Goal: Communication & Community: Answer question/provide support

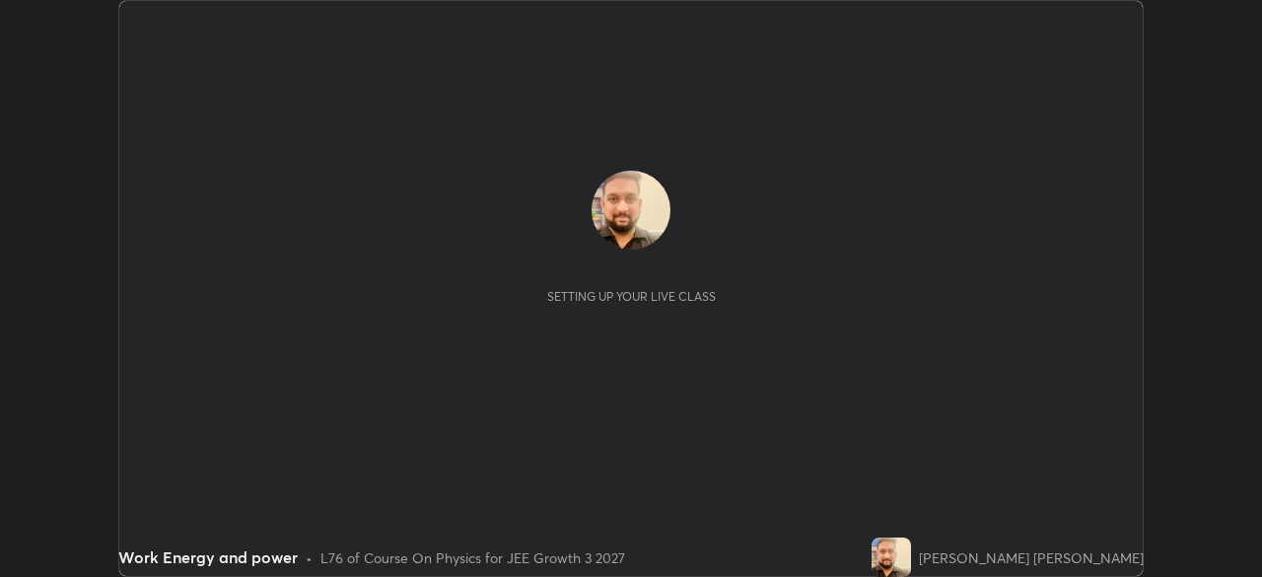
scroll to position [577, 1261]
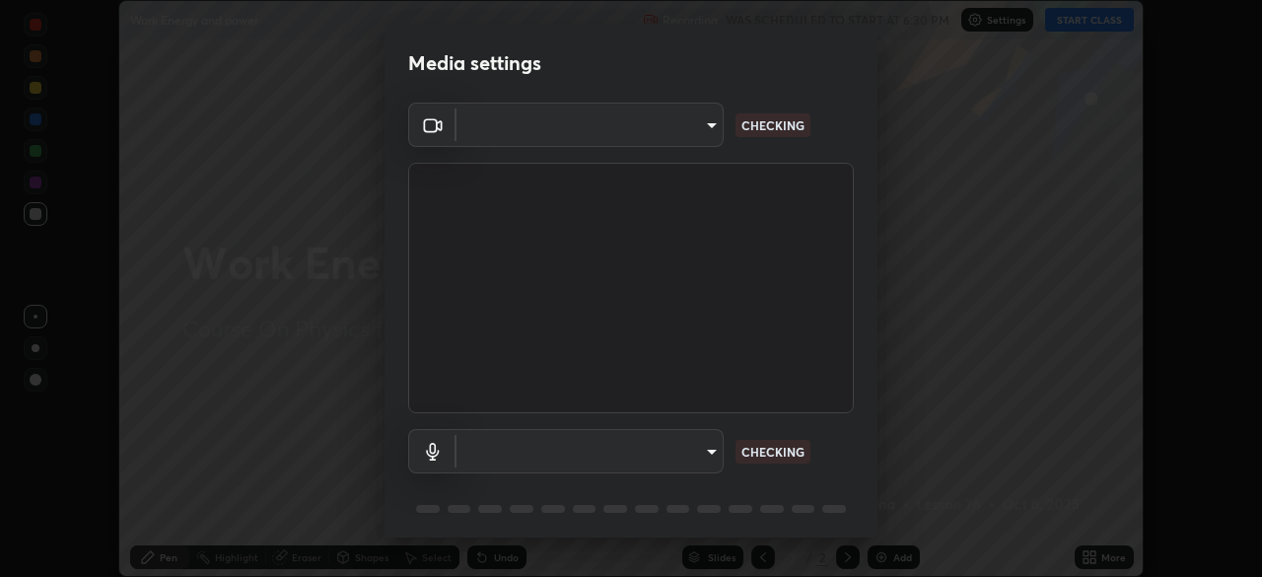
type input "094ffe3f61abc64f3ce73721aab664ef57d10a5fc7d187ad1ef3fa5fd4d2b427"
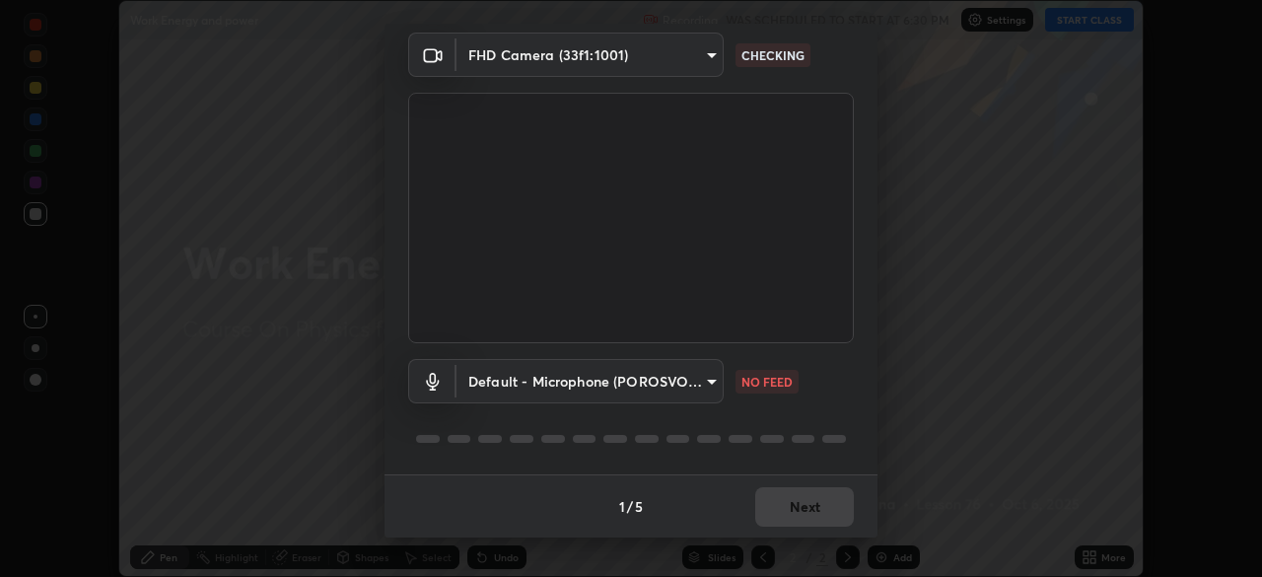
click at [693, 383] on body "Erase all Work Energy and power Recording WAS SCHEDULED TO START AT 6:30 PM Set…" at bounding box center [631, 288] width 1262 height 577
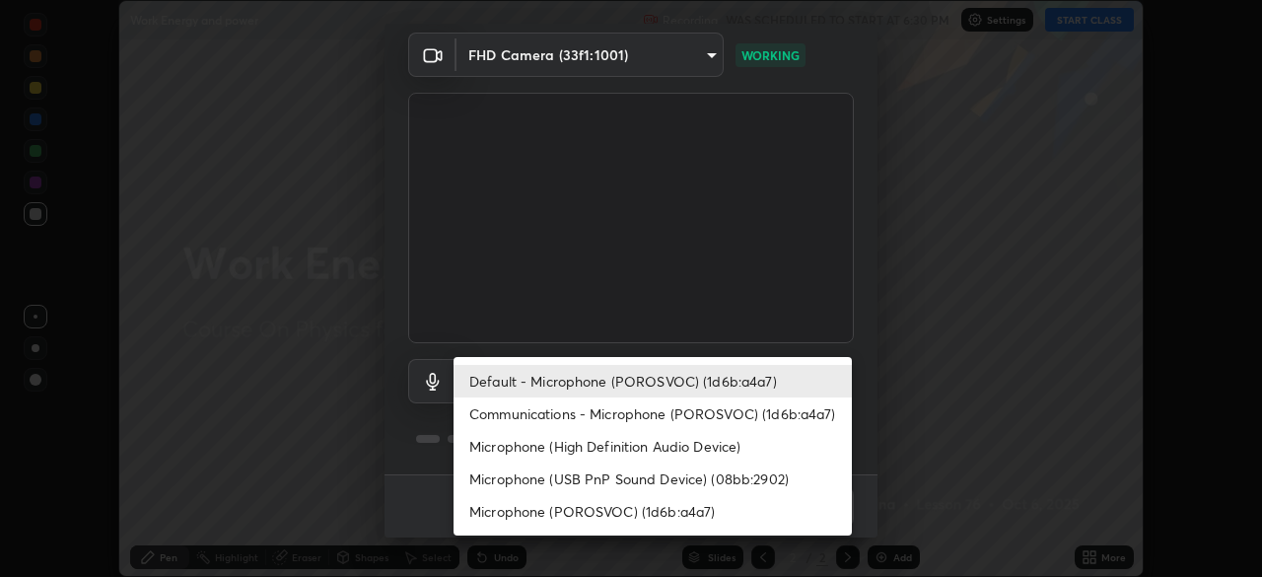
click at [690, 410] on li "Communications - Microphone (POROSVOC) (1d6b:a4a7)" at bounding box center [653, 413] width 398 height 33
type input "communications"
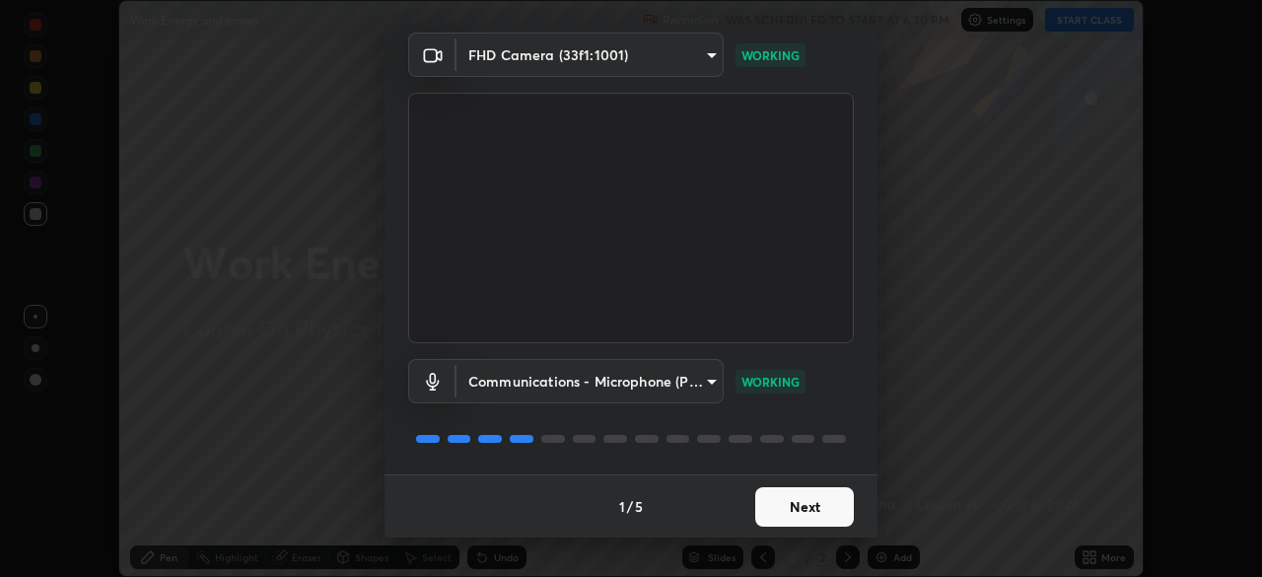
click at [802, 494] on button "Next" at bounding box center [804, 506] width 99 height 39
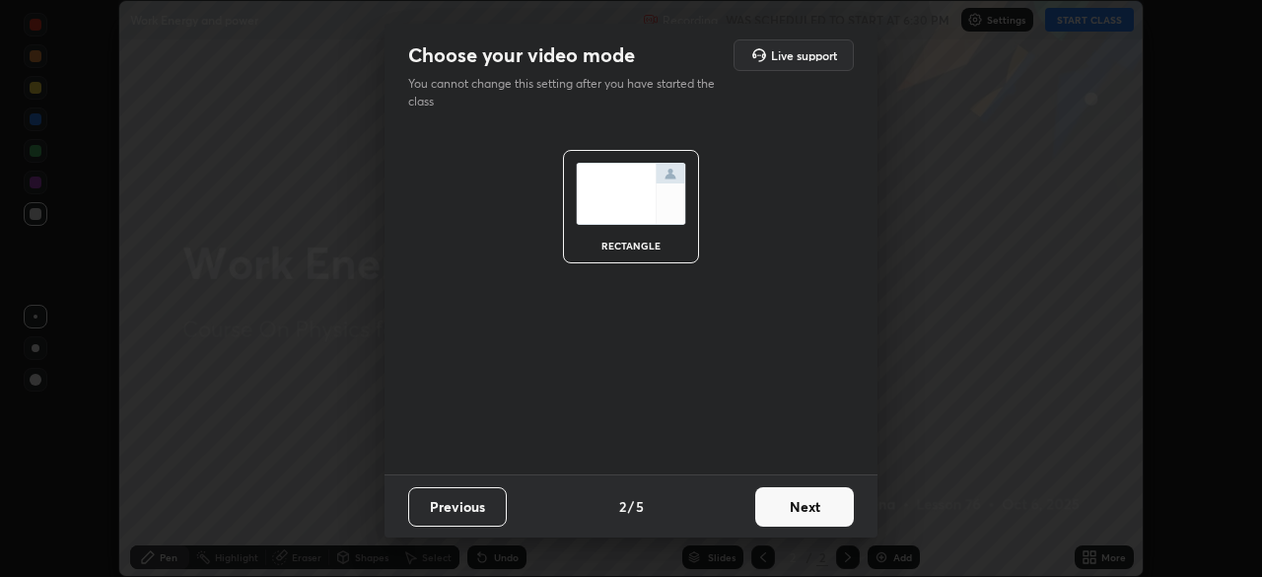
click at [826, 504] on button "Next" at bounding box center [804, 506] width 99 height 39
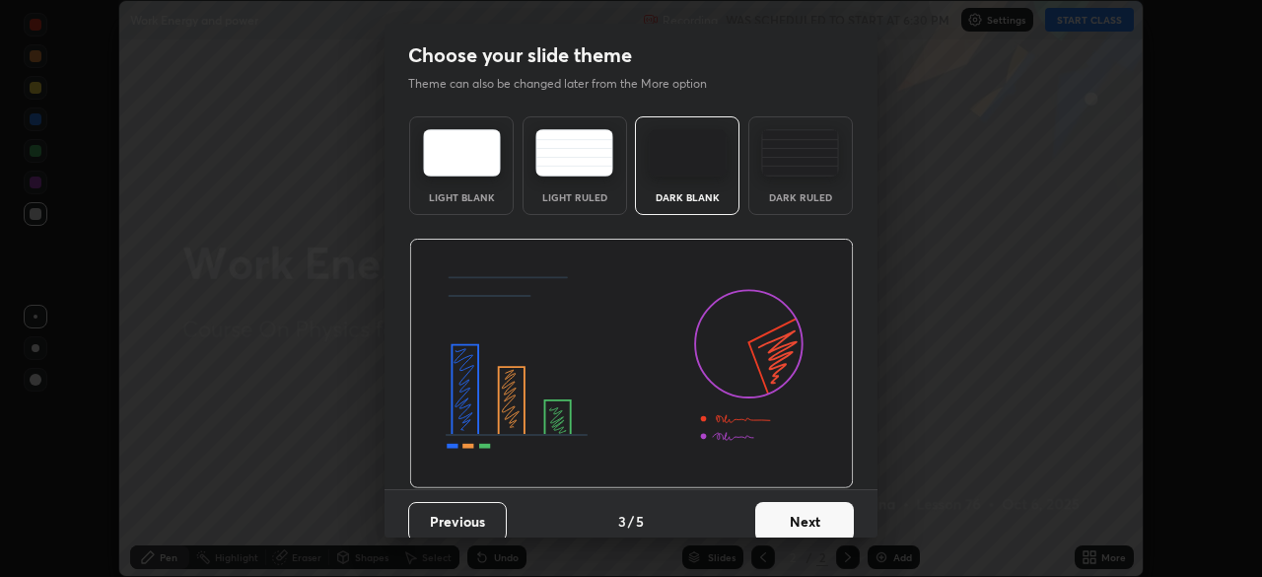
click at [837, 506] on button "Next" at bounding box center [804, 521] width 99 height 39
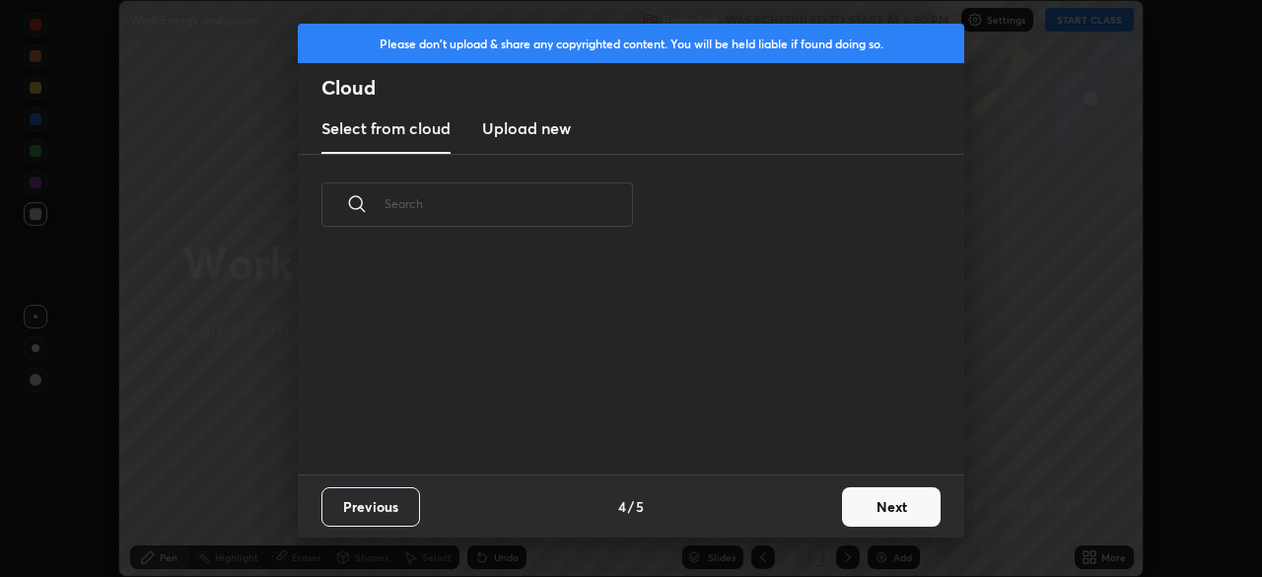
click at [843, 508] on button "Next" at bounding box center [891, 506] width 99 height 39
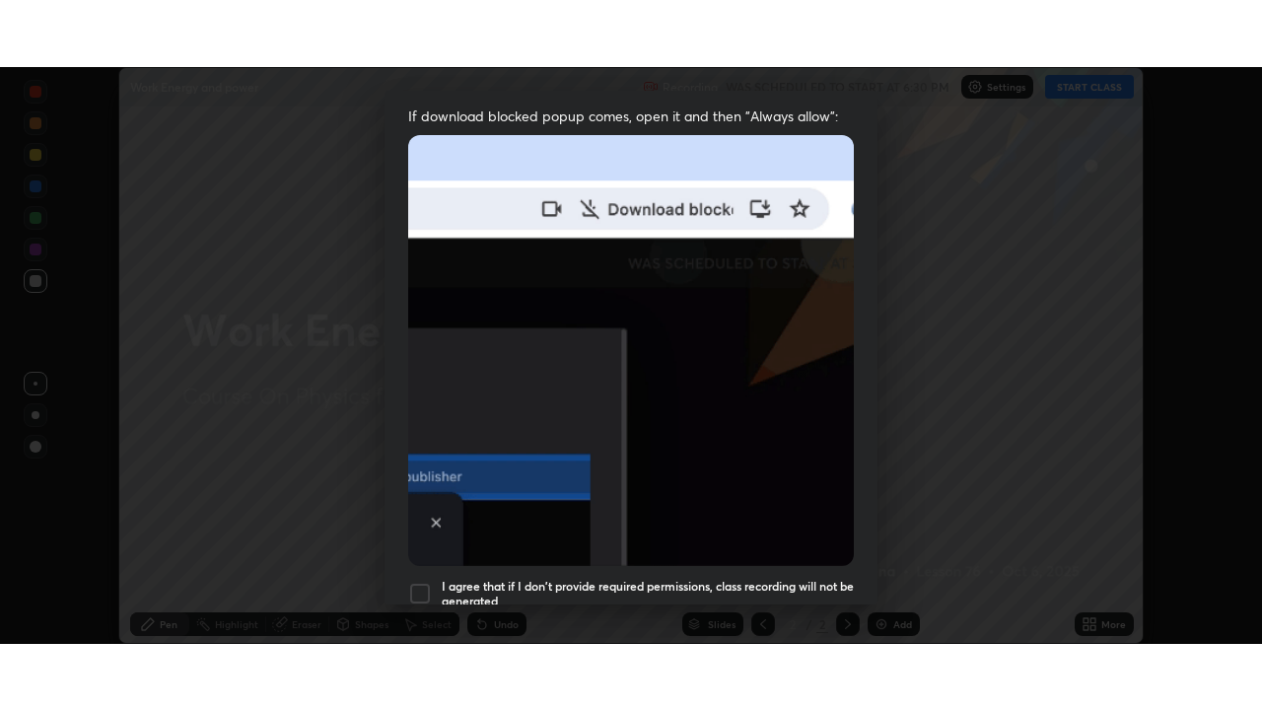
scroll to position [472, 0]
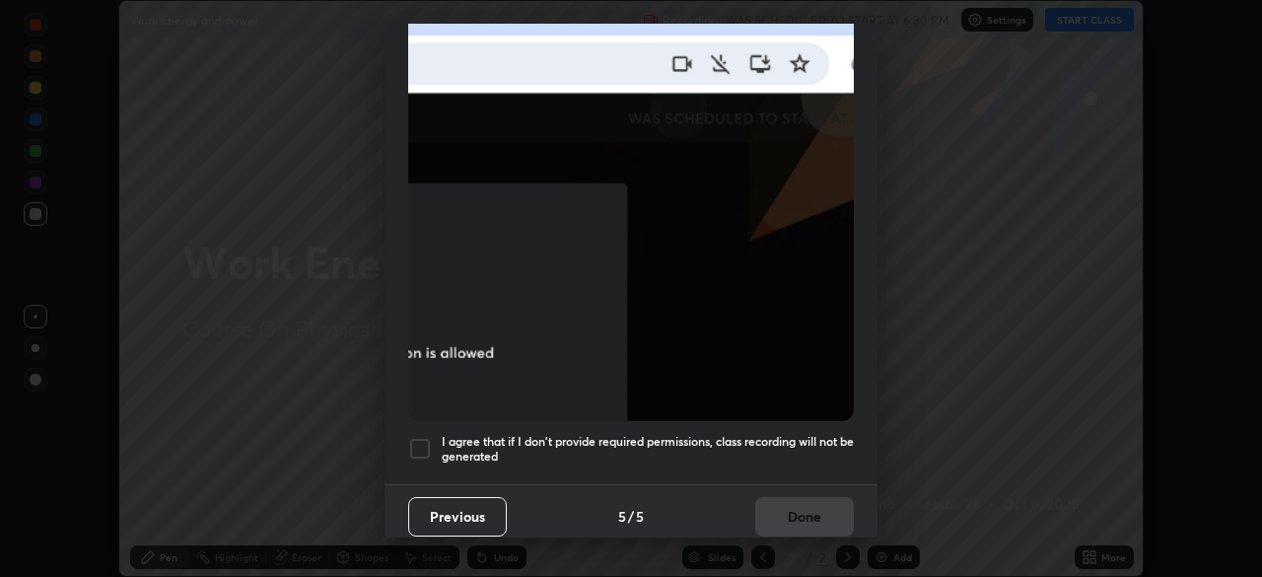
click at [824, 434] on h5 "I agree that if I don't provide required permissions, class recording will not …" at bounding box center [648, 449] width 412 height 31
click at [824, 503] on button "Done" at bounding box center [804, 516] width 99 height 39
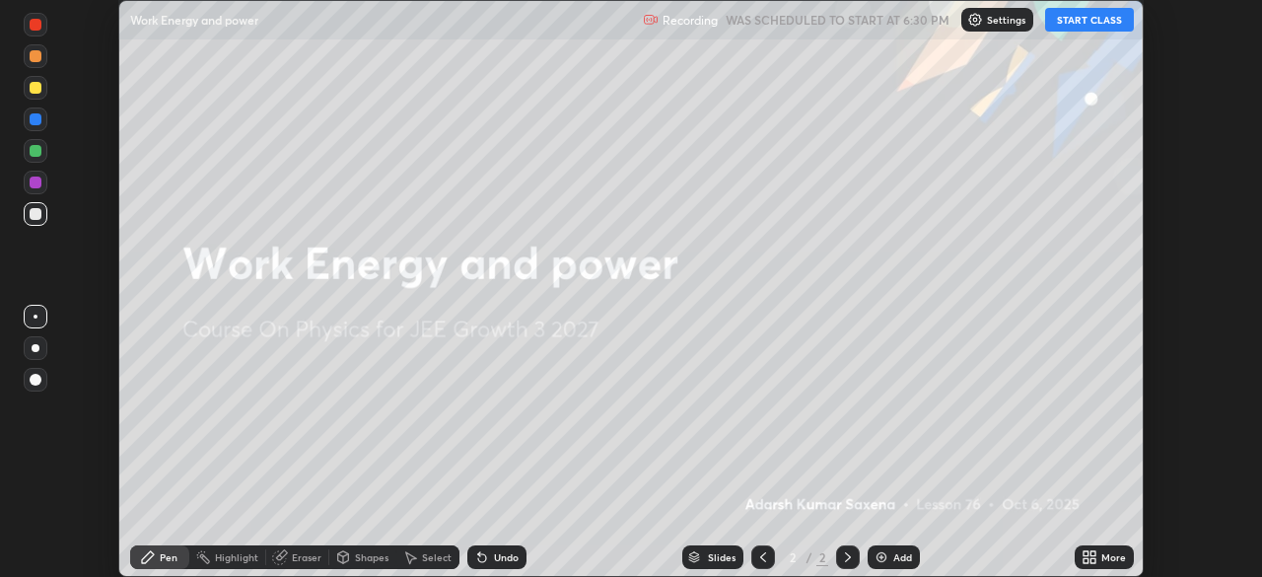
click at [1086, 552] on icon at bounding box center [1086, 553] width 5 height 5
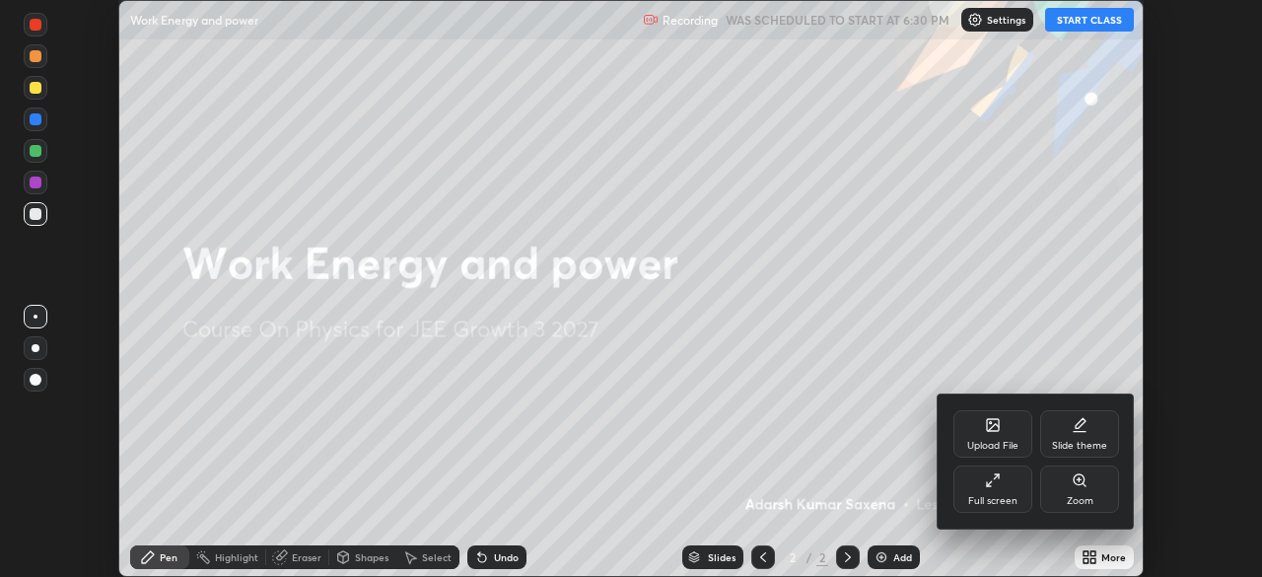
click at [1002, 484] on div "Full screen" at bounding box center [992, 488] width 79 height 47
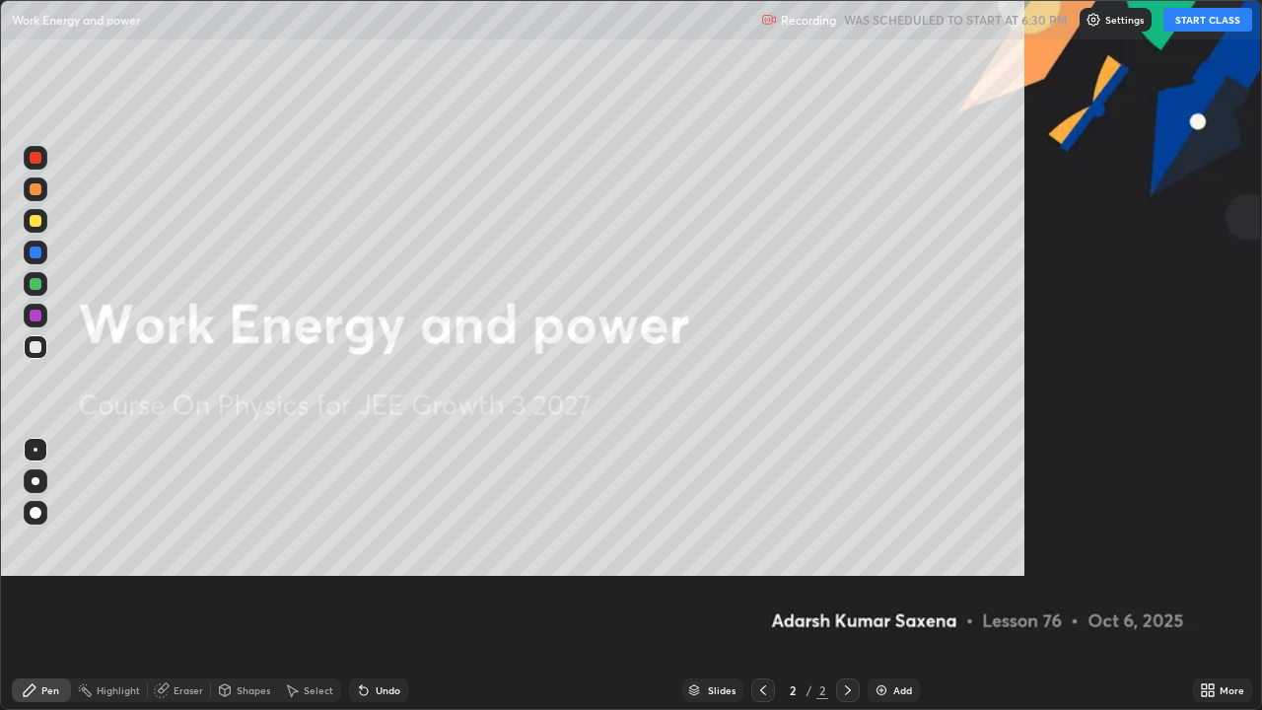
scroll to position [710, 1262]
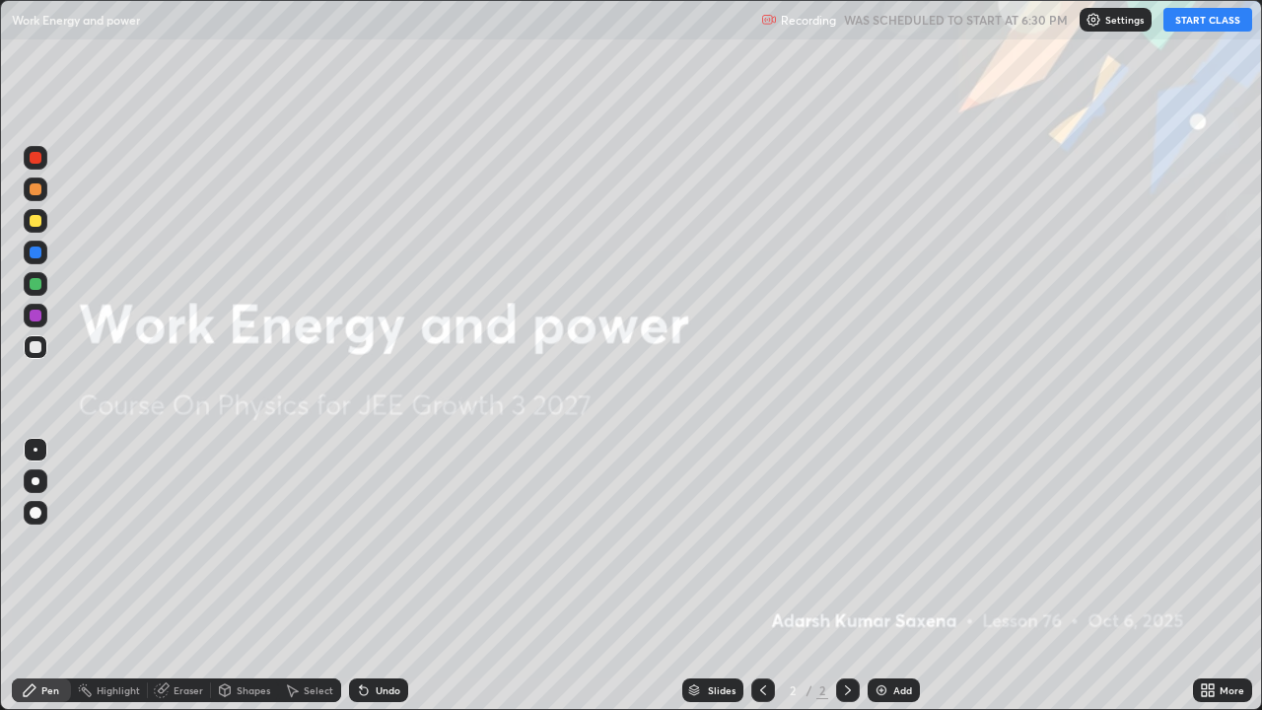
click at [1199, 18] on button "START CLASS" at bounding box center [1207, 20] width 89 height 24
click at [892, 576] on div "Add" at bounding box center [894, 690] width 52 height 24
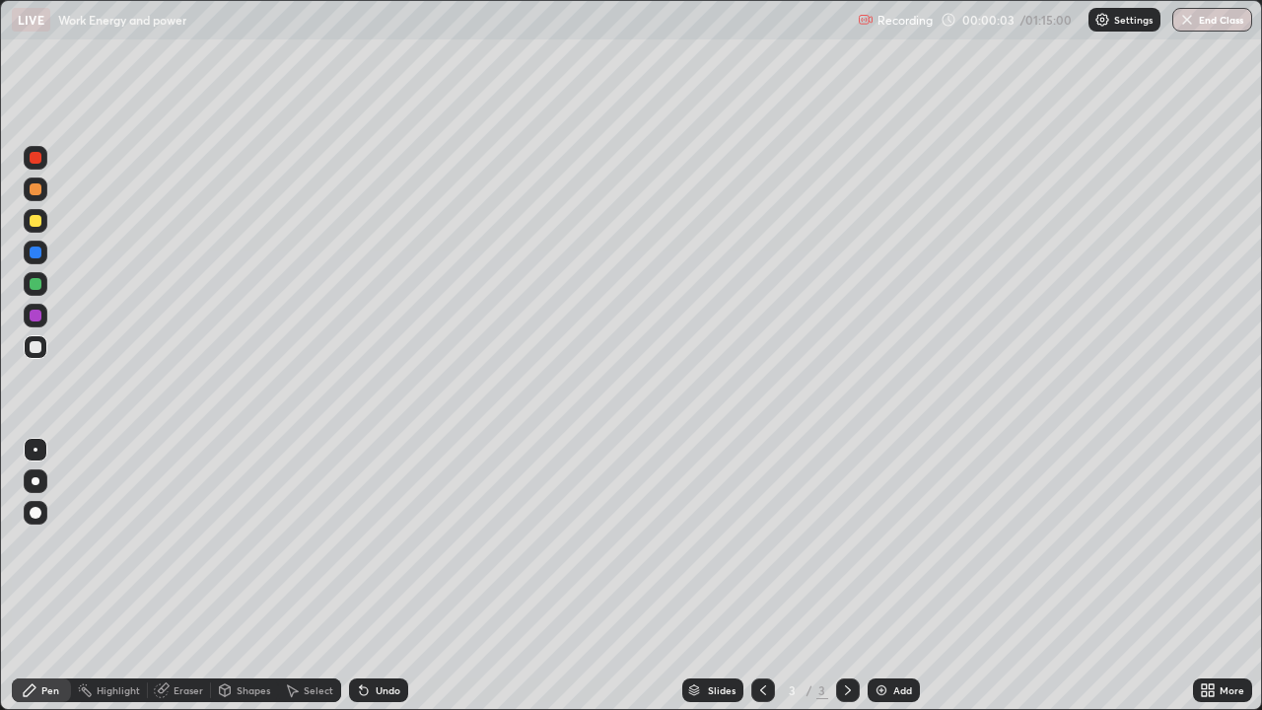
click at [379, 576] on div "Undo" at bounding box center [388, 690] width 25 height 10
click at [29, 512] on div at bounding box center [36, 513] width 24 height 24
click at [36, 576] on icon at bounding box center [30, 690] width 16 height 16
click at [36, 347] on div at bounding box center [36, 347] width 12 height 12
click at [30, 576] on icon at bounding box center [30, 690] width 12 height 12
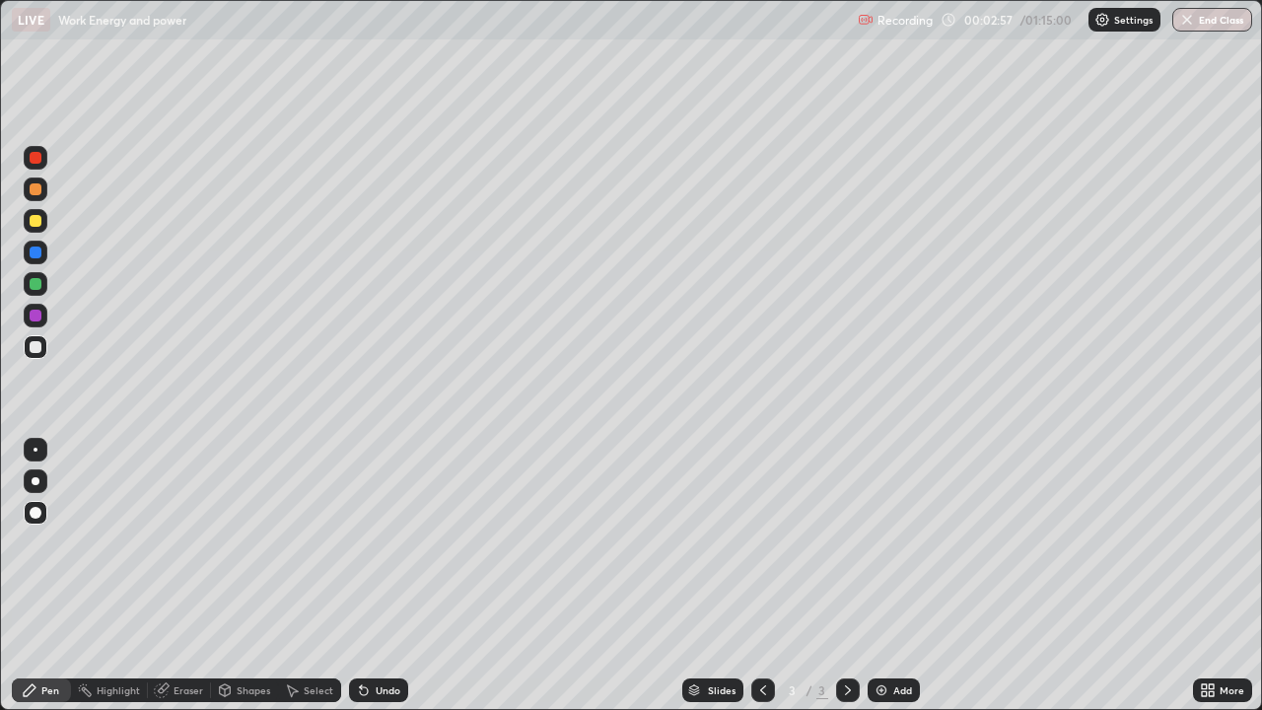
click at [39, 576] on div "Pen" at bounding box center [41, 690] width 59 height 24
click at [54, 576] on div "Pen" at bounding box center [50, 690] width 18 height 10
click at [44, 576] on div "Pen" at bounding box center [50, 690] width 18 height 10
click at [36, 504] on div at bounding box center [36, 513] width 24 height 24
click at [46, 576] on div "Pen" at bounding box center [50, 690] width 18 height 10
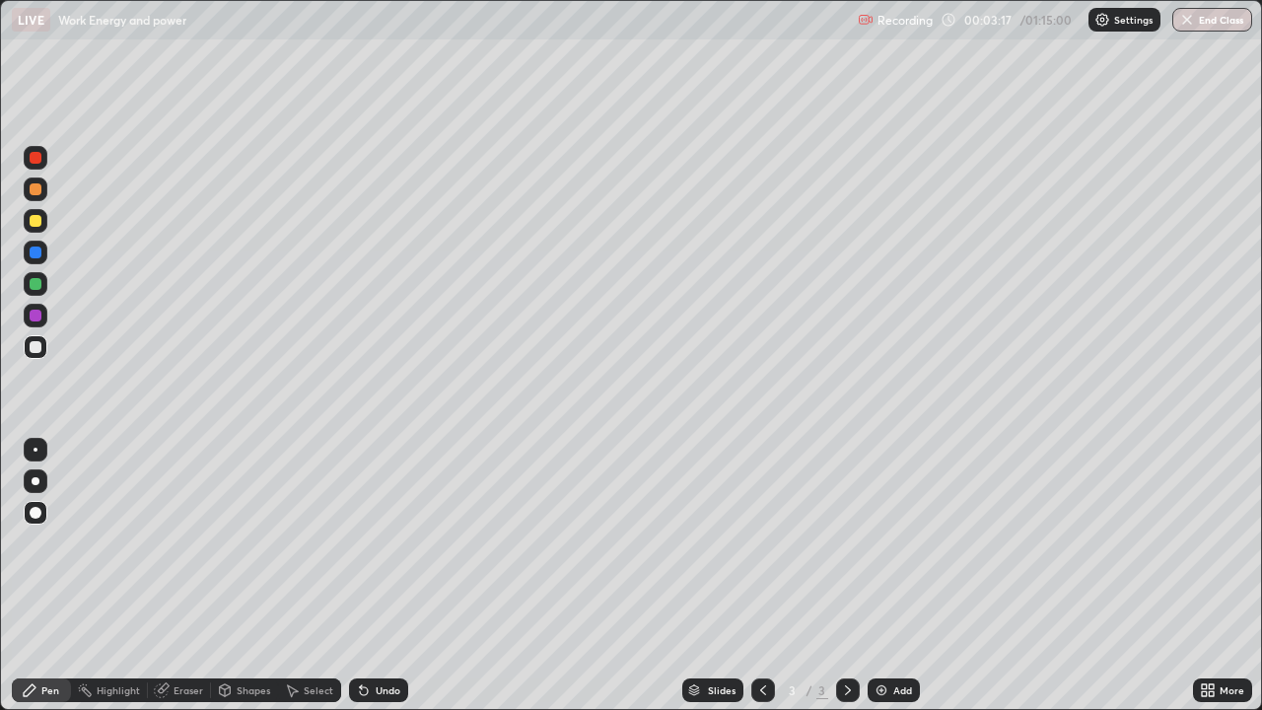
click at [255, 576] on div "Shapes" at bounding box center [244, 690] width 67 height 24
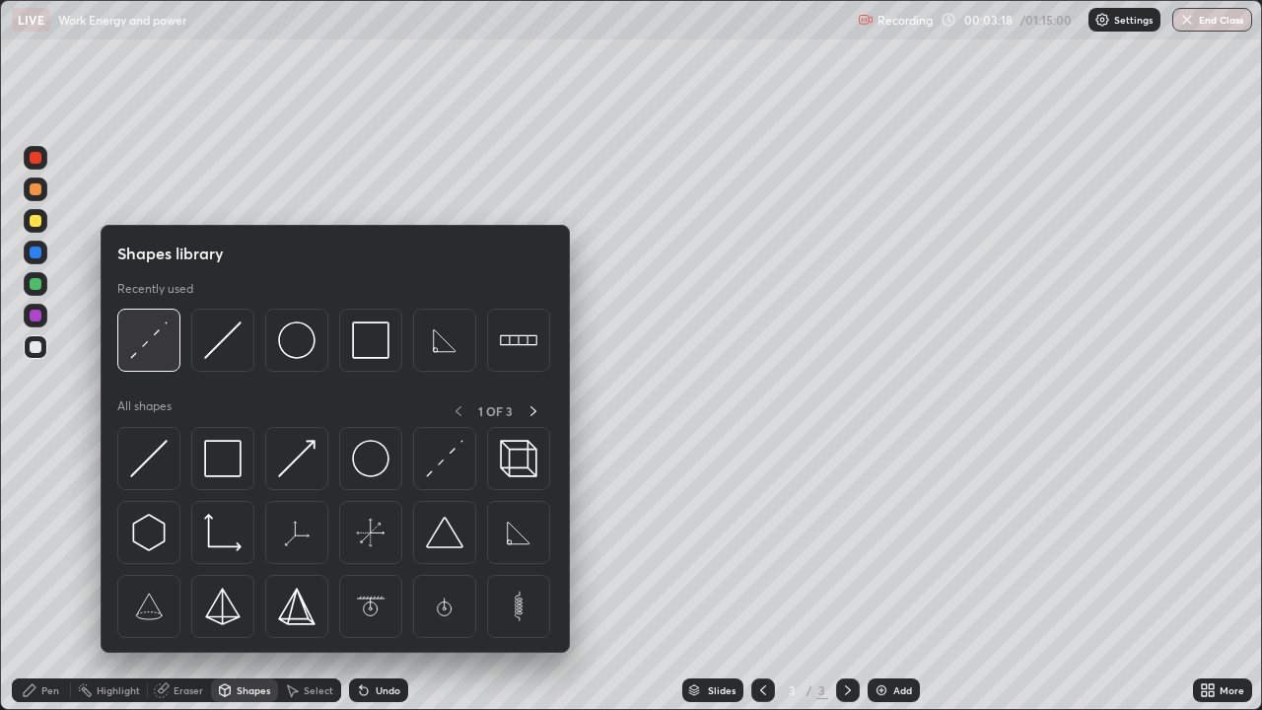
click at [172, 351] on div at bounding box center [148, 340] width 63 height 63
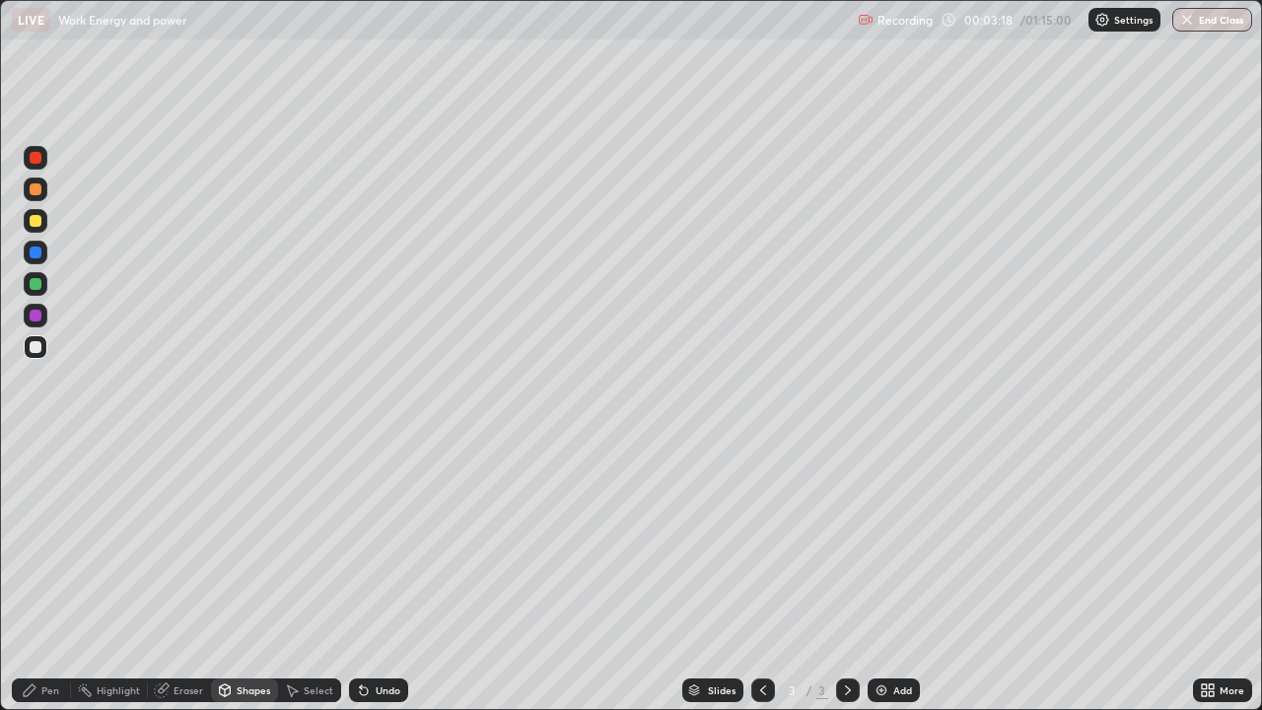
click at [42, 228] on div at bounding box center [36, 221] width 24 height 24
click at [31, 576] on icon at bounding box center [30, 690] width 12 height 12
click at [377, 576] on div "Undo" at bounding box center [378, 690] width 59 height 24
click at [381, 576] on div "Undo" at bounding box center [378, 690] width 59 height 24
click at [383, 576] on div "Undo" at bounding box center [388, 690] width 25 height 10
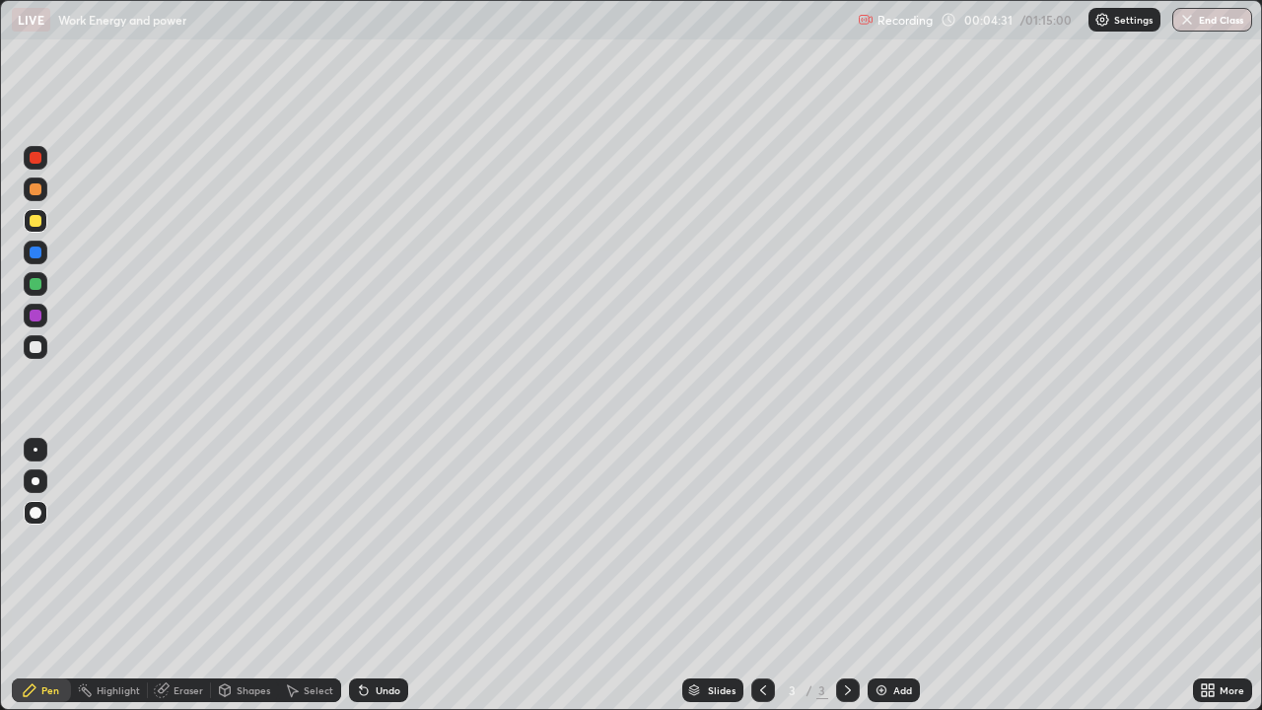
click at [250, 576] on div "Shapes" at bounding box center [244, 690] width 67 height 24
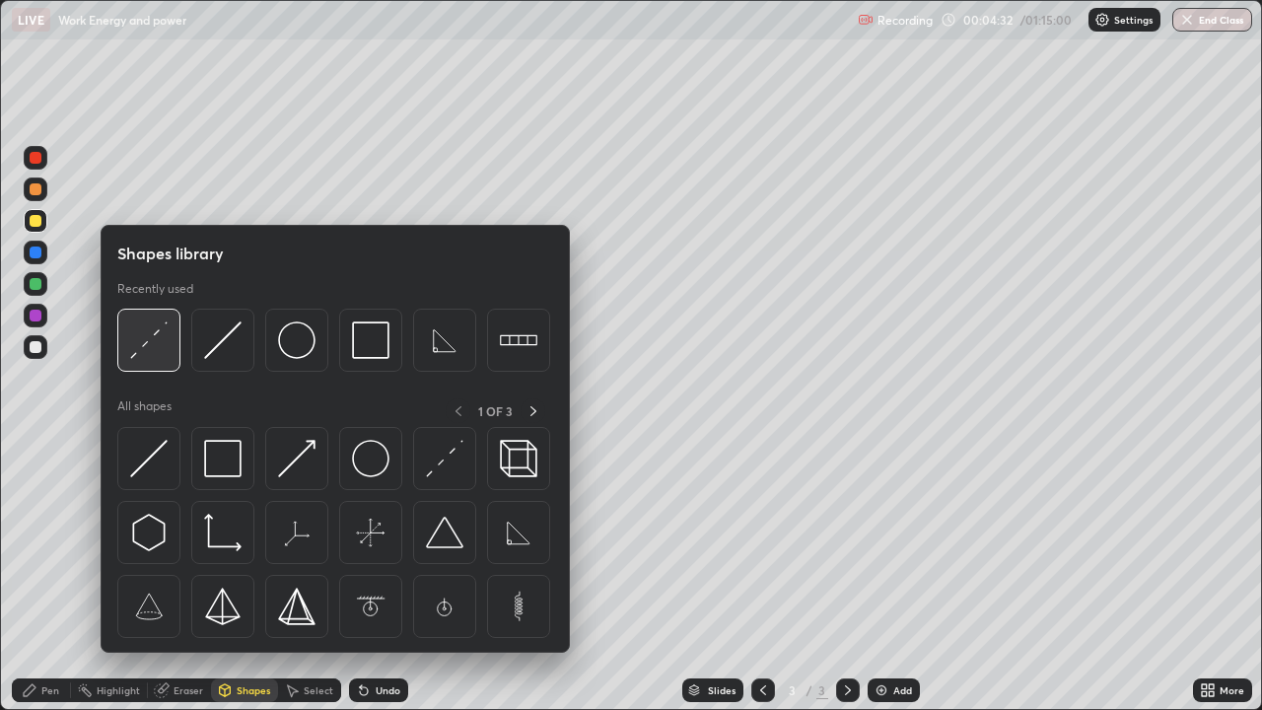
click at [151, 349] on img at bounding box center [148, 339] width 37 height 37
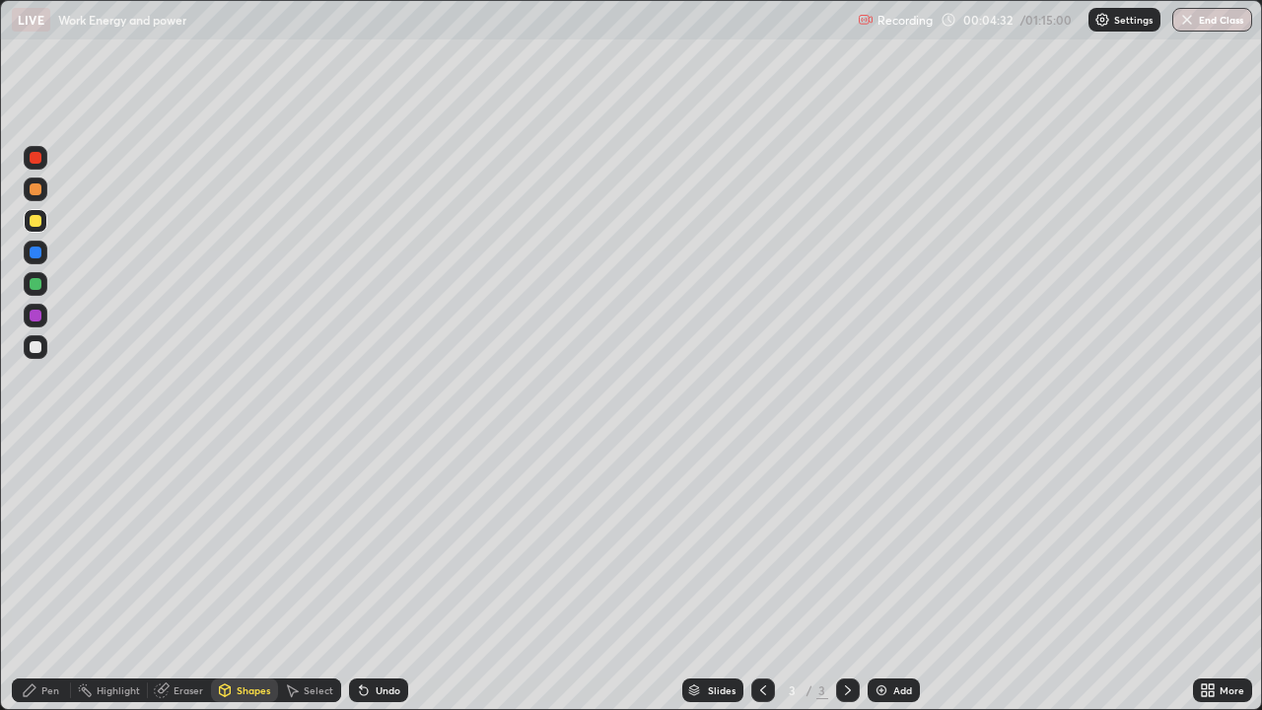
click at [43, 354] on div at bounding box center [36, 347] width 24 height 24
click at [41, 576] on div "Pen" at bounding box center [50, 690] width 18 height 10
click at [43, 576] on div "Pen" at bounding box center [41, 690] width 59 height 24
click at [385, 576] on div "Undo" at bounding box center [388, 690] width 25 height 10
click at [369, 576] on div "Undo" at bounding box center [378, 690] width 59 height 24
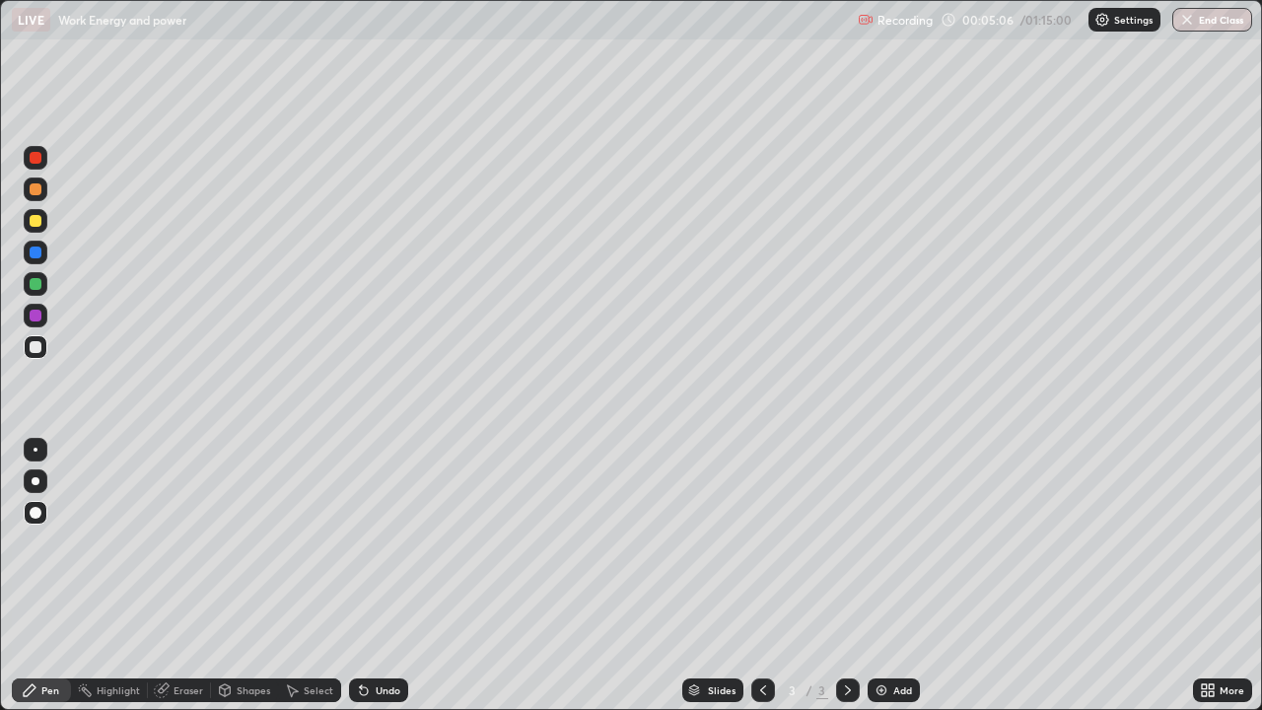
click at [376, 576] on div "Undo" at bounding box center [388, 690] width 25 height 10
click at [392, 576] on div "Undo" at bounding box center [388, 690] width 25 height 10
click at [388, 576] on div "Undo" at bounding box center [378, 690] width 59 height 24
click at [381, 576] on div "Undo" at bounding box center [378, 690] width 59 height 24
click at [377, 576] on div "Undo" at bounding box center [378, 690] width 59 height 24
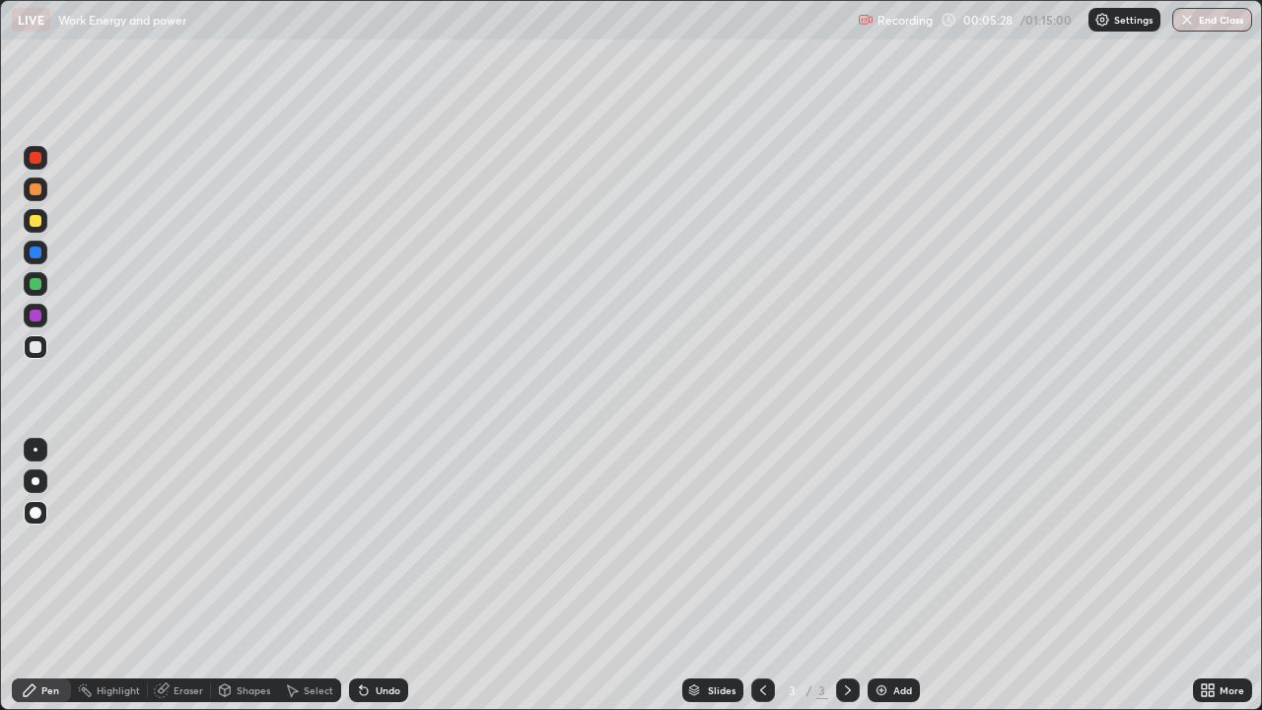
click at [378, 576] on div "Undo" at bounding box center [378, 690] width 59 height 24
click at [377, 576] on div "Undo" at bounding box center [388, 690] width 25 height 10
click at [375, 576] on div "Undo" at bounding box center [378, 690] width 59 height 24
click at [376, 576] on div "Undo" at bounding box center [388, 690] width 25 height 10
click at [369, 576] on div "Undo" at bounding box center [378, 690] width 59 height 24
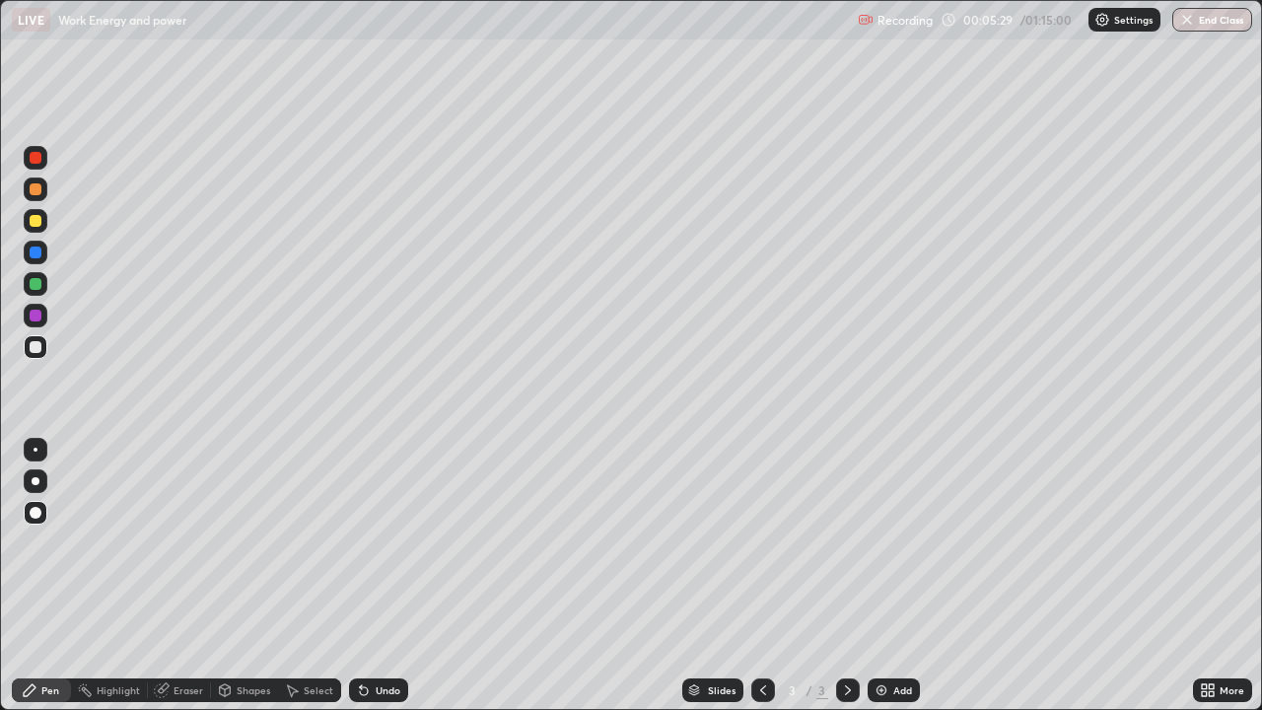
click at [368, 576] on icon at bounding box center [364, 690] width 16 height 16
click at [361, 576] on icon at bounding box center [364, 691] width 8 height 8
click at [365, 576] on icon at bounding box center [364, 691] width 8 height 8
click at [366, 576] on icon at bounding box center [364, 690] width 16 height 16
click at [40, 576] on div "Pen" at bounding box center [41, 690] width 59 height 24
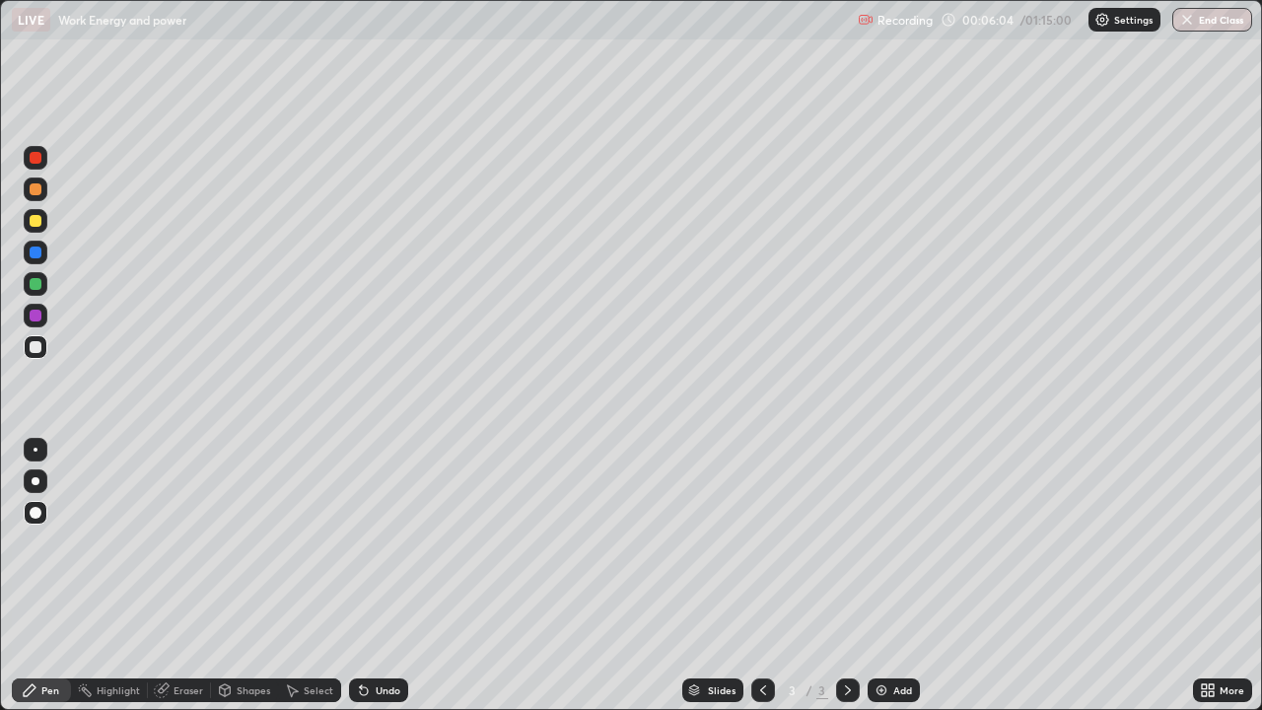
click at [231, 576] on icon at bounding box center [225, 690] width 16 height 16
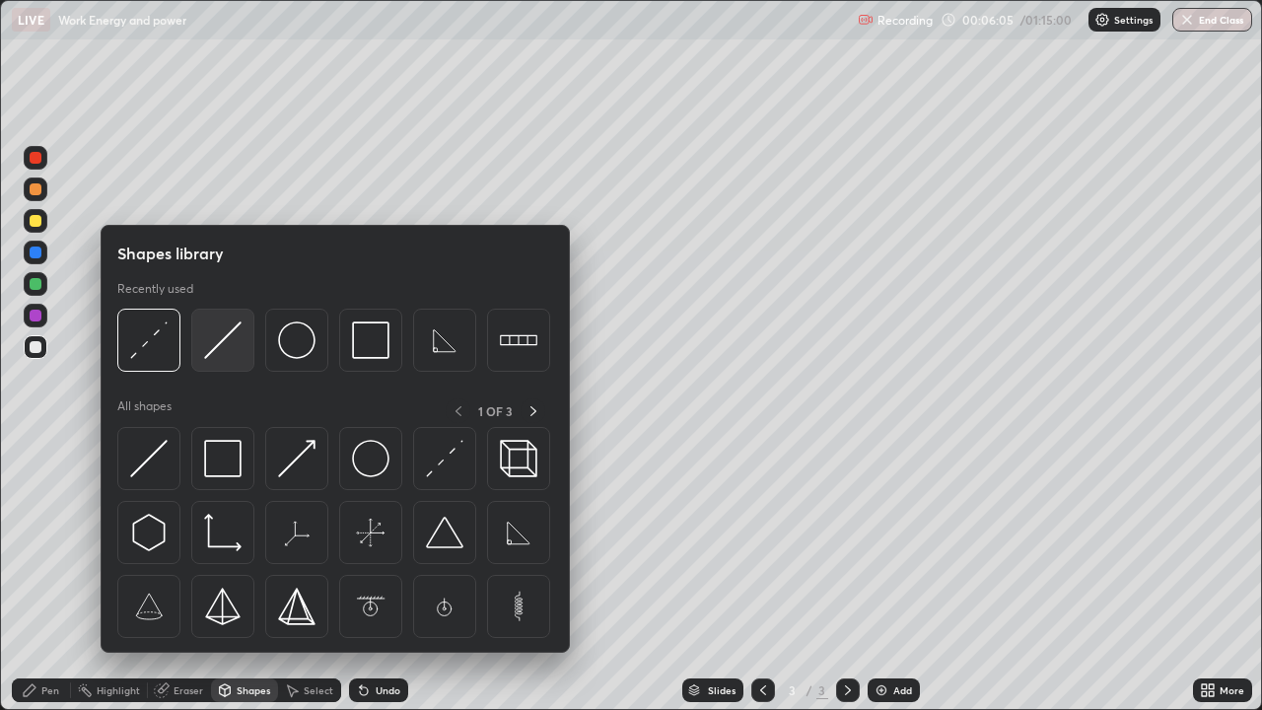
click at [214, 349] on img at bounding box center [222, 339] width 37 height 37
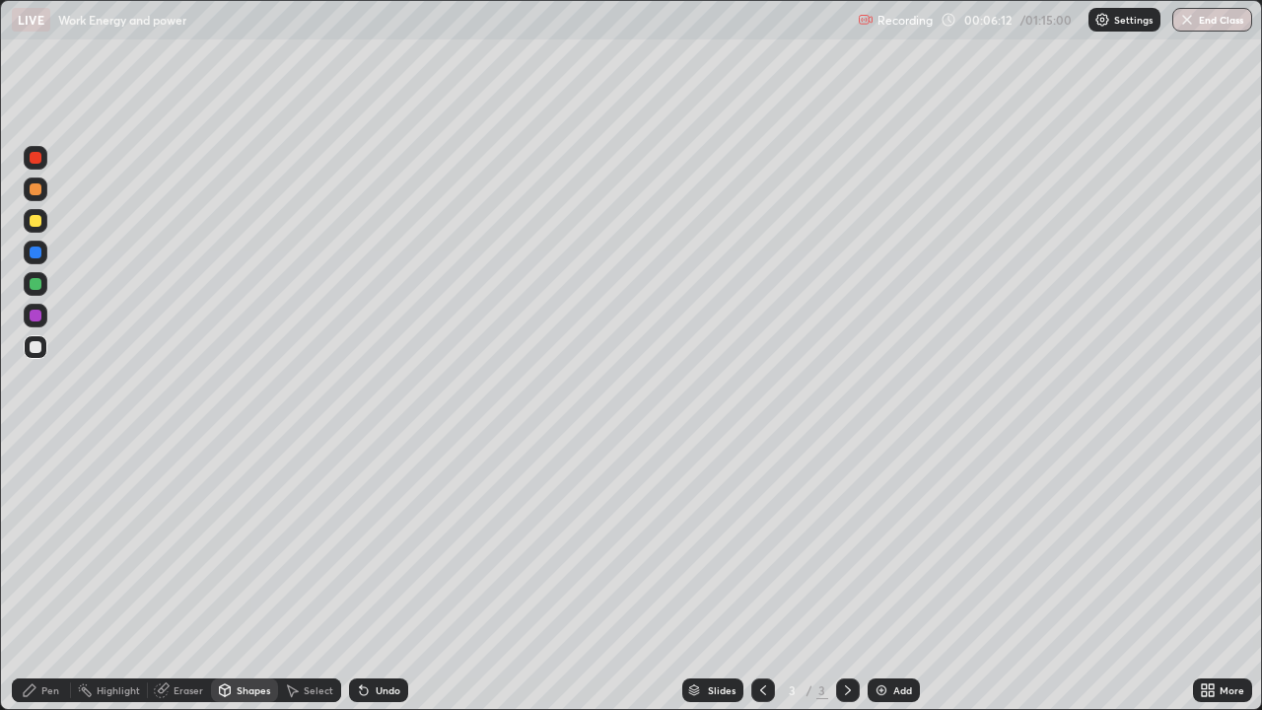
click at [55, 576] on div "Pen" at bounding box center [41, 690] width 59 height 24
click at [386, 576] on div "Undo" at bounding box center [388, 690] width 25 height 10
click at [389, 576] on div "Undo" at bounding box center [388, 690] width 25 height 10
click at [388, 576] on div "Undo" at bounding box center [388, 690] width 25 height 10
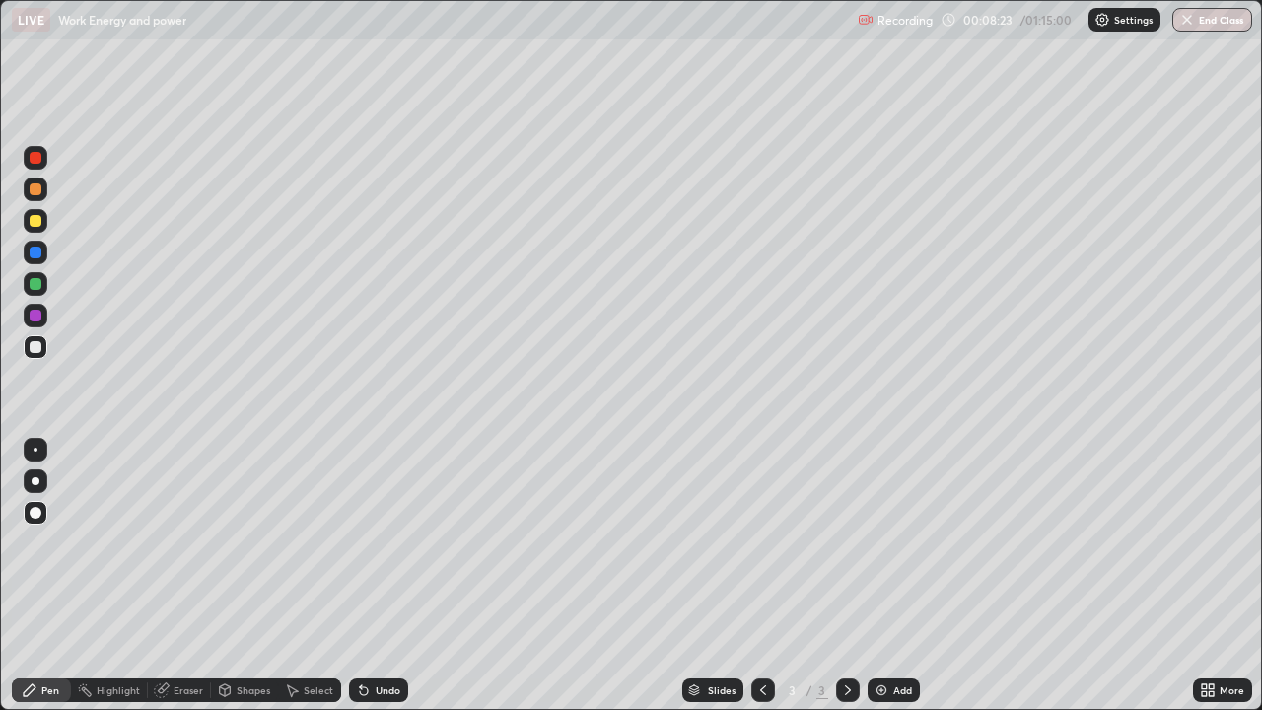
click at [901, 576] on div "Add" at bounding box center [894, 690] width 52 height 24
click at [234, 576] on div "Shapes" at bounding box center [244, 690] width 67 height 24
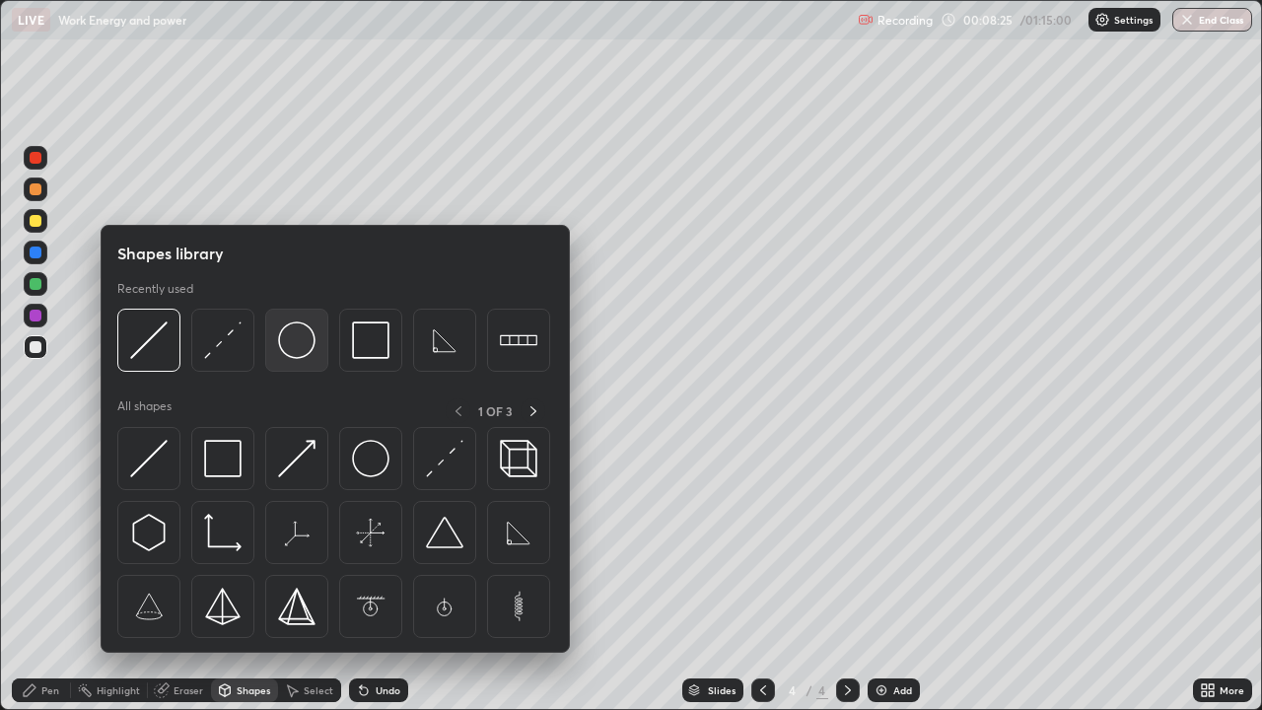
click at [309, 355] on img at bounding box center [296, 339] width 37 height 37
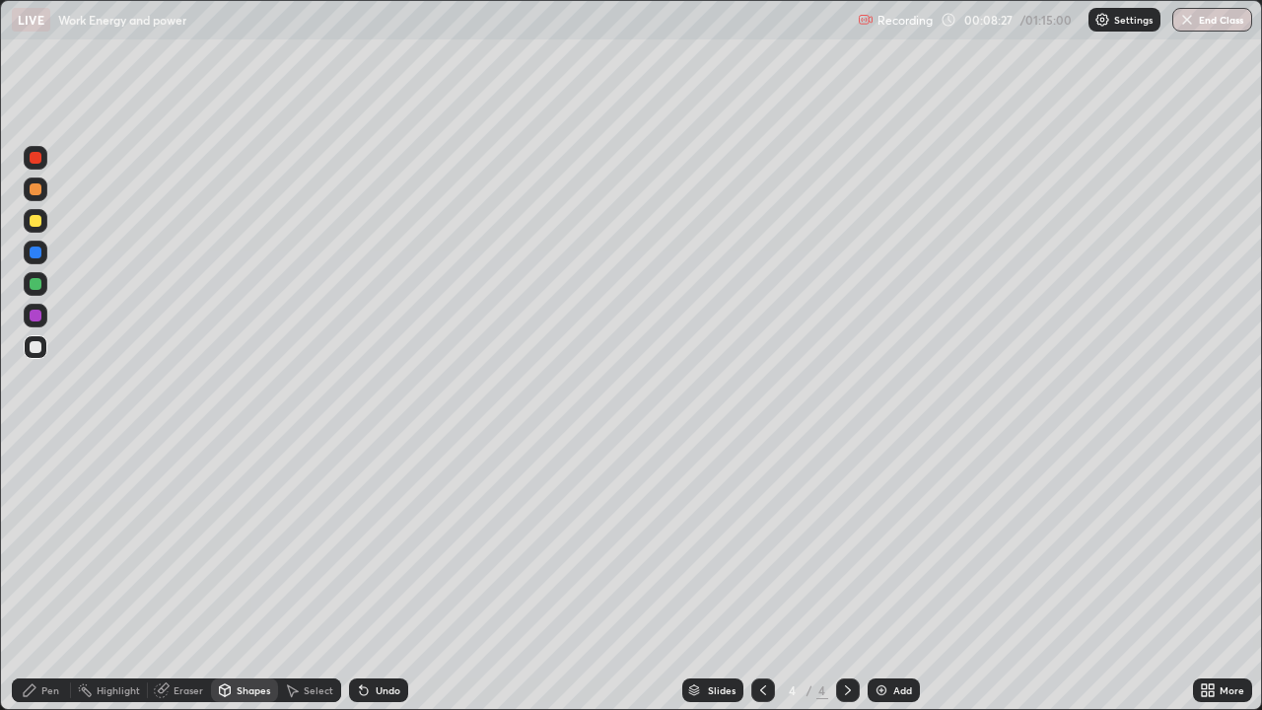
click at [381, 576] on div "Undo" at bounding box center [388, 690] width 25 height 10
click at [250, 576] on div "Shapes" at bounding box center [254, 690] width 34 height 10
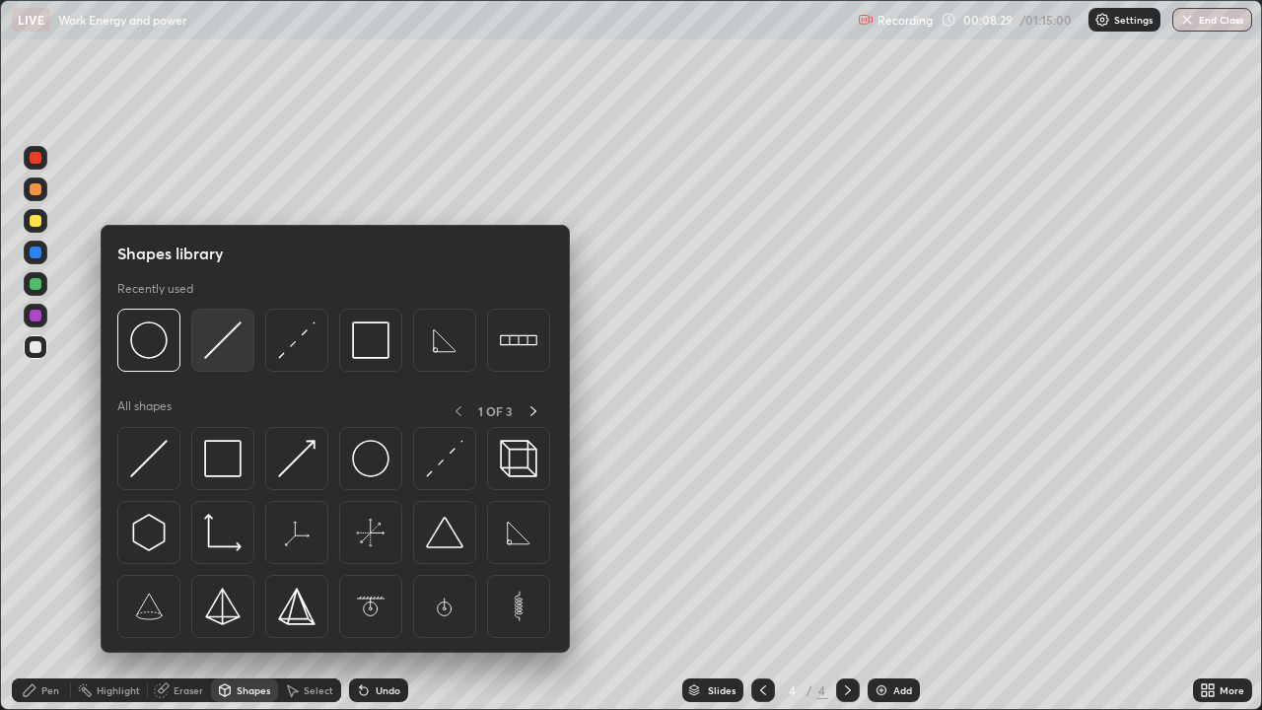
click at [223, 347] on img at bounding box center [222, 339] width 37 height 37
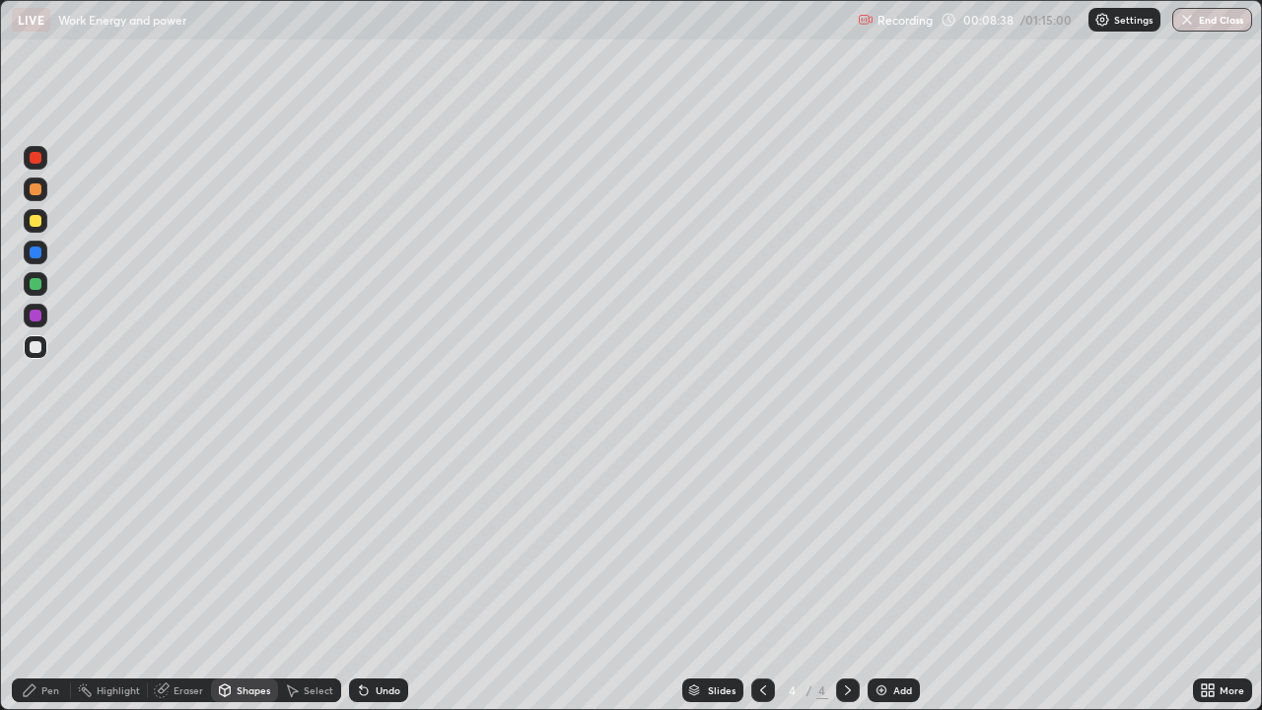
click at [261, 576] on div "Shapes" at bounding box center [244, 690] width 67 height 24
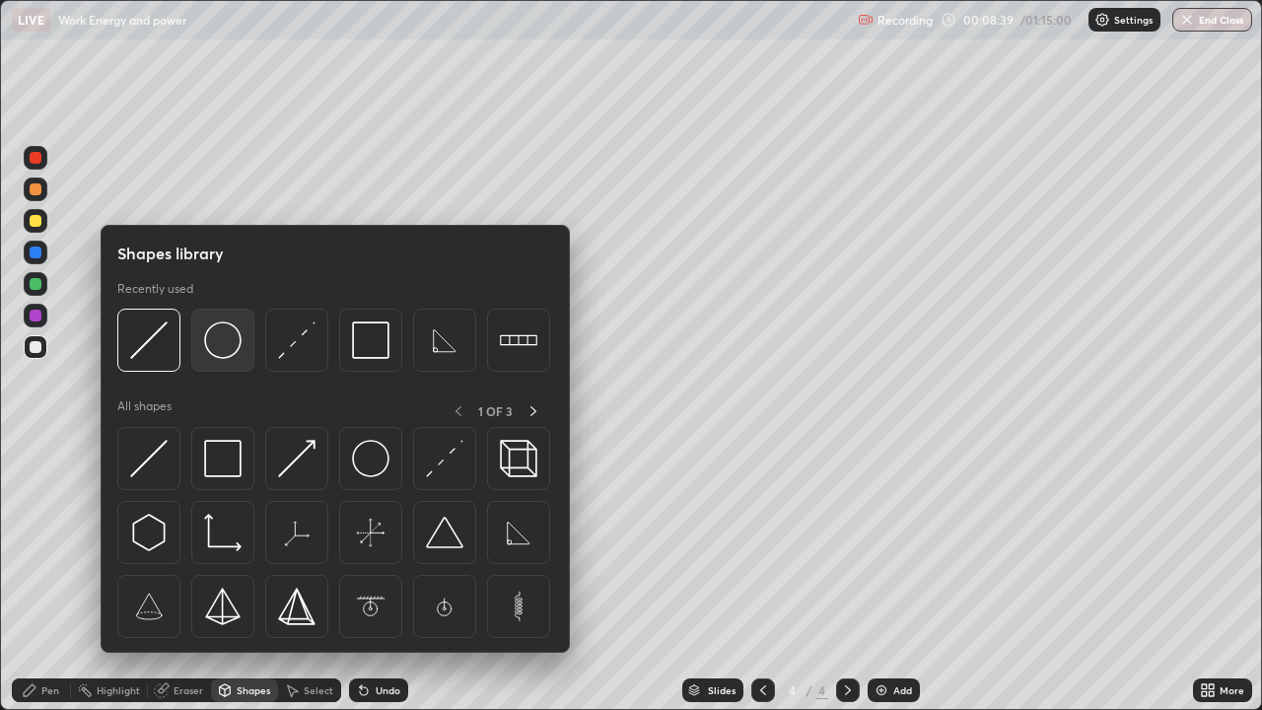
click at [229, 351] on img at bounding box center [222, 339] width 37 height 37
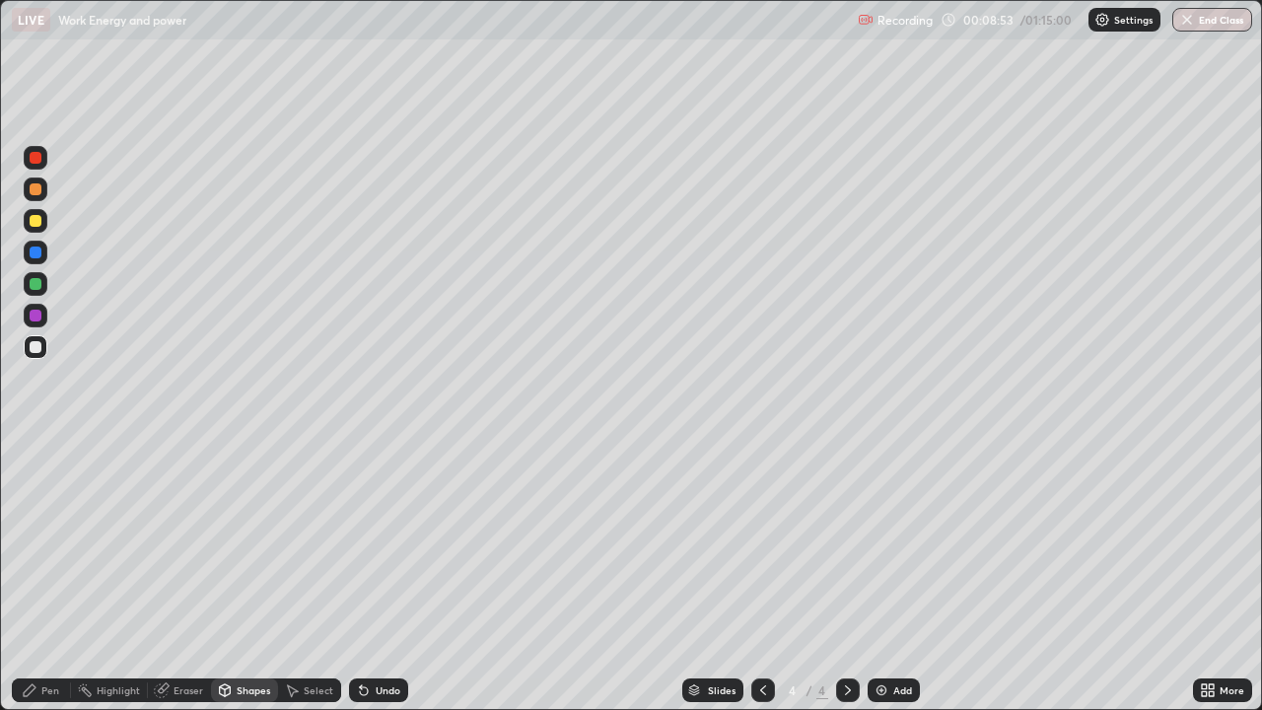
click at [243, 576] on div "Shapes" at bounding box center [254, 690] width 34 height 10
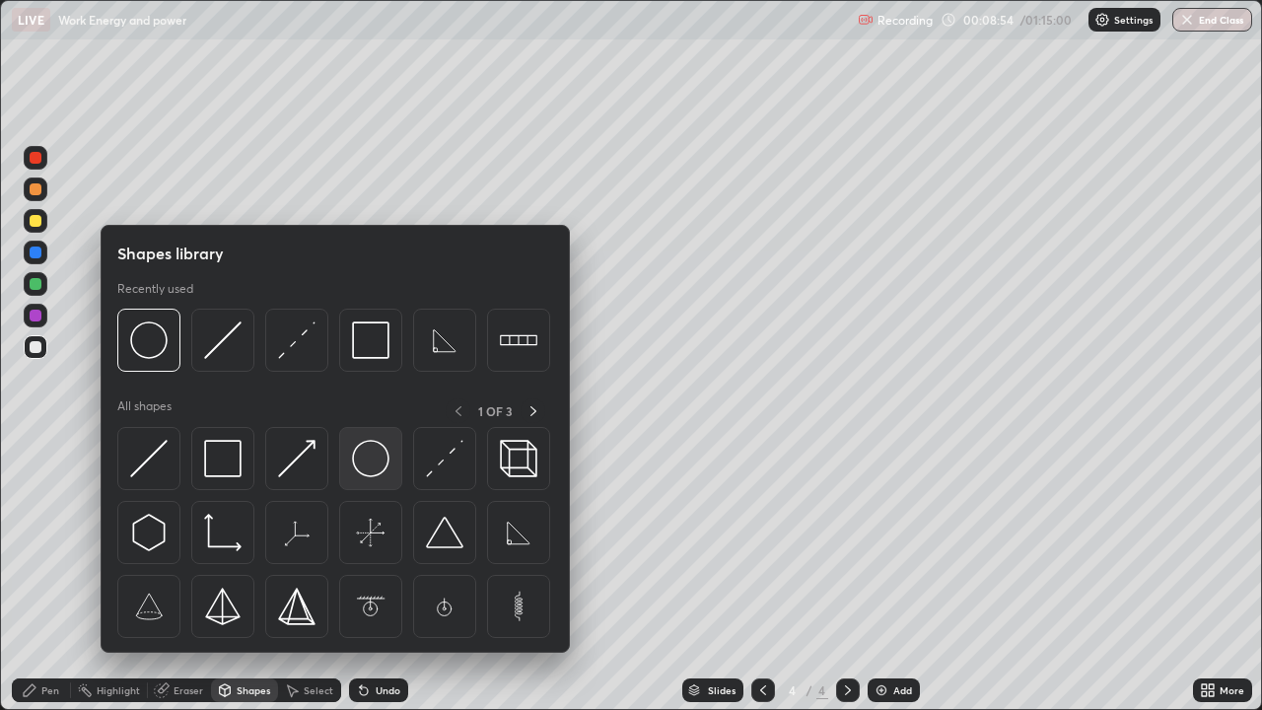
click at [381, 466] on img at bounding box center [370, 458] width 37 height 37
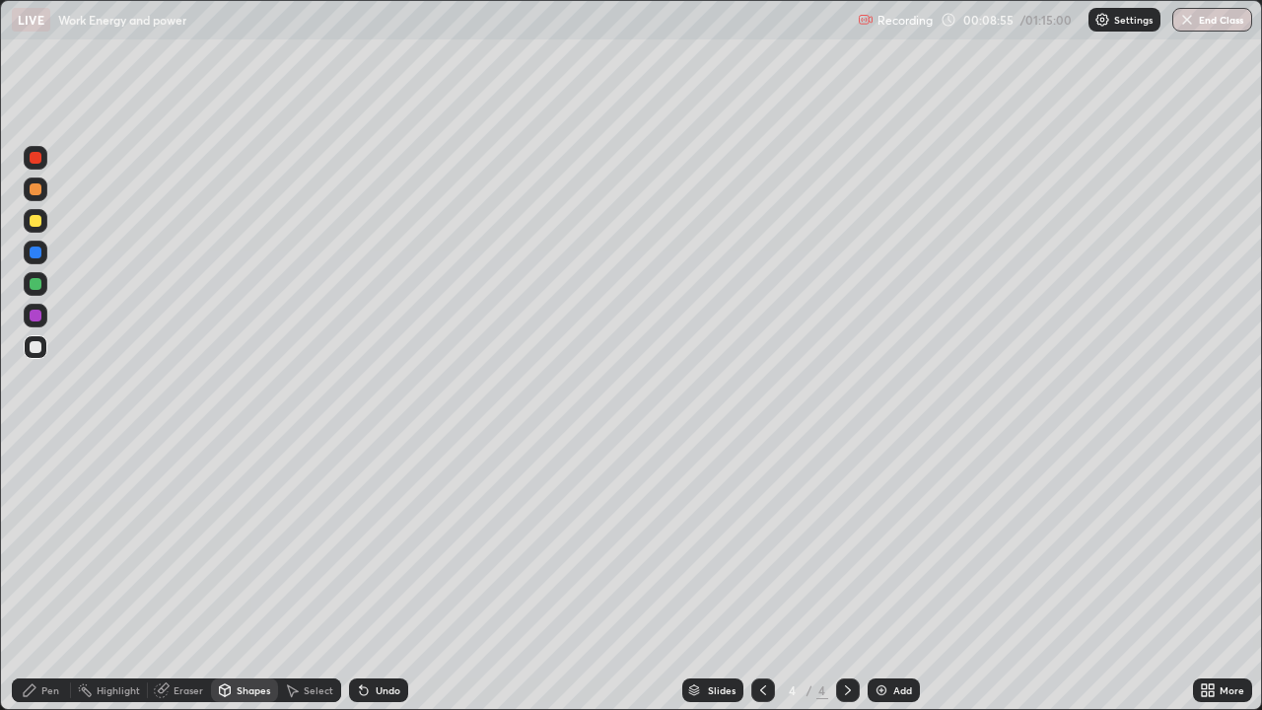
click at [33, 218] on div at bounding box center [36, 221] width 12 height 12
click at [255, 576] on div "Shapes" at bounding box center [244, 690] width 67 height 24
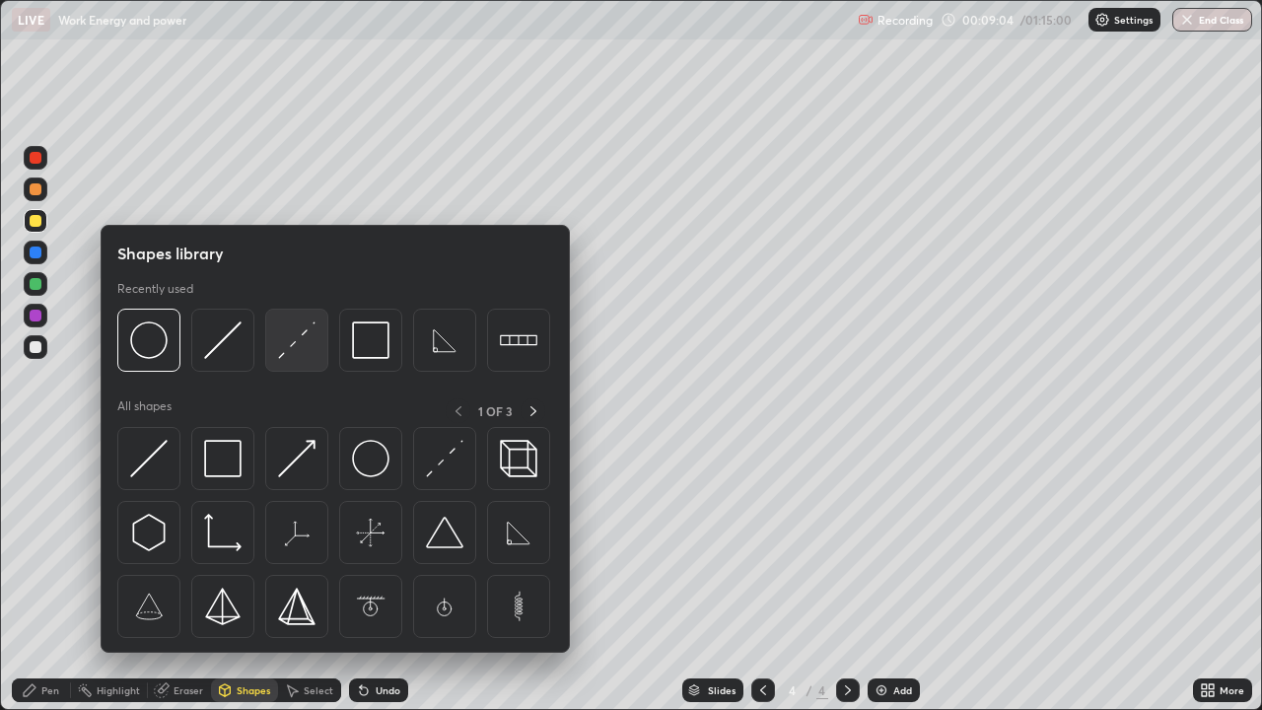
click at [295, 346] on img at bounding box center [296, 339] width 37 height 37
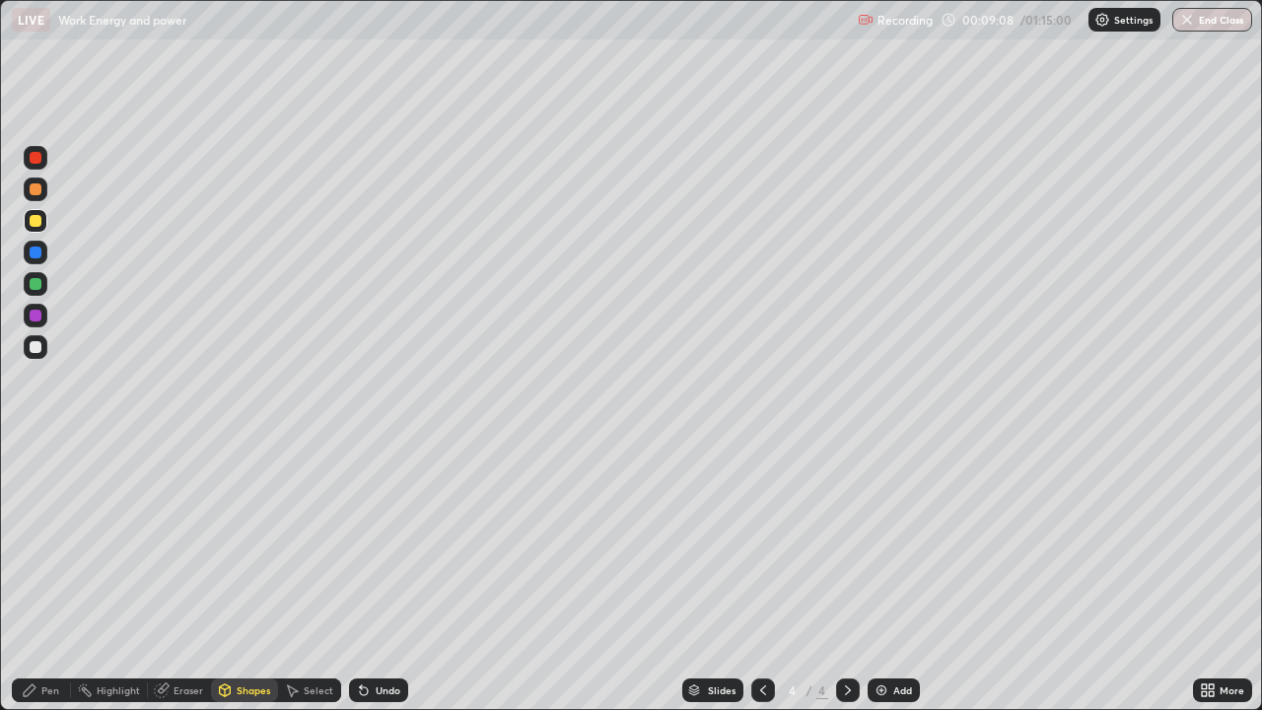
click at [51, 576] on div "Pen" at bounding box center [41, 690] width 59 height 24
click at [387, 576] on div "Undo" at bounding box center [388, 690] width 25 height 10
click at [368, 576] on icon at bounding box center [364, 690] width 16 height 16
click at [369, 576] on div "Undo" at bounding box center [378, 690] width 59 height 24
click at [365, 576] on icon at bounding box center [364, 691] width 8 height 8
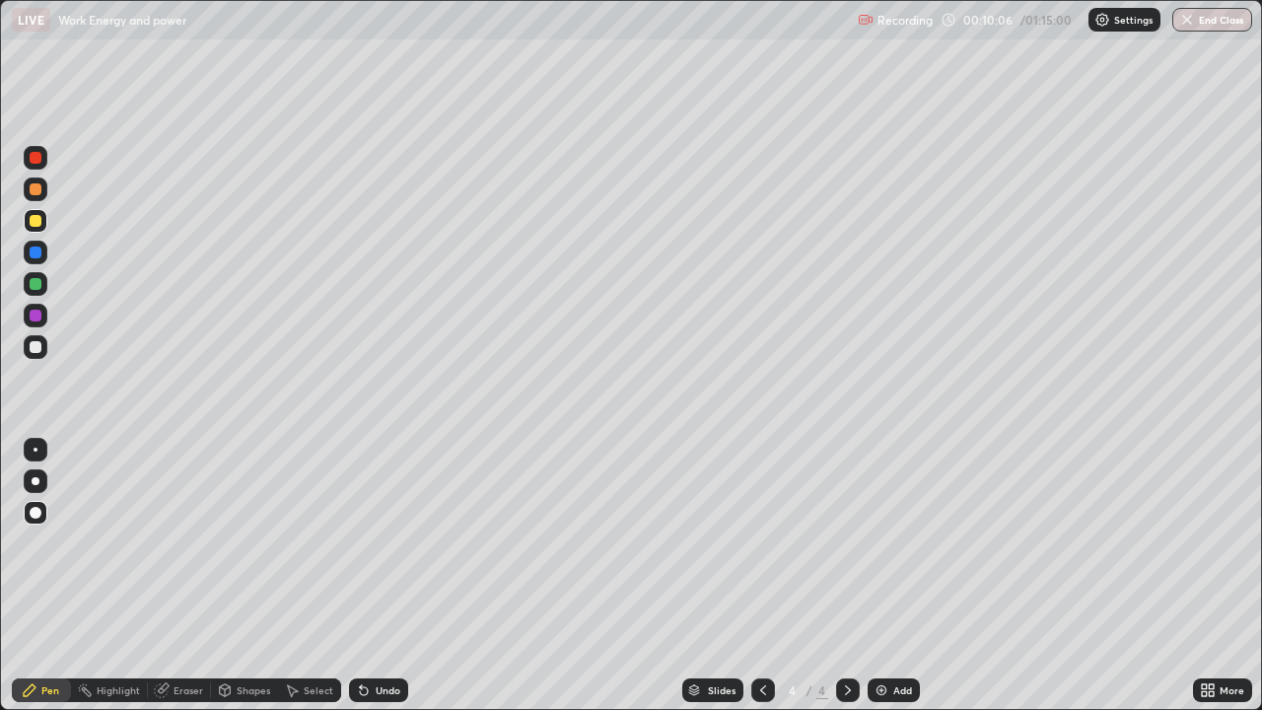
click at [364, 576] on icon at bounding box center [364, 691] width 8 height 8
click at [361, 576] on icon at bounding box center [364, 691] width 8 height 8
click at [241, 576] on div "Shapes" at bounding box center [254, 690] width 34 height 10
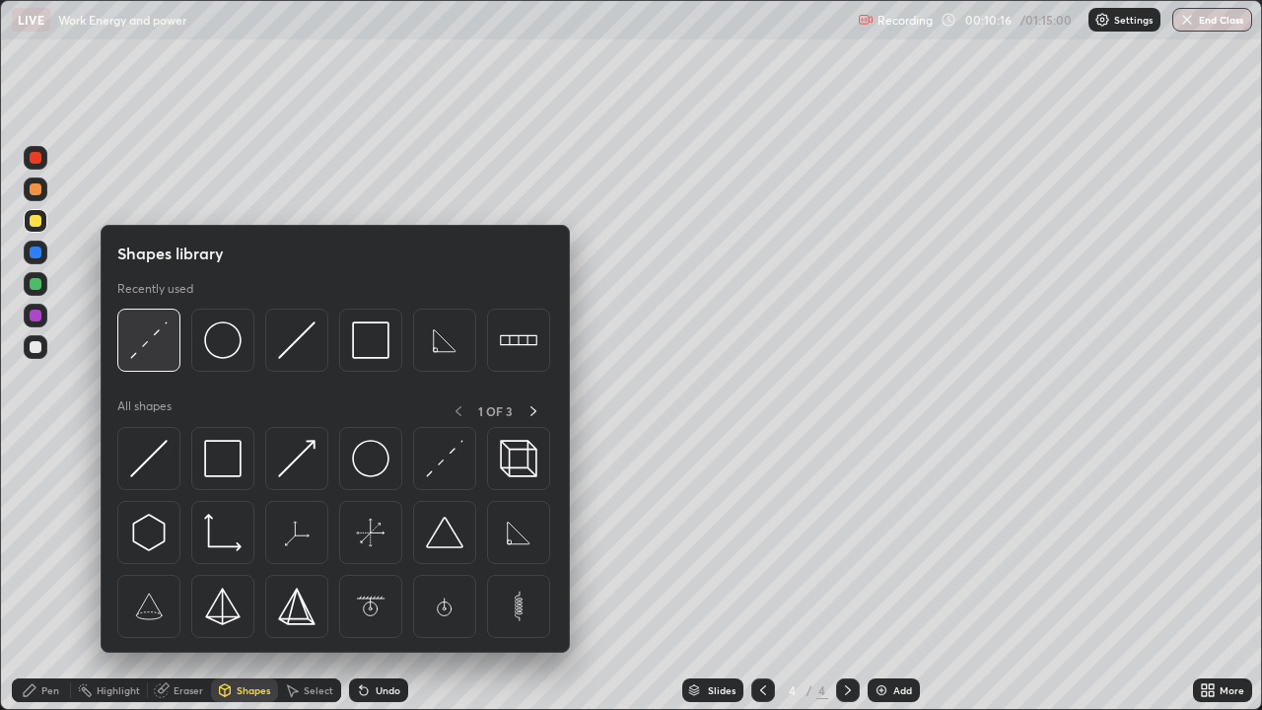
click at [152, 349] on img at bounding box center [148, 339] width 37 height 37
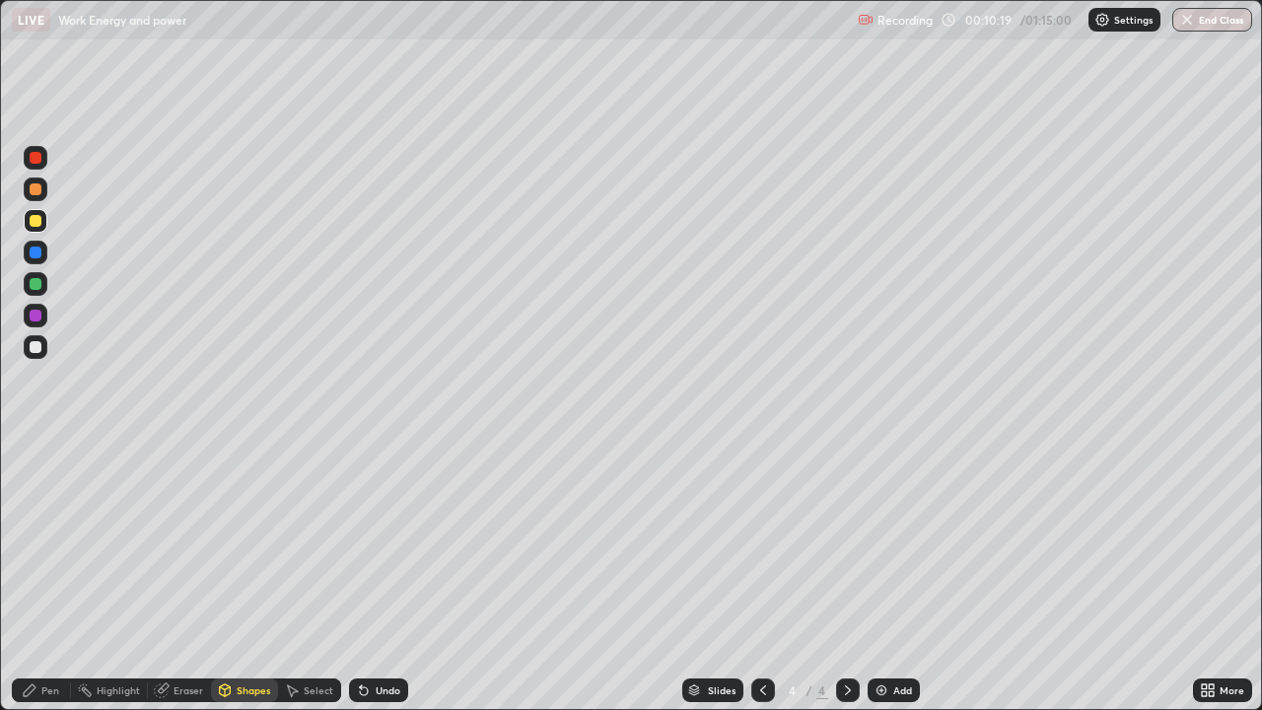
click at [239, 576] on div "Shapes" at bounding box center [244, 690] width 67 height 24
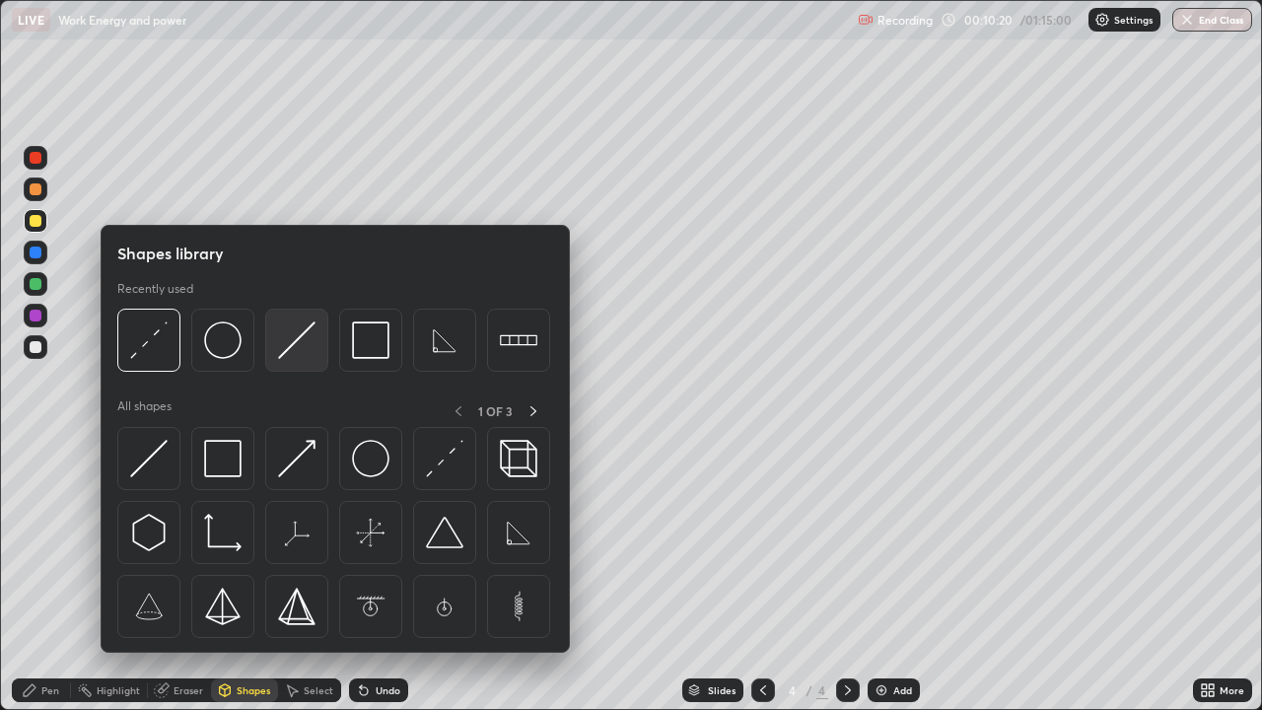
click at [285, 347] on img at bounding box center [296, 339] width 37 height 37
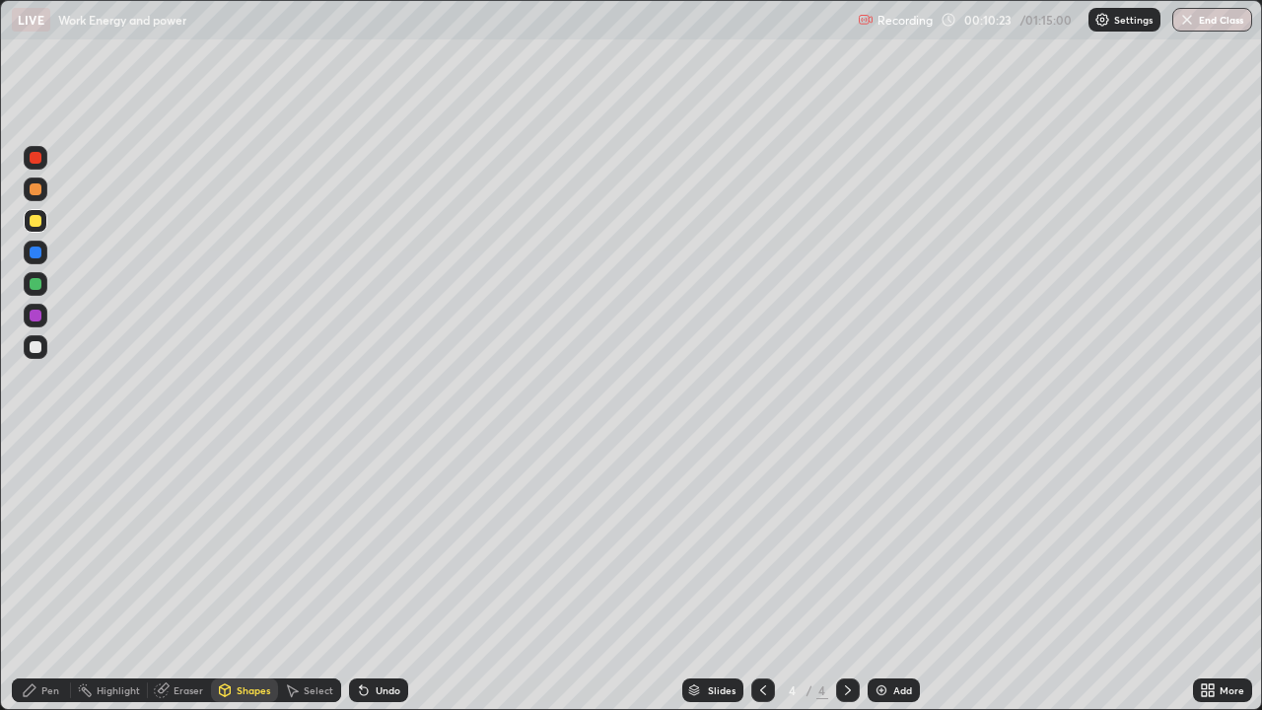
click at [385, 576] on div "Undo" at bounding box center [388, 690] width 25 height 10
click at [43, 349] on div at bounding box center [36, 347] width 24 height 24
click at [241, 576] on div "Shapes" at bounding box center [254, 690] width 34 height 10
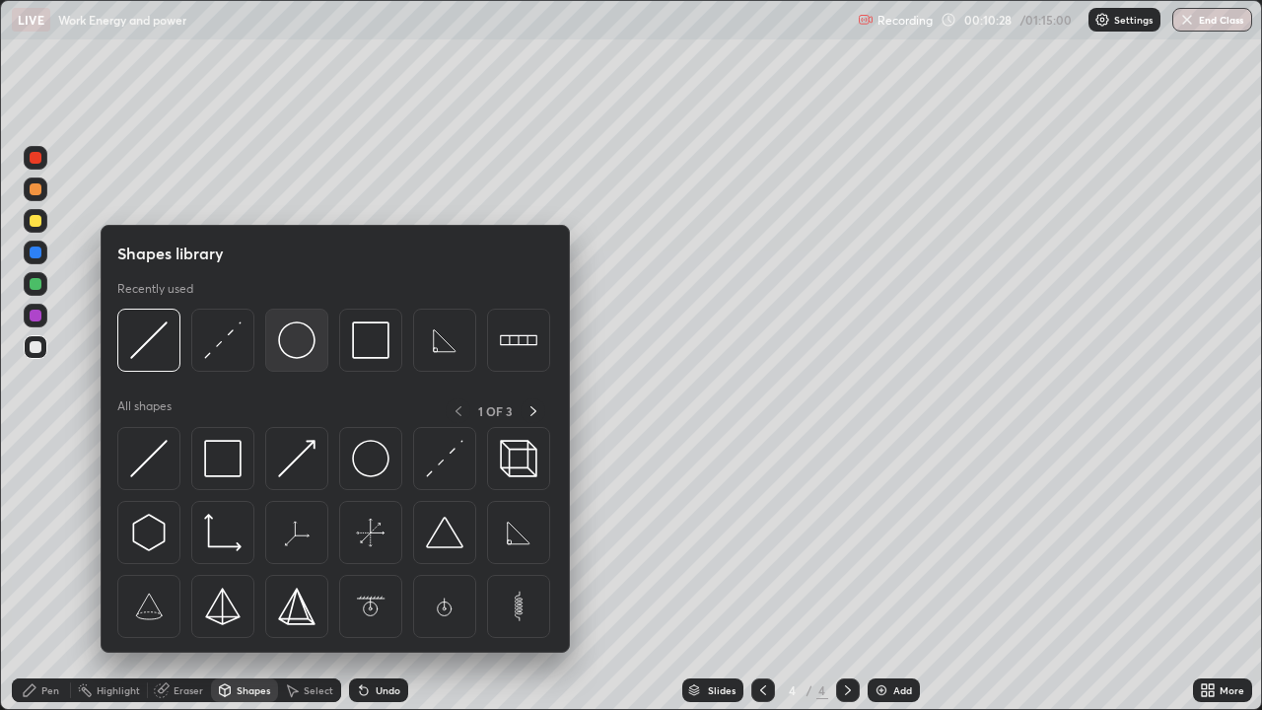
click at [312, 340] on img at bounding box center [296, 339] width 37 height 37
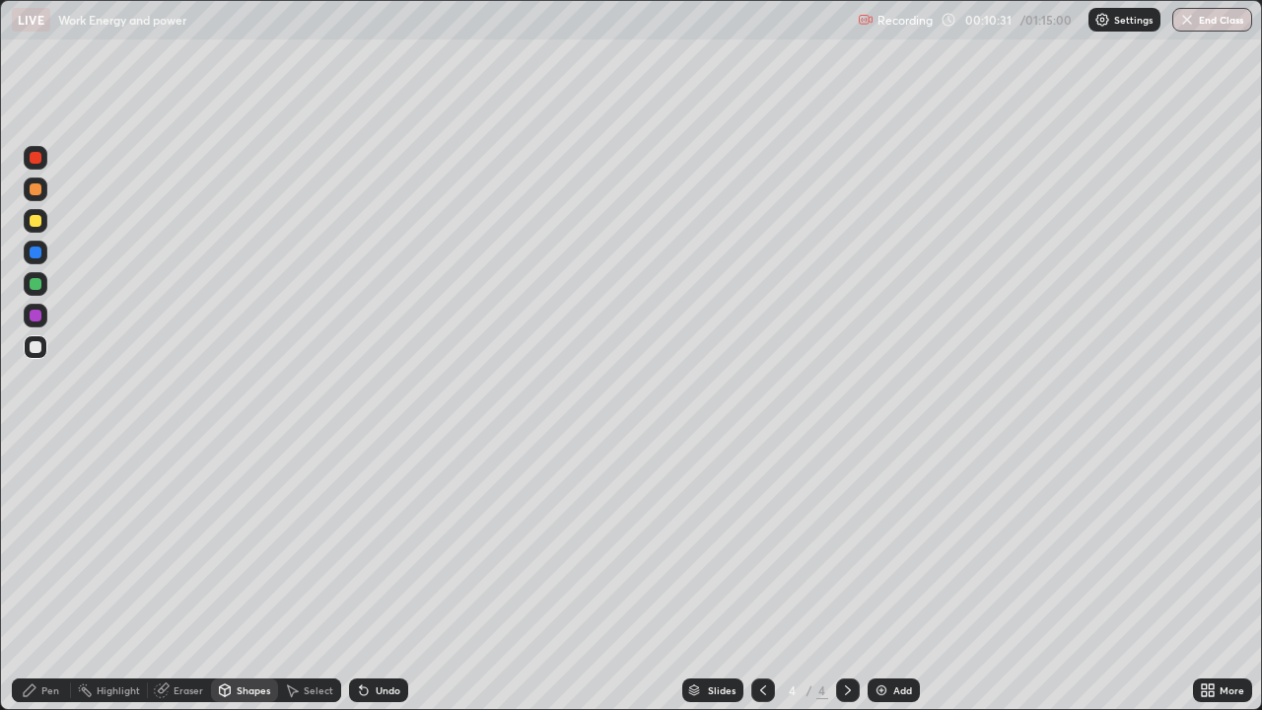
click at [54, 576] on div "Pen" at bounding box center [50, 690] width 18 height 10
click at [36, 224] on div at bounding box center [36, 221] width 12 height 12
click at [761, 576] on icon at bounding box center [763, 690] width 16 height 16
click at [34, 343] on div at bounding box center [36, 347] width 12 height 12
click at [31, 576] on icon at bounding box center [30, 690] width 16 height 16
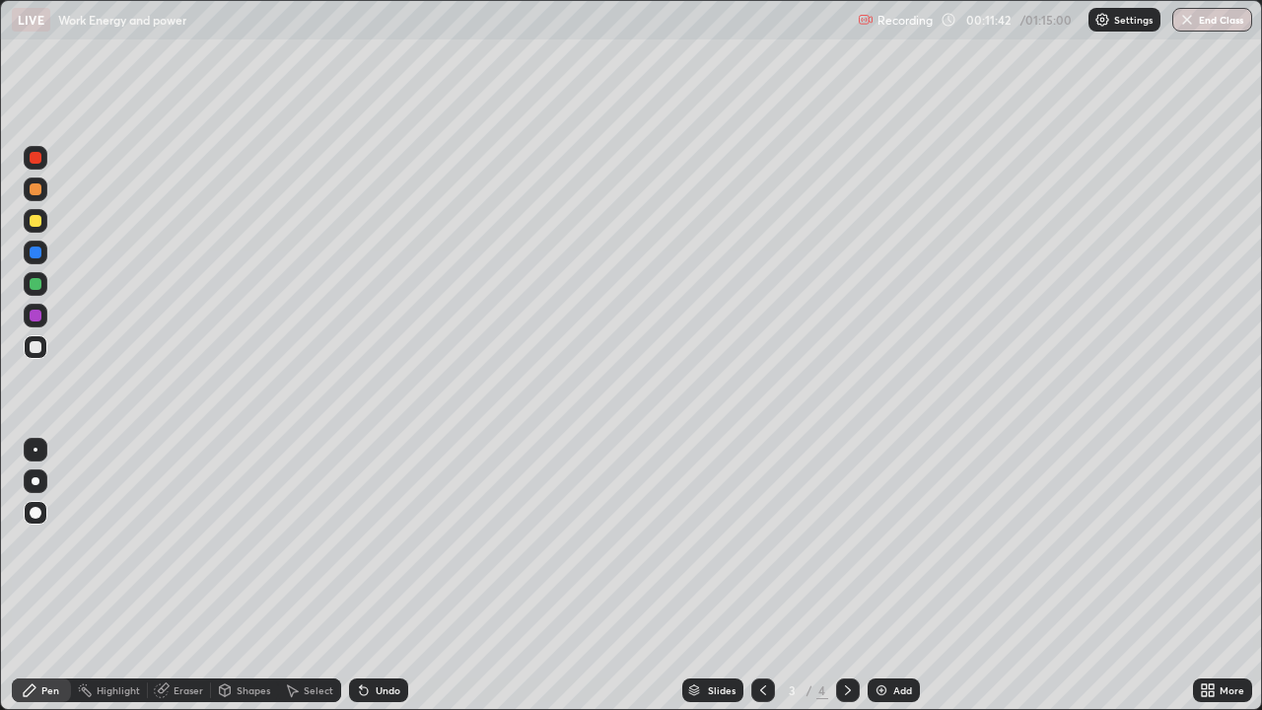
click at [378, 576] on div "Undo" at bounding box center [378, 690] width 59 height 24
click at [372, 576] on div "Undo" at bounding box center [378, 690] width 59 height 24
click at [249, 576] on div "Shapes" at bounding box center [244, 690] width 67 height 24
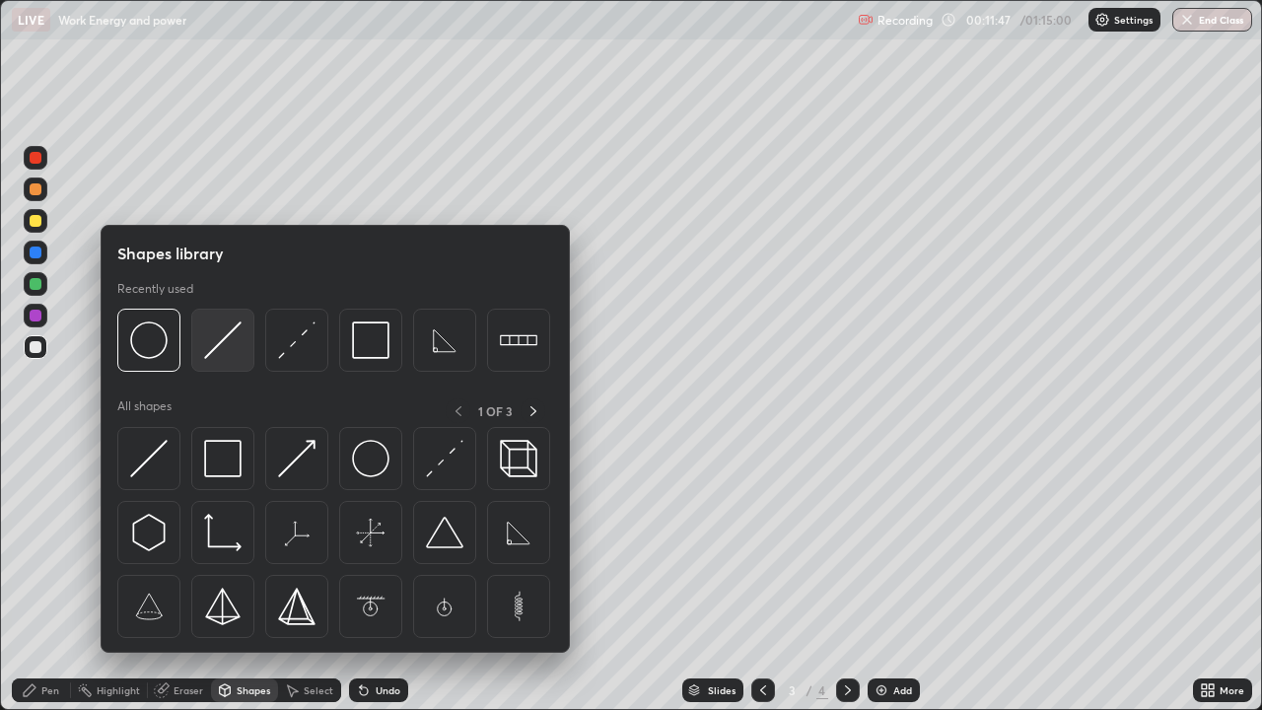
click at [220, 350] on img at bounding box center [222, 339] width 37 height 37
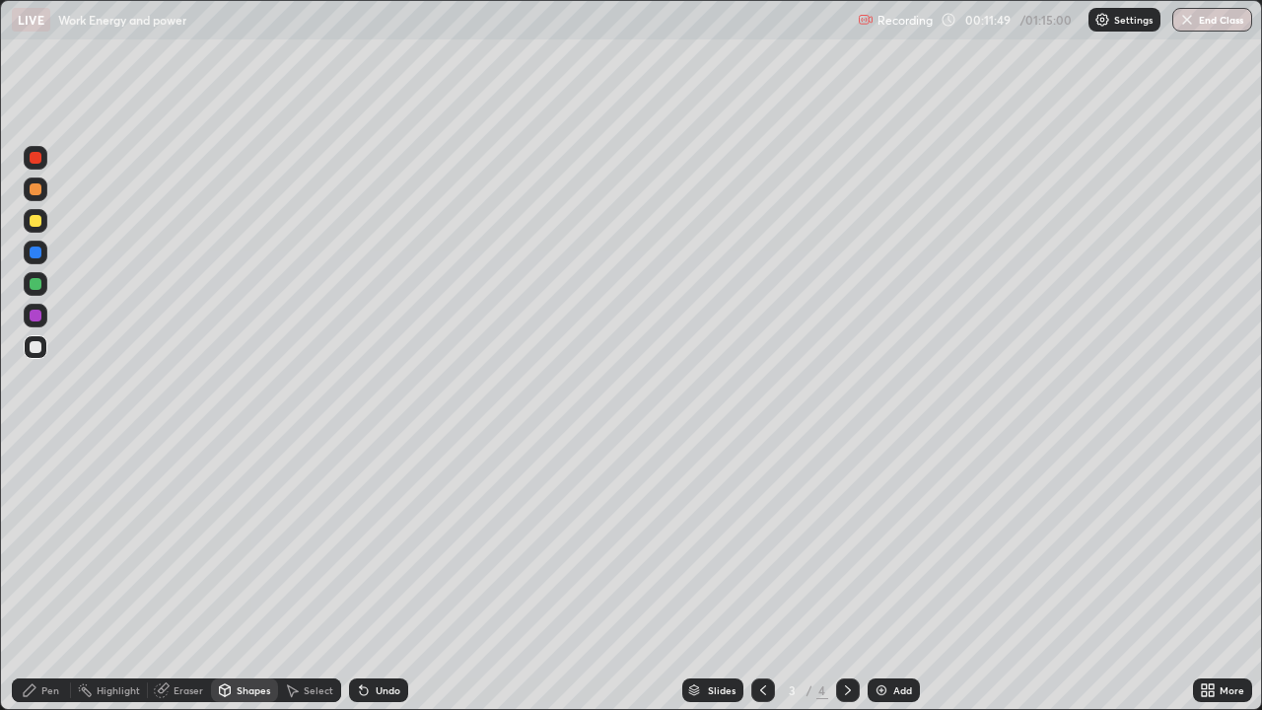
click at [38, 576] on div "Pen" at bounding box center [41, 690] width 59 height 24
click at [376, 576] on div "Undo" at bounding box center [388, 690] width 25 height 10
click at [40, 576] on div "Pen" at bounding box center [41, 690] width 59 height 24
click at [160, 576] on icon at bounding box center [162, 690] width 16 height 16
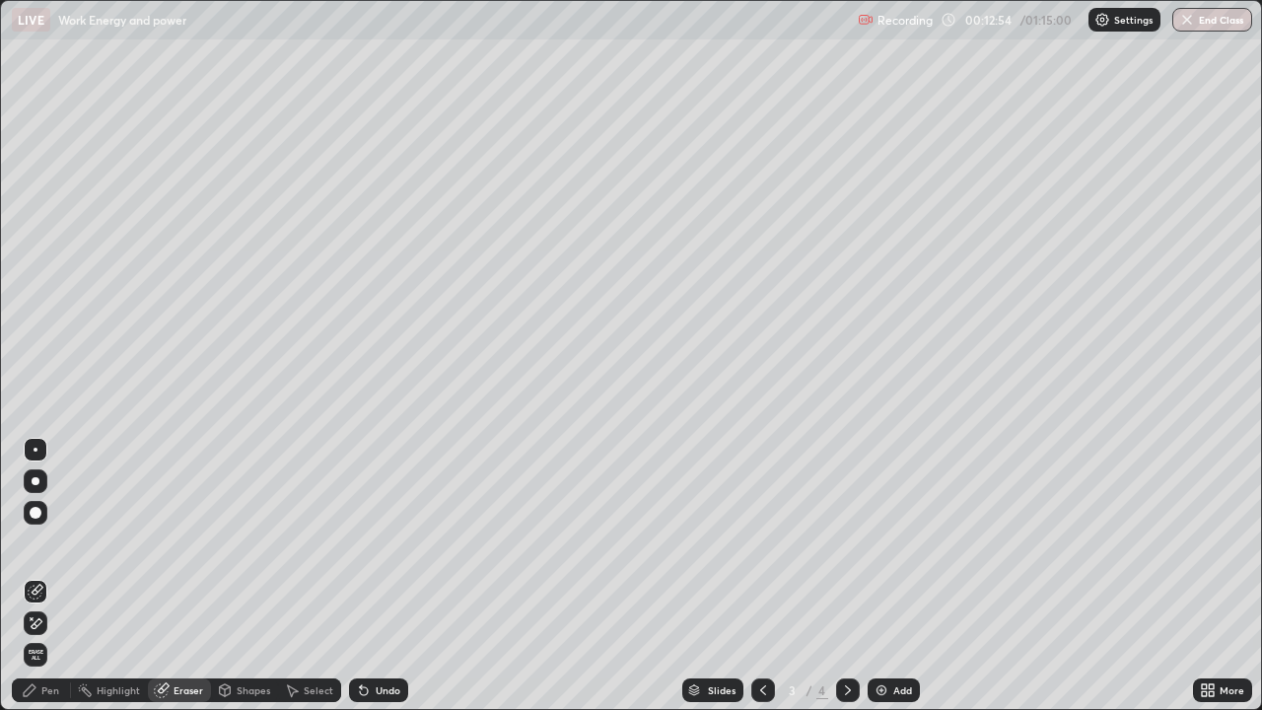
click at [38, 576] on div "Pen" at bounding box center [41, 690] width 59 height 24
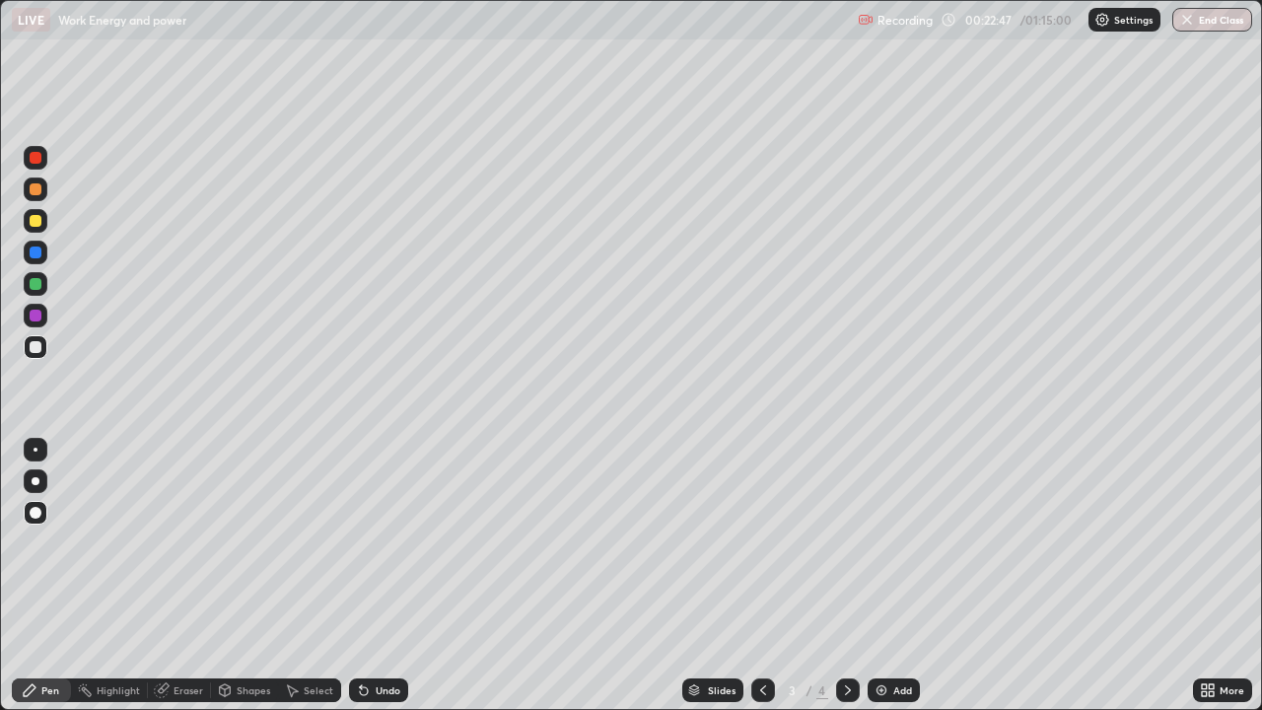
click at [857, 576] on div at bounding box center [848, 690] width 24 height 24
click at [237, 576] on div "Shapes" at bounding box center [244, 690] width 67 height 24
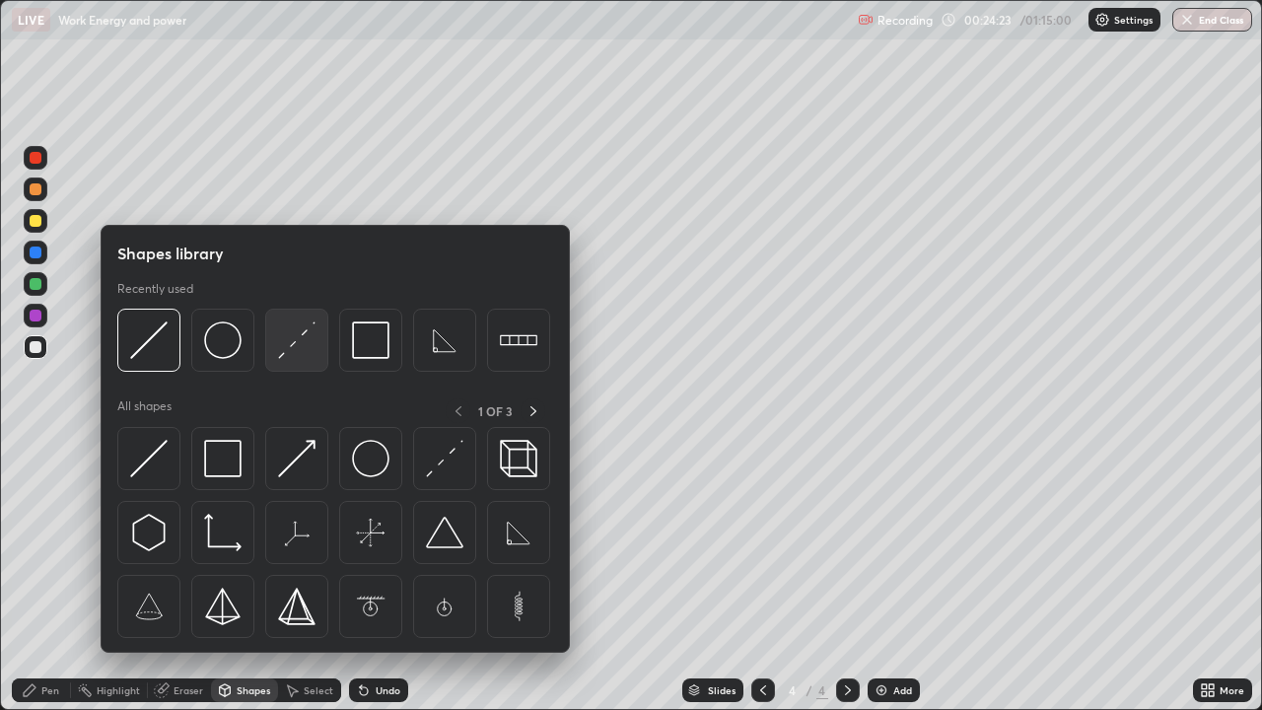
click at [294, 365] on div at bounding box center [296, 340] width 63 height 63
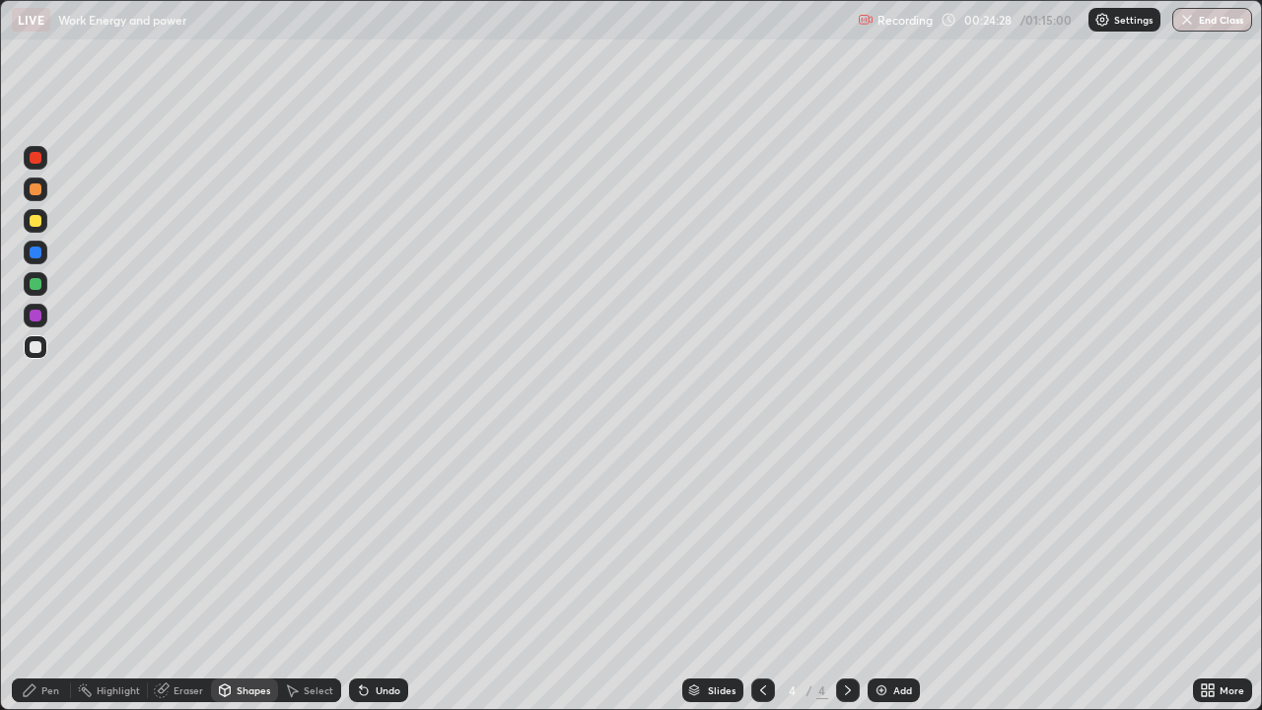
click at [53, 576] on div "Pen" at bounding box center [50, 690] width 18 height 10
click at [36, 350] on div at bounding box center [36, 347] width 12 height 12
click at [899, 576] on div "Add" at bounding box center [902, 690] width 19 height 10
click at [233, 576] on div "Shapes" at bounding box center [244, 690] width 67 height 24
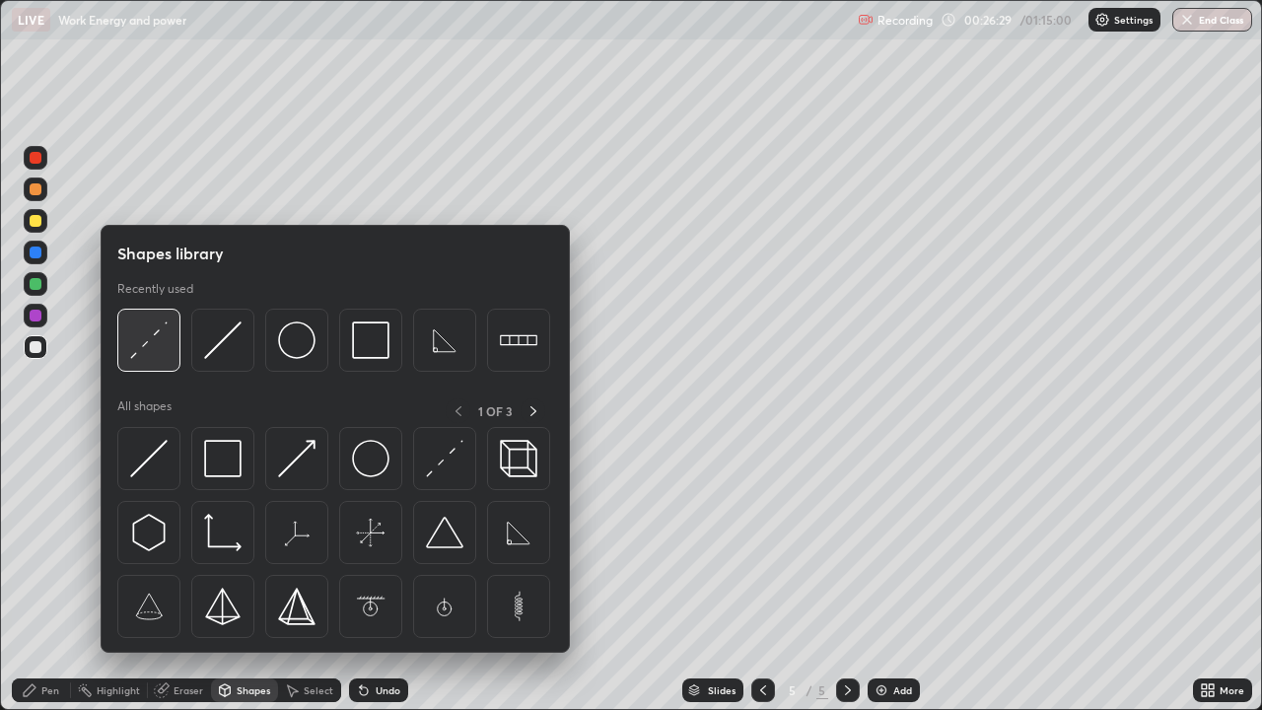
click at [139, 348] on img at bounding box center [148, 339] width 37 height 37
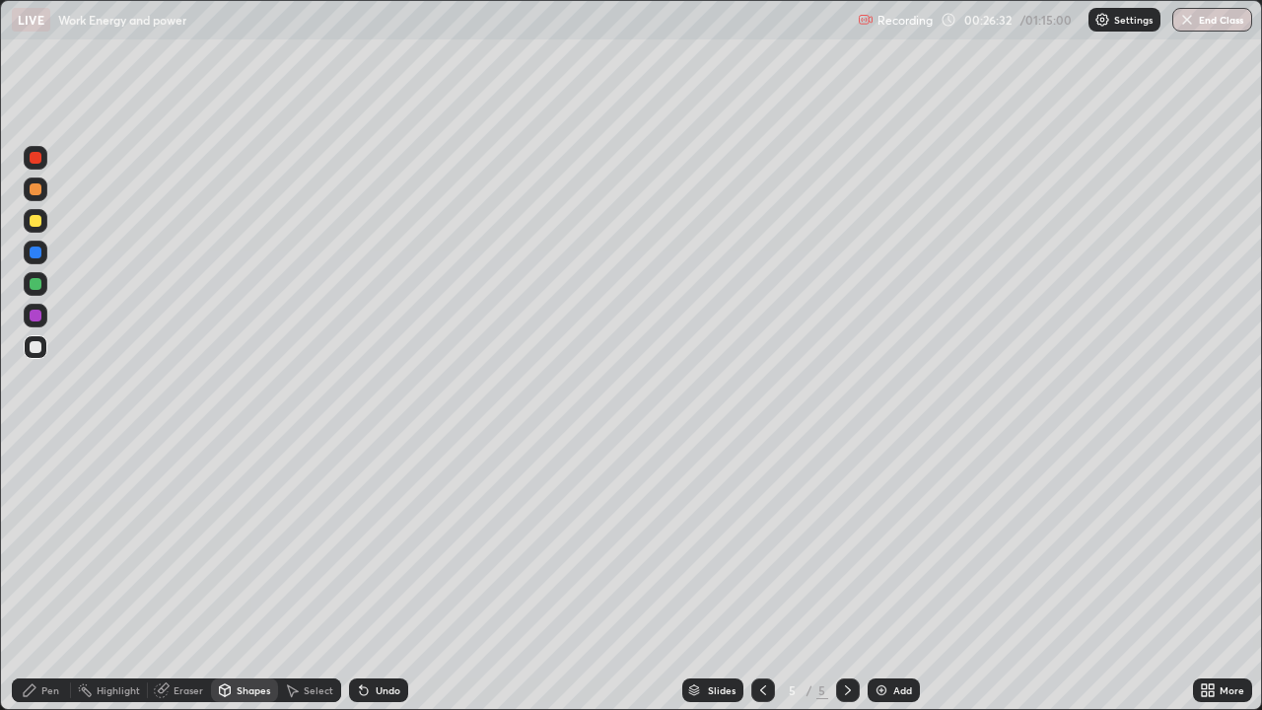
click at [43, 576] on div "Pen" at bounding box center [41, 690] width 59 height 24
click at [243, 576] on div "Shapes" at bounding box center [254, 690] width 34 height 10
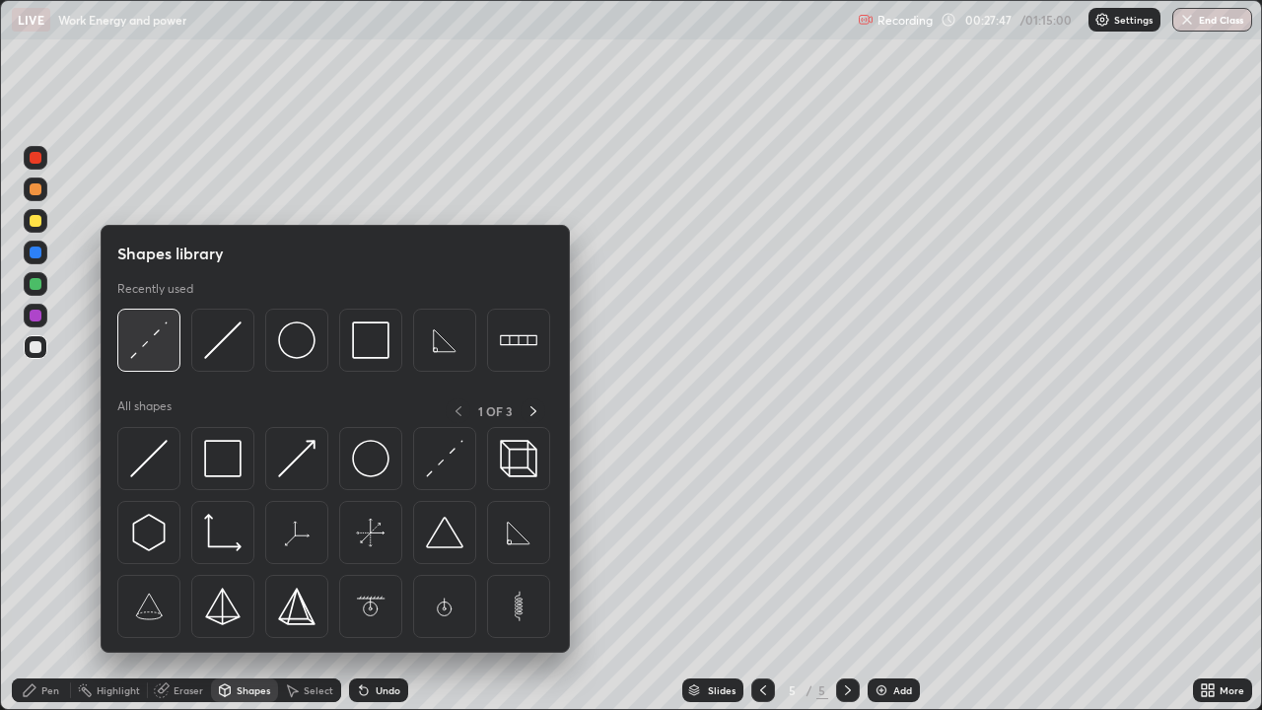
click at [160, 345] on img at bounding box center [148, 339] width 37 height 37
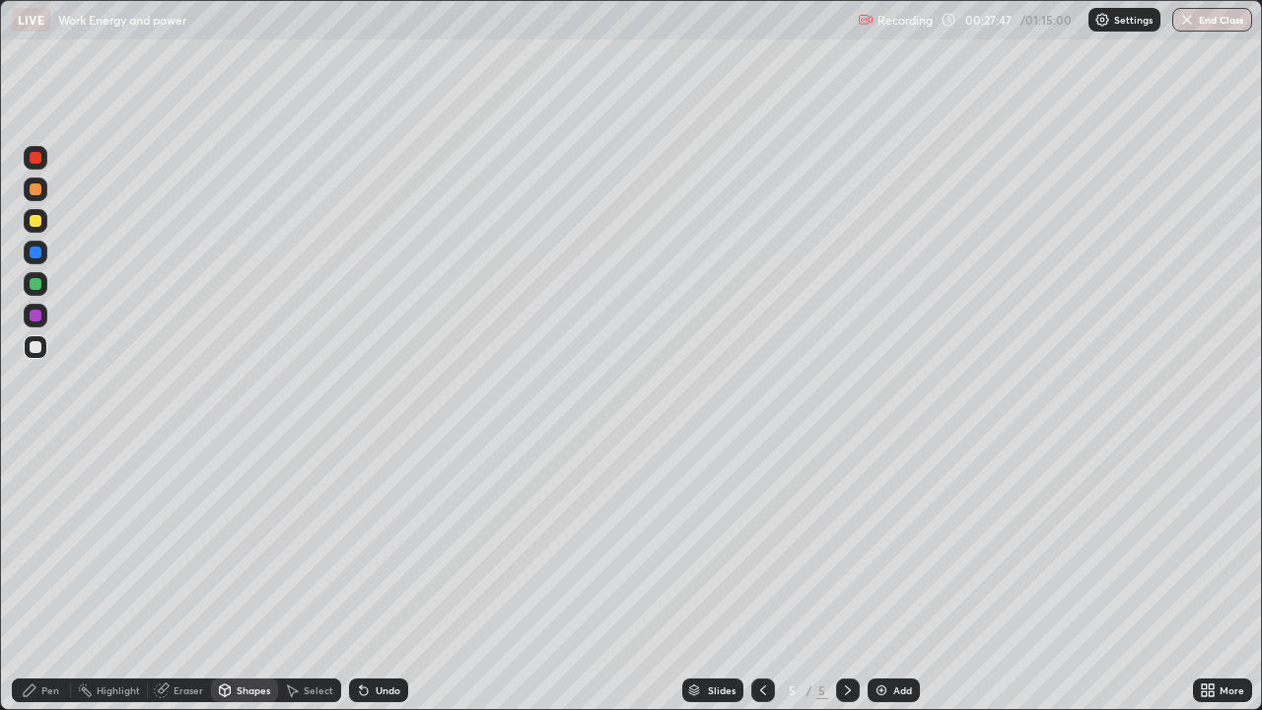
click at [34, 222] on div at bounding box center [36, 221] width 12 height 12
click at [35, 576] on icon at bounding box center [30, 690] width 16 height 16
click at [378, 576] on div "Undo" at bounding box center [388, 690] width 25 height 10
click at [171, 576] on div "Eraser" at bounding box center [179, 690] width 63 height 24
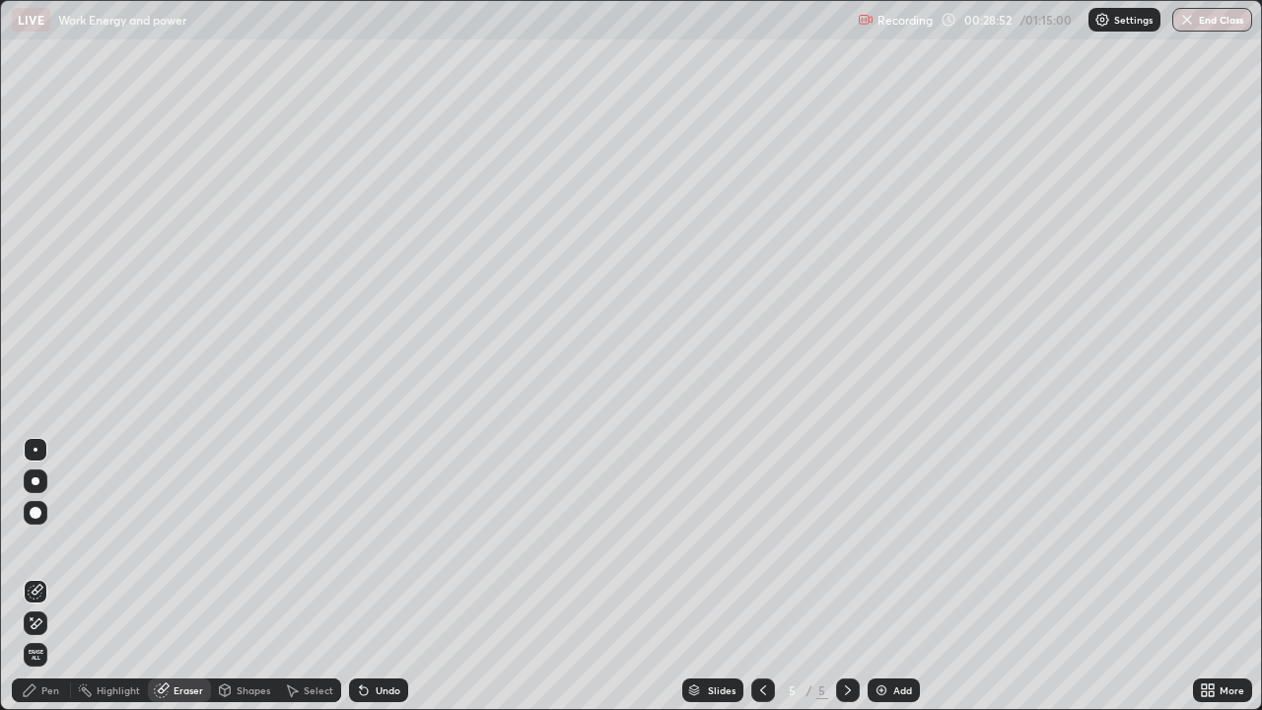
click at [41, 576] on div "Pen" at bounding box center [50, 690] width 18 height 10
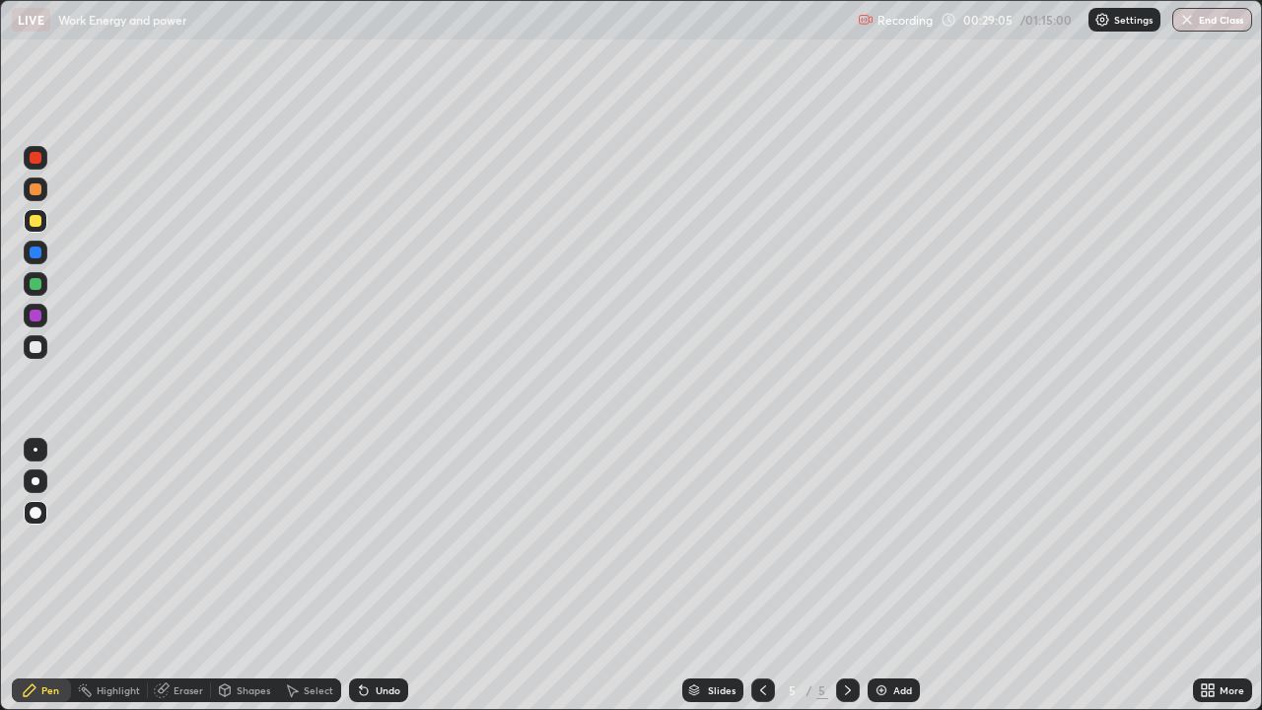
click at [383, 576] on div "Undo" at bounding box center [388, 690] width 25 height 10
click at [884, 576] on img at bounding box center [882, 690] width 16 height 16
click at [33, 356] on div at bounding box center [36, 347] width 24 height 24
click at [39, 576] on div "Pen" at bounding box center [41, 690] width 59 height 24
click at [38, 576] on div "Pen" at bounding box center [41, 690] width 59 height 24
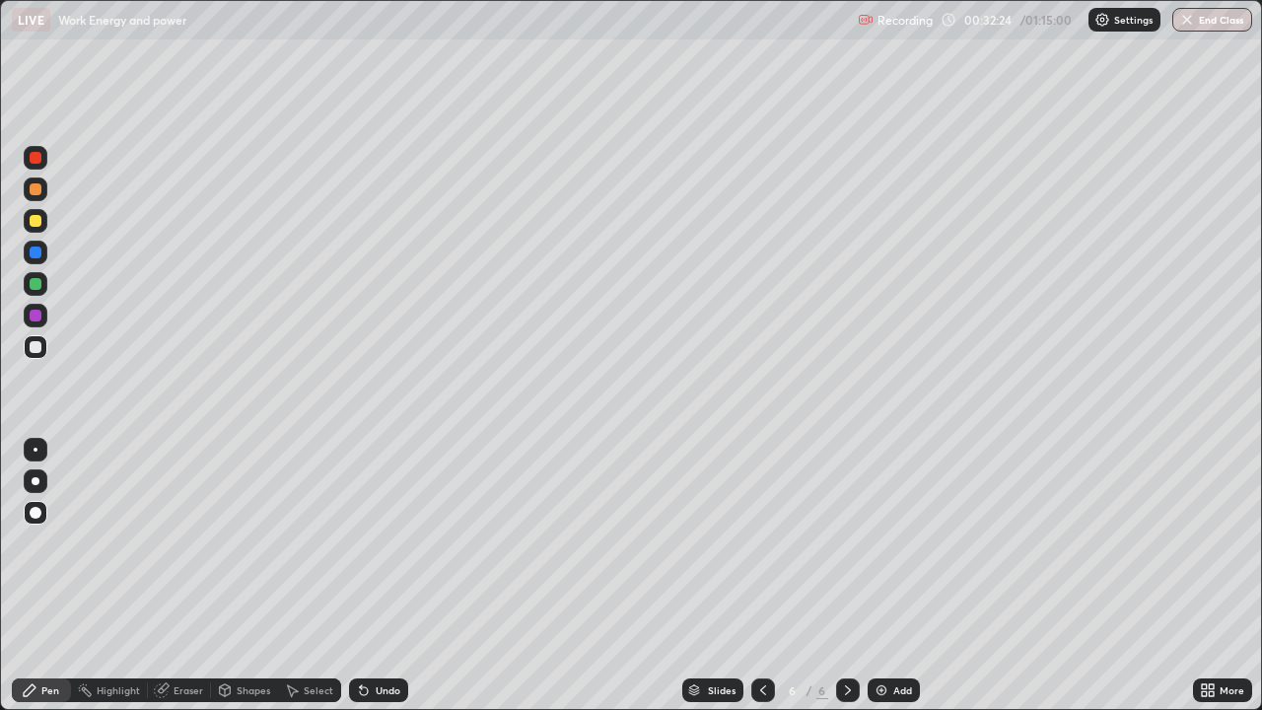
click at [46, 576] on div "Pen" at bounding box center [50, 690] width 18 height 10
click at [256, 576] on div "Shapes" at bounding box center [254, 690] width 34 height 10
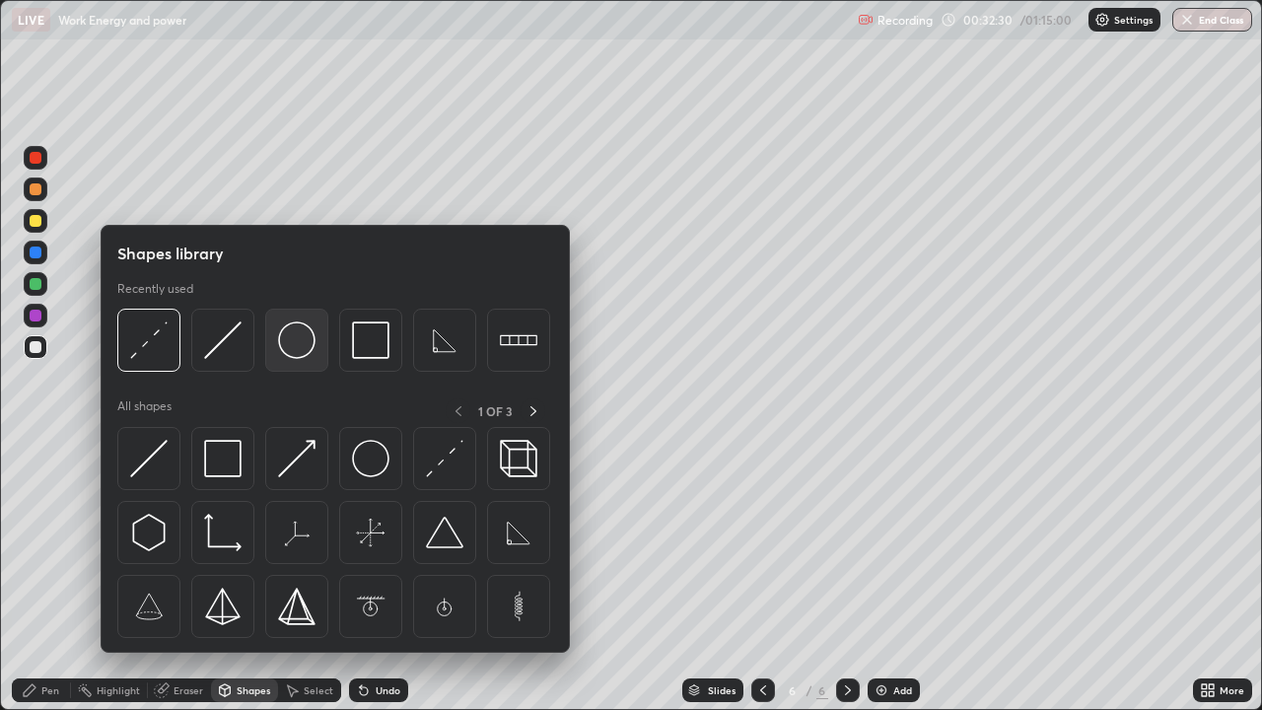
click at [306, 358] on img at bounding box center [296, 339] width 37 height 37
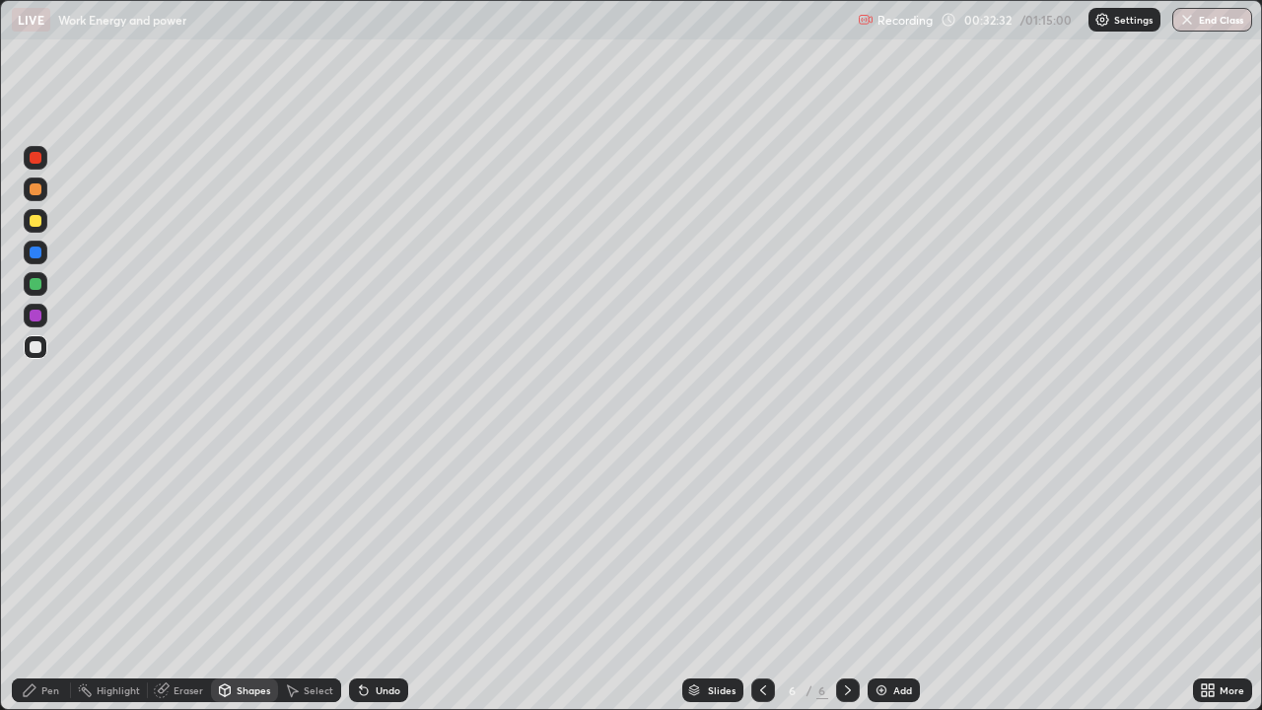
click at [37, 576] on div "Pen" at bounding box center [41, 690] width 59 height 24
click at [381, 576] on div "Undo" at bounding box center [388, 690] width 25 height 10
click at [375, 576] on div "Undo" at bounding box center [378, 690] width 59 height 24
click at [191, 576] on div "Eraser" at bounding box center [189, 690] width 30 height 10
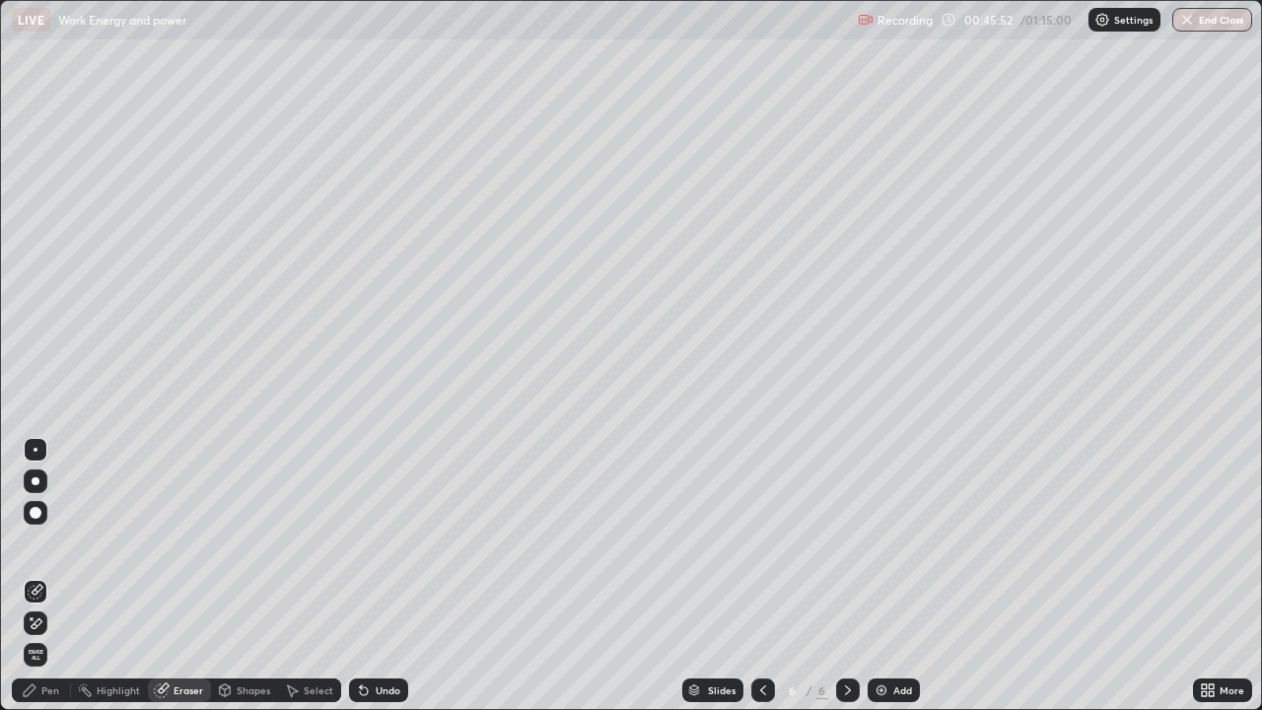
click at [35, 576] on span "Erase all" at bounding box center [36, 655] width 22 height 12
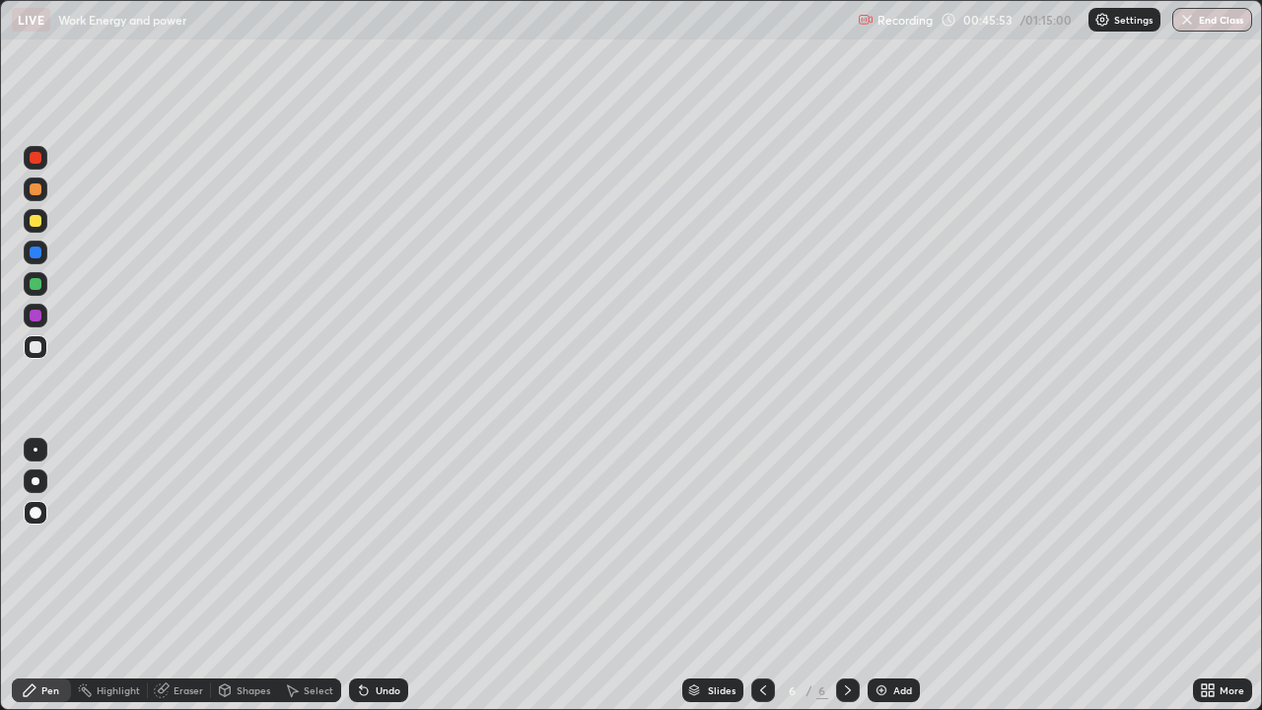
click at [255, 576] on div "Shapes" at bounding box center [244, 690] width 67 height 24
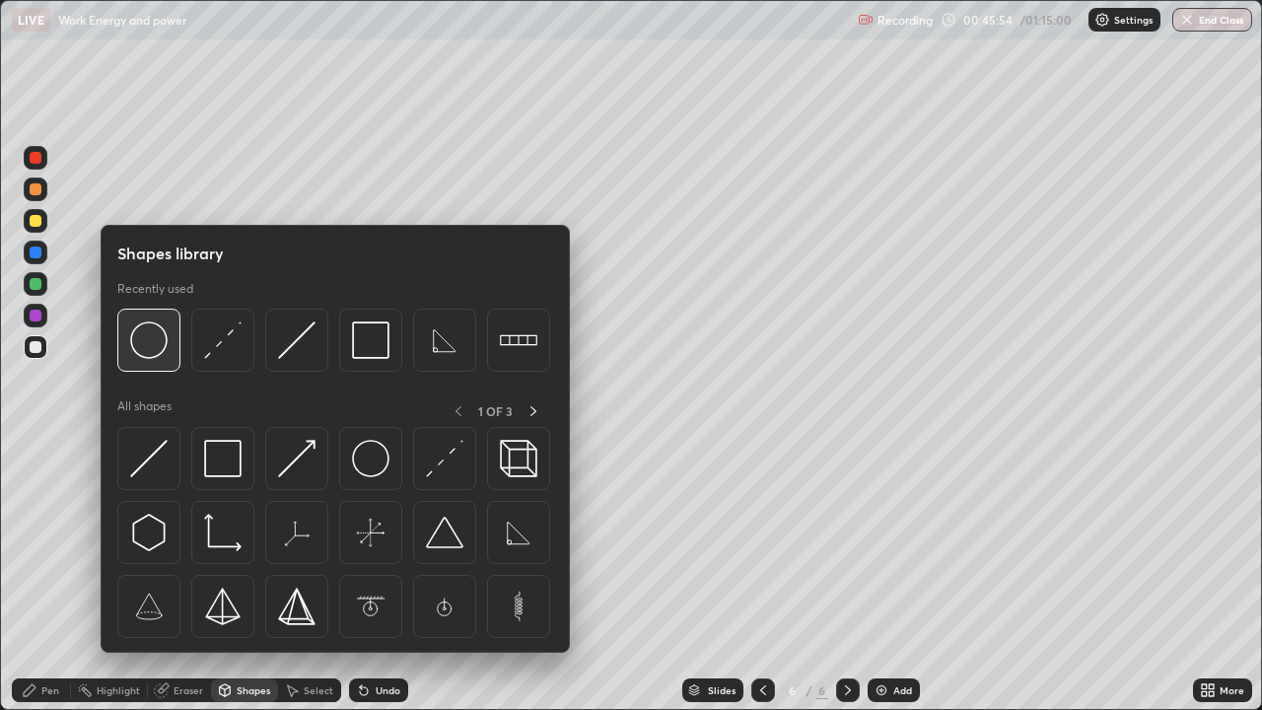
click at [141, 332] on img at bounding box center [148, 339] width 37 height 37
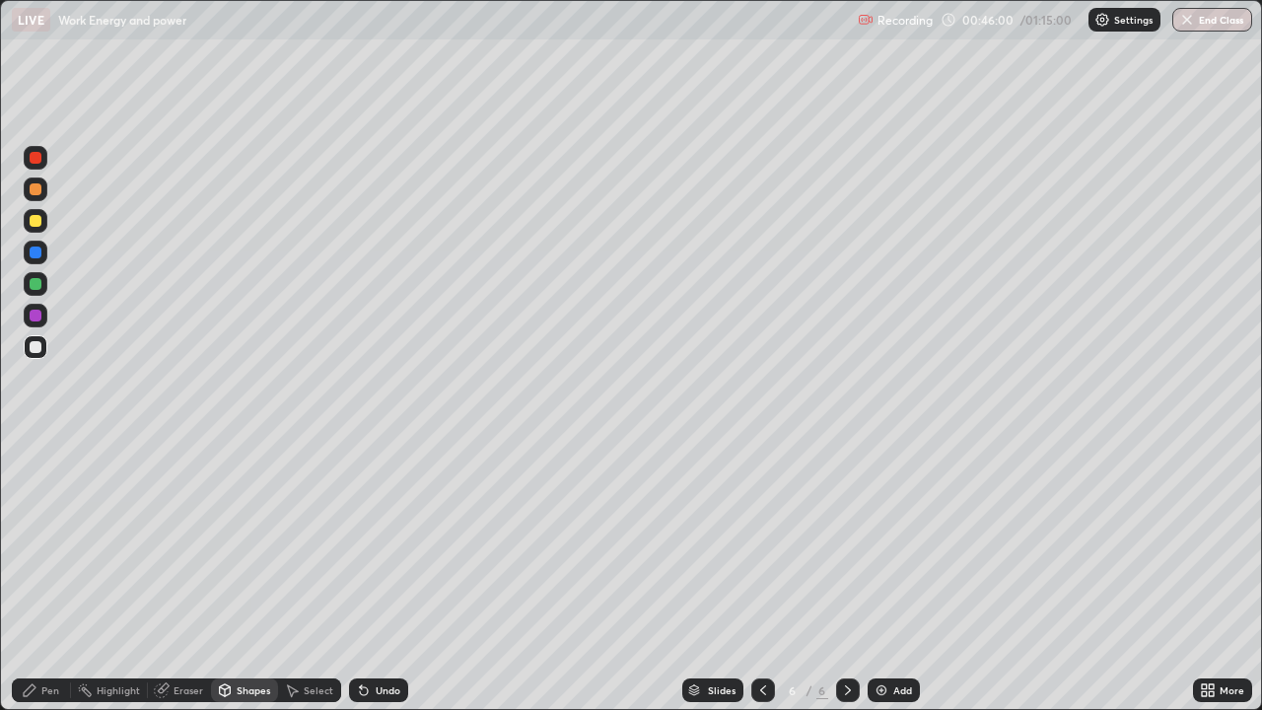
click at [238, 576] on div "Shapes" at bounding box center [244, 690] width 67 height 24
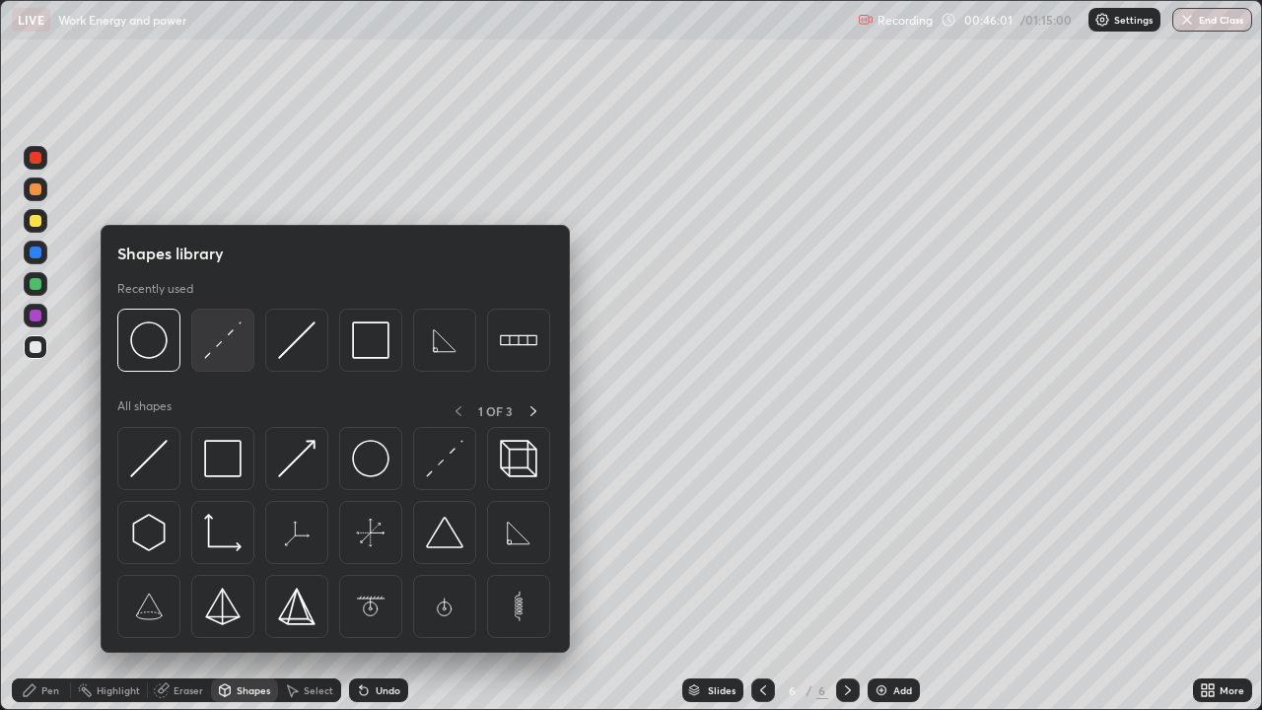
click at [212, 359] on img at bounding box center [222, 339] width 37 height 37
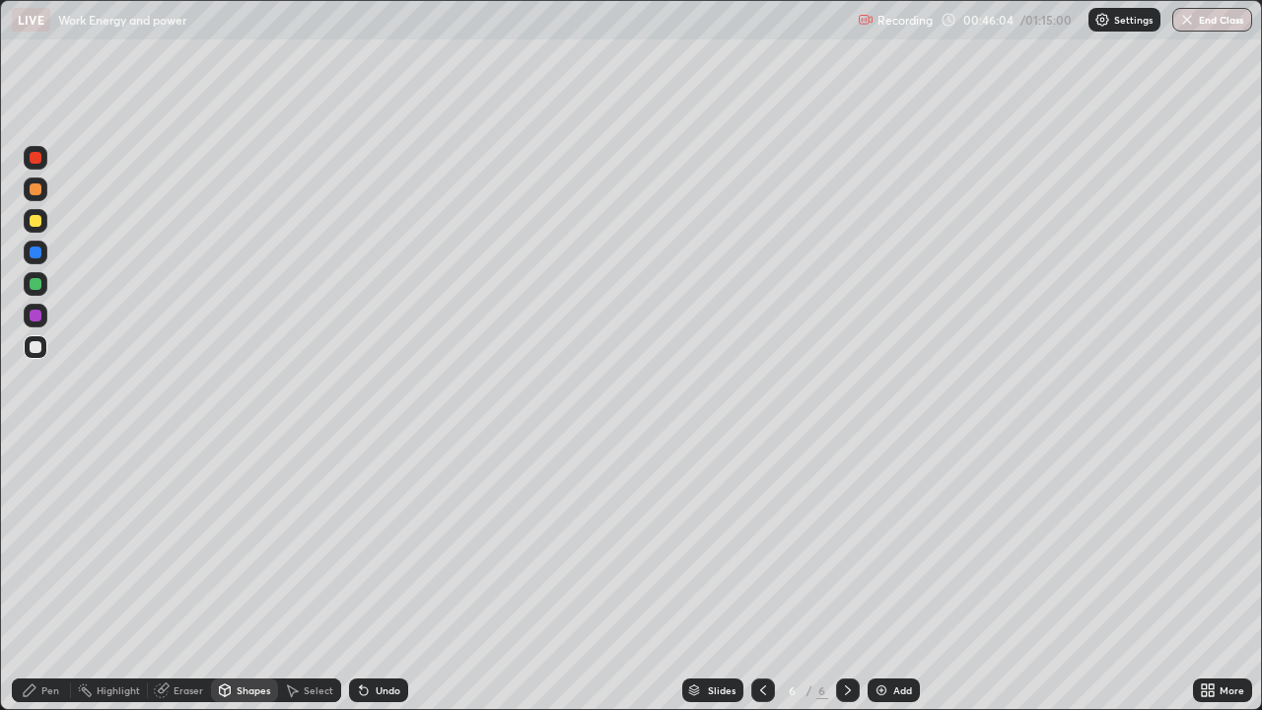
click at [251, 576] on div "Shapes" at bounding box center [254, 690] width 34 height 10
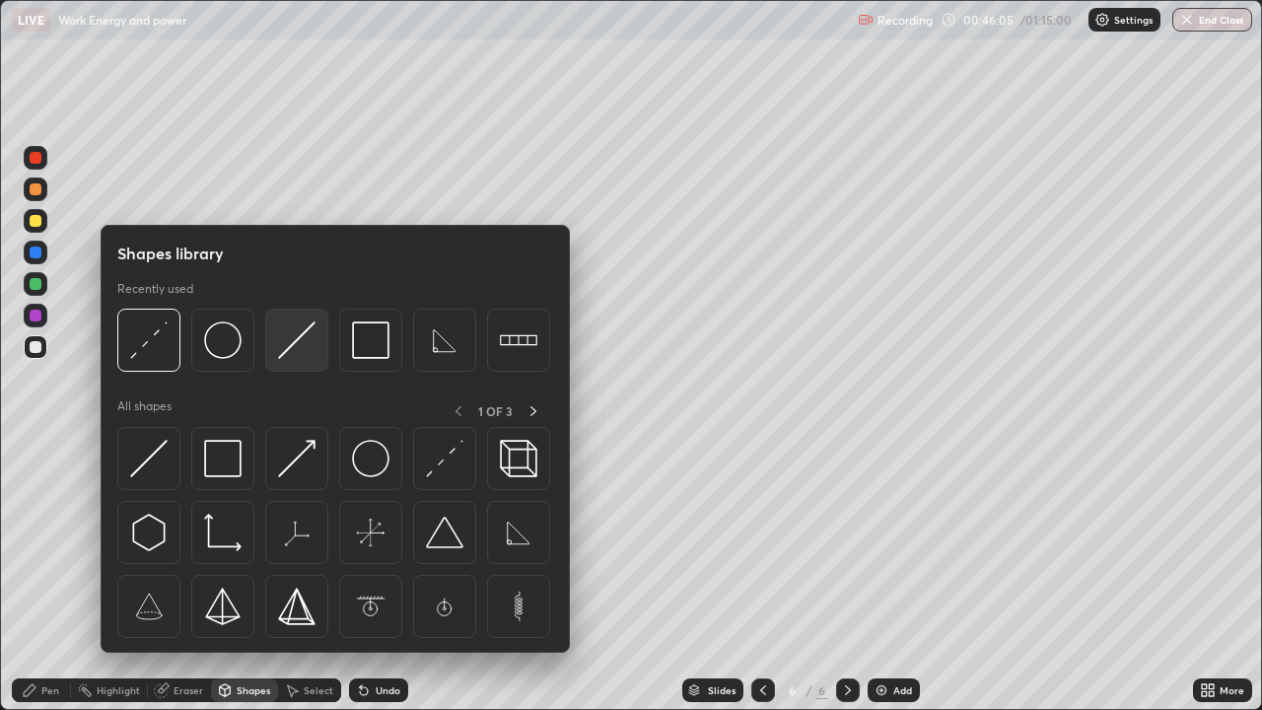
click at [296, 347] on img at bounding box center [296, 339] width 37 height 37
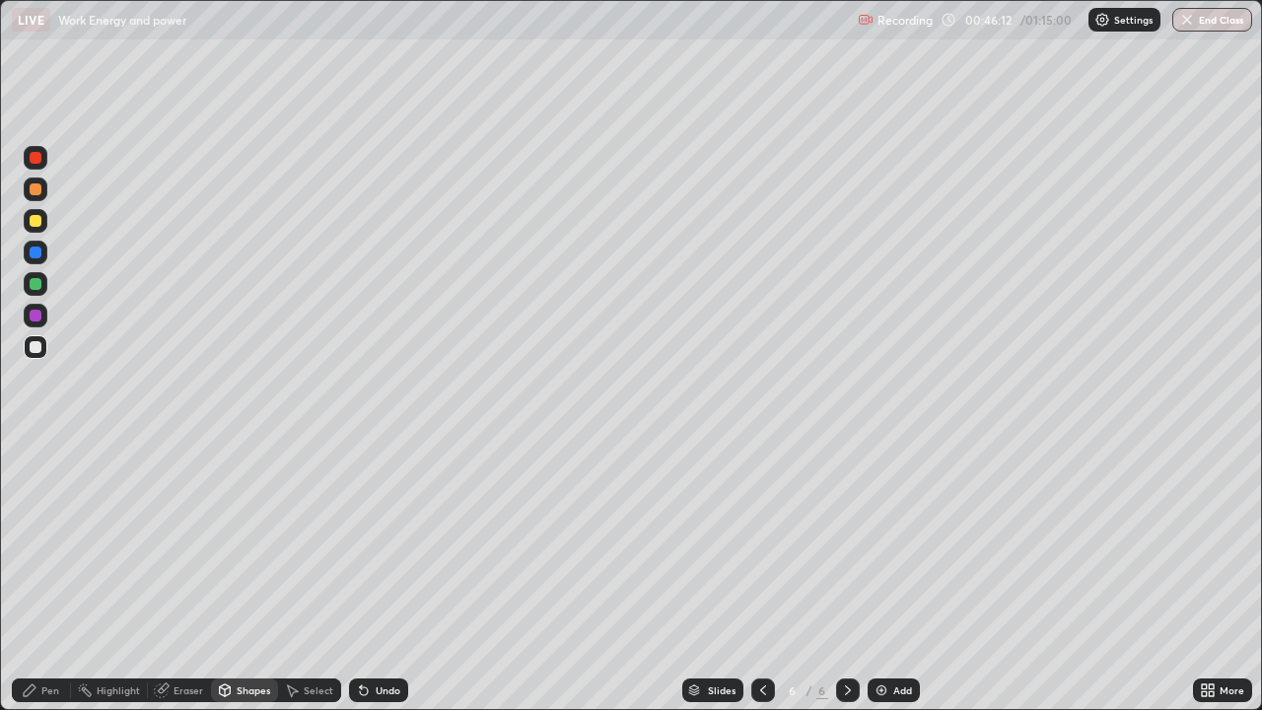
click at [56, 576] on div "Pen" at bounding box center [50, 690] width 18 height 10
click at [384, 576] on div "Undo" at bounding box center [378, 690] width 59 height 24
click at [388, 576] on div "Undo" at bounding box center [388, 690] width 25 height 10
click at [396, 576] on div "Undo" at bounding box center [388, 690] width 25 height 10
click at [403, 576] on div "Undo" at bounding box center [378, 690] width 59 height 24
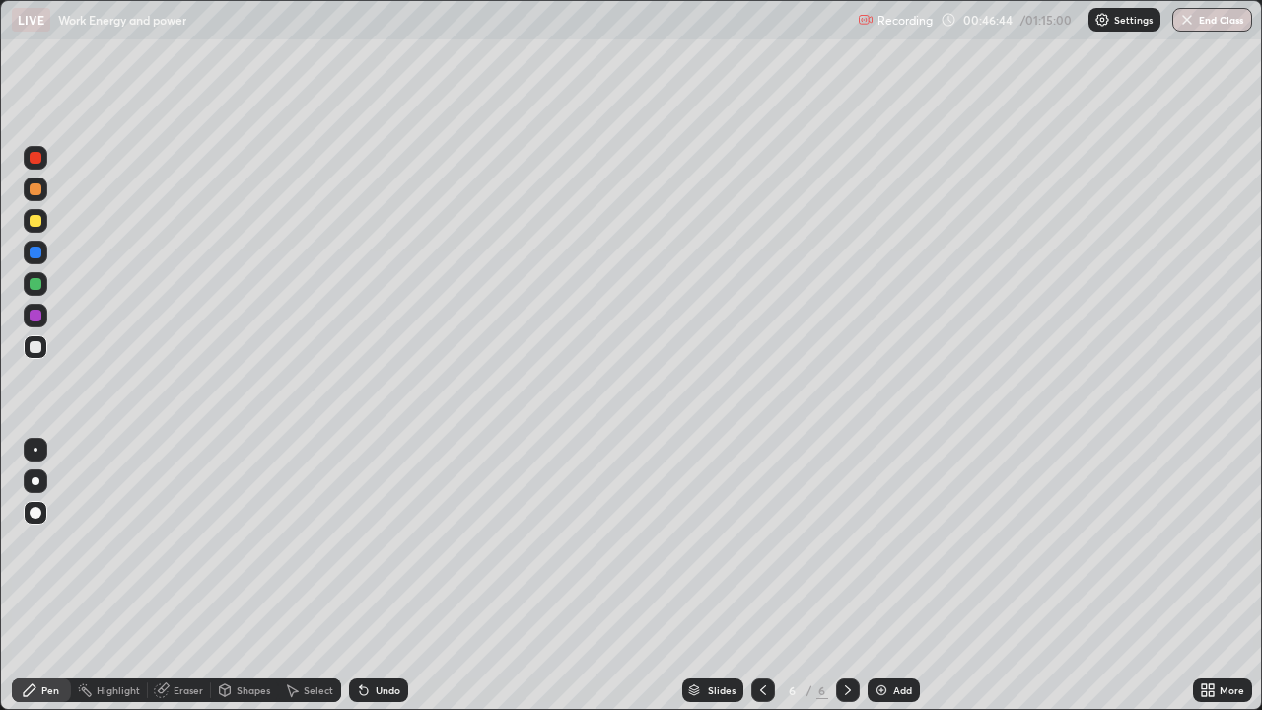
click at [376, 576] on div "Undo" at bounding box center [388, 690] width 25 height 10
click at [245, 576] on div "Shapes" at bounding box center [254, 690] width 34 height 10
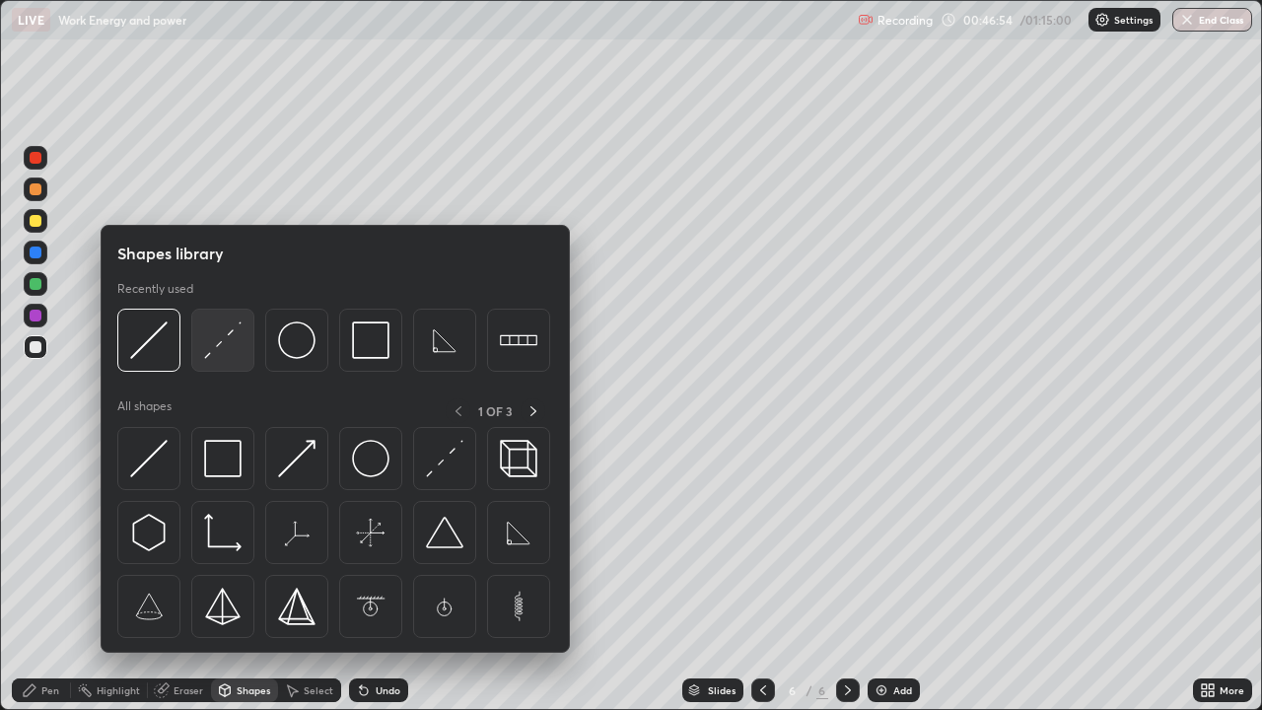
click at [228, 349] on img at bounding box center [222, 339] width 37 height 37
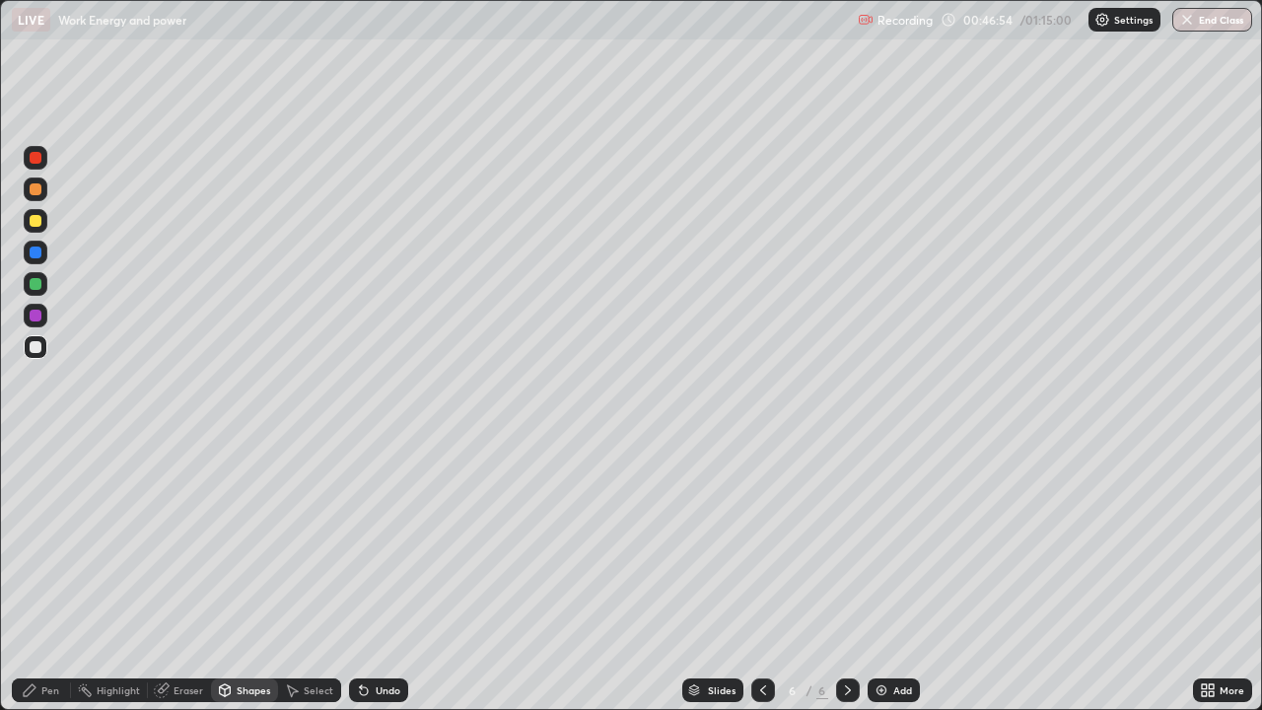
click at [36, 221] on div at bounding box center [36, 221] width 12 height 12
click at [62, 576] on div "Pen" at bounding box center [41, 690] width 59 height 24
click at [35, 347] on div at bounding box center [36, 347] width 12 height 12
click at [257, 576] on div "Shapes" at bounding box center [244, 690] width 67 height 24
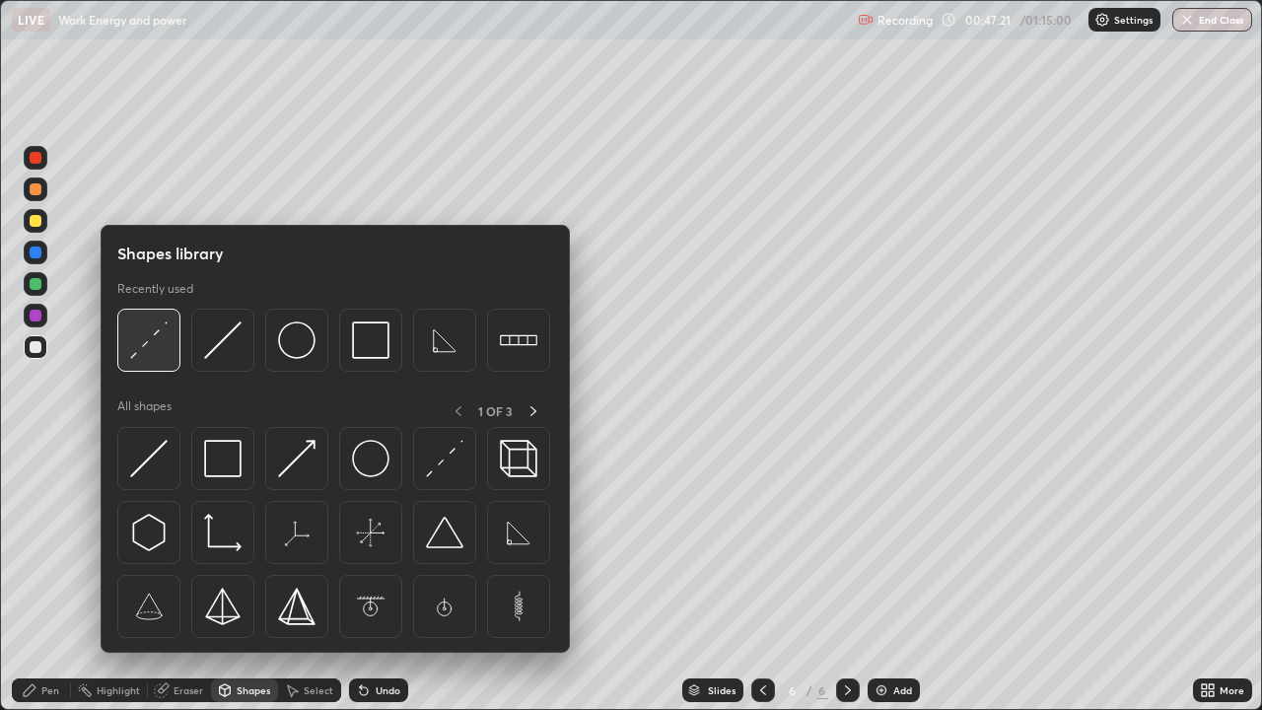
click at [159, 348] on img at bounding box center [148, 339] width 37 height 37
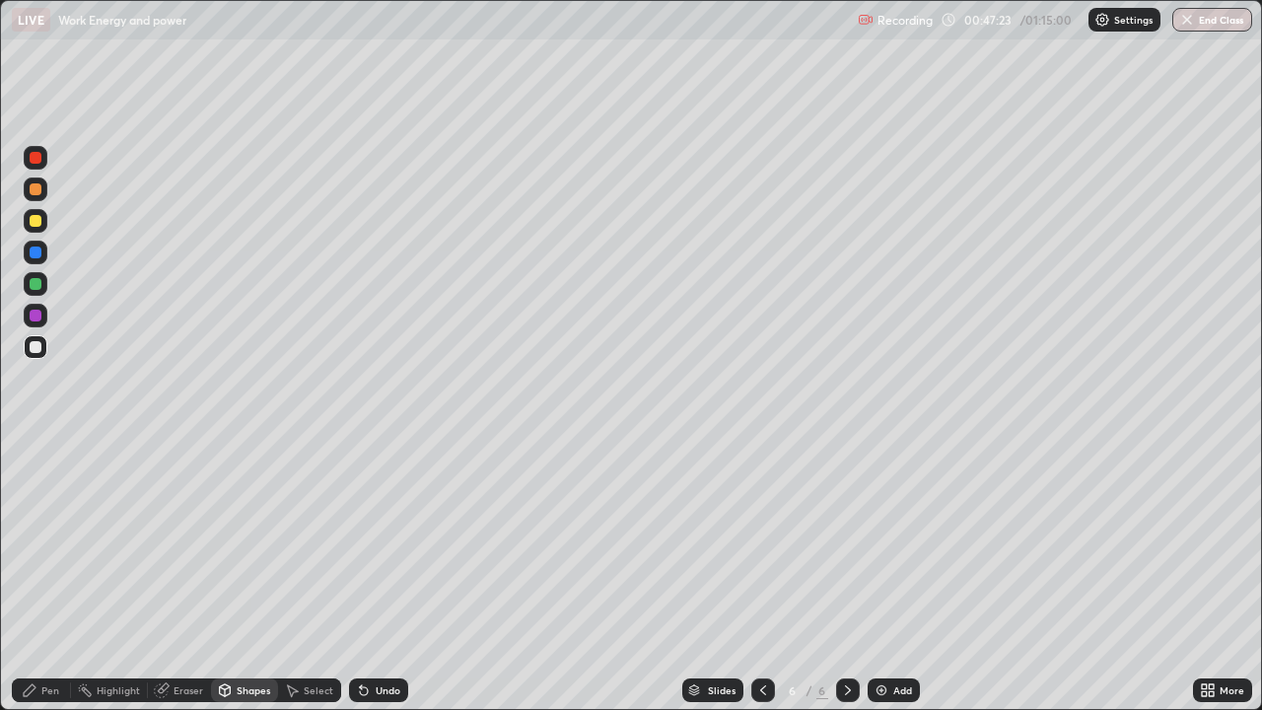
click at [47, 576] on div "Pen" at bounding box center [50, 690] width 18 height 10
click at [255, 576] on div "Shapes" at bounding box center [254, 690] width 34 height 10
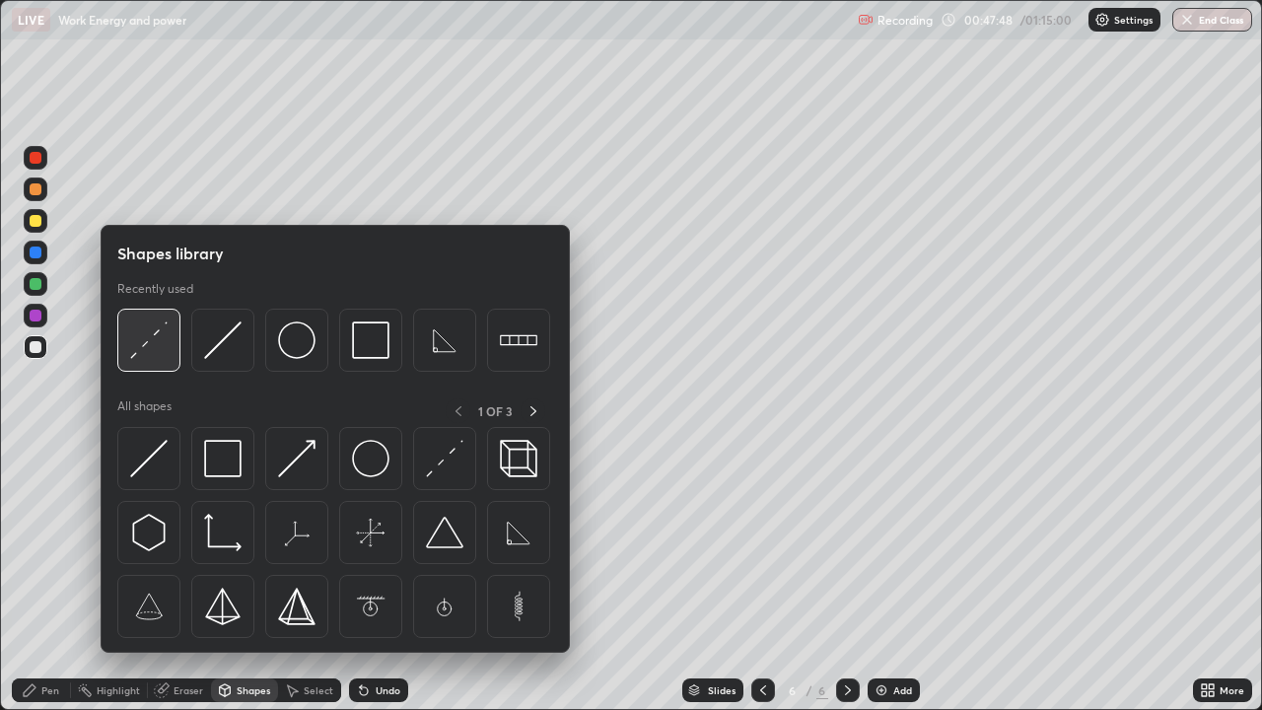
click at [149, 346] on img at bounding box center [148, 339] width 37 height 37
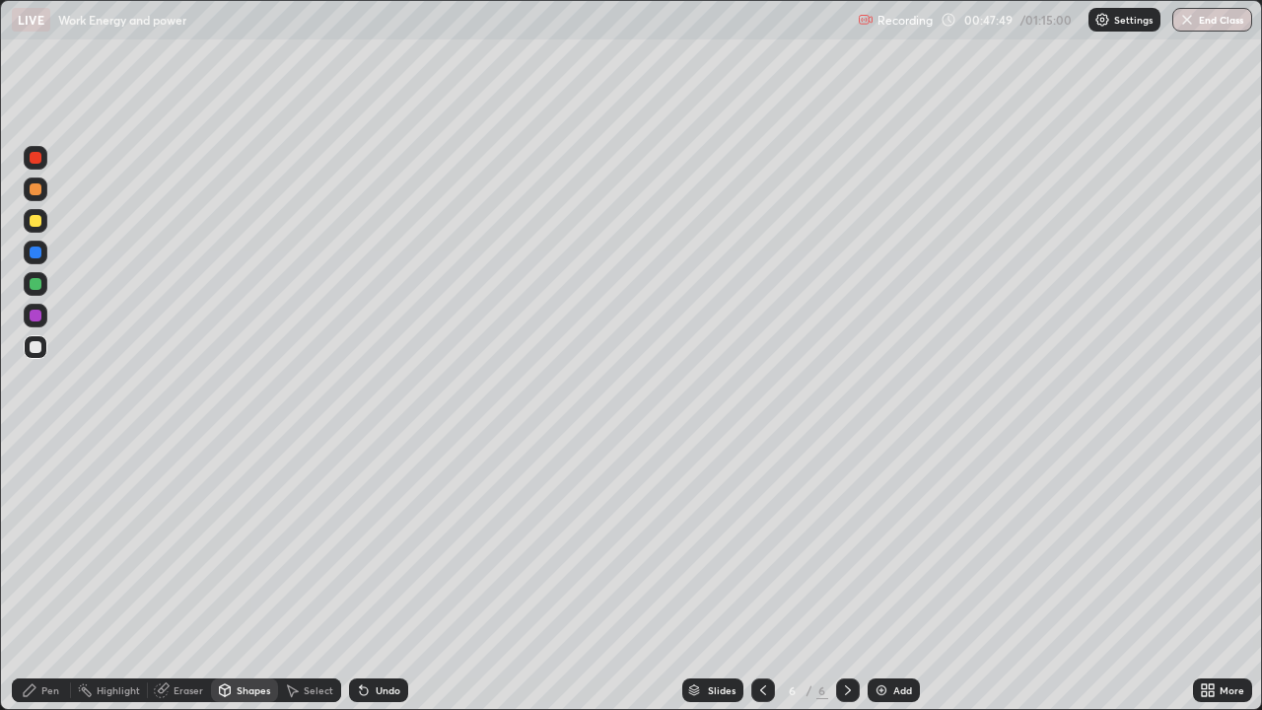
click at [37, 225] on div at bounding box center [36, 221] width 12 height 12
click at [43, 576] on div "Pen" at bounding box center [50, 690] width 18 height 10
click at [238, 576] on div "Shapes" at bounding box center [254, 690] width 34 height 10
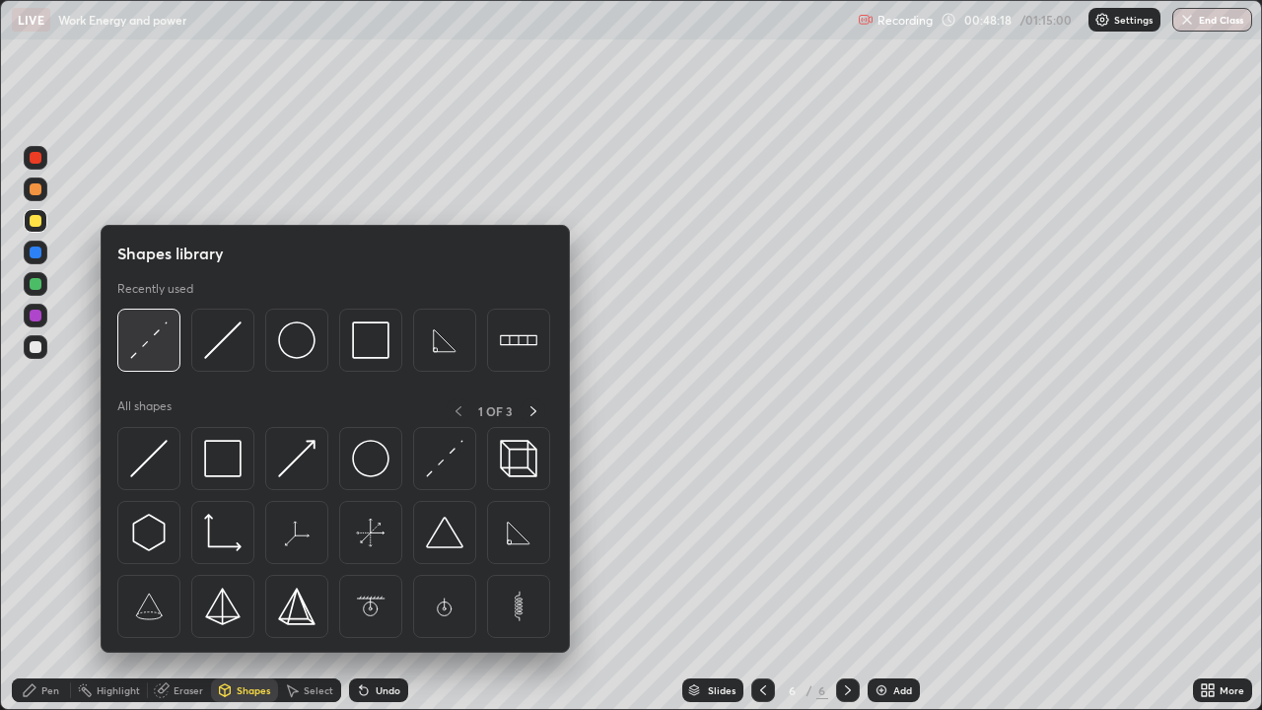
click at [154, 333] on img at bounding box center [148, 339] width 37 height 37
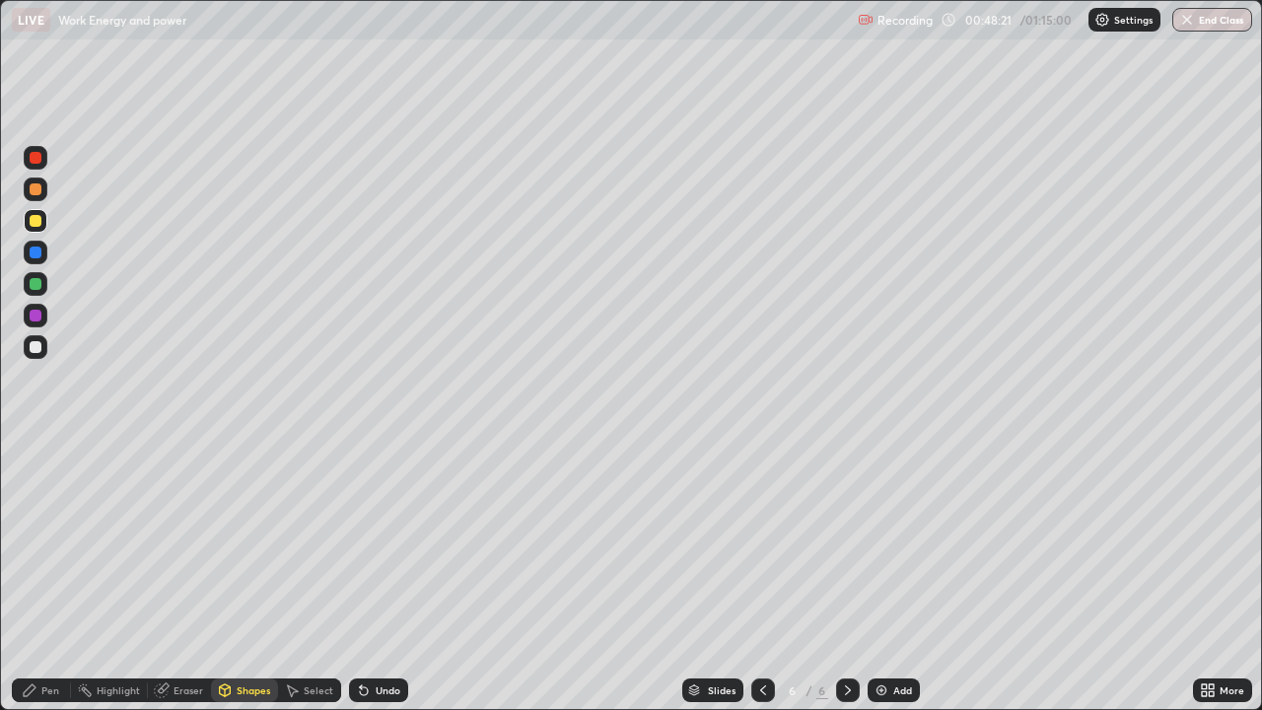
click at [48, 576] on div "Pen" at bounding box center [41, 690] width 59 height 24
click at [381, 576] on div "Undo" at bounding box center [378, 690] width 59 height 24
click at [376, 576] on div "Undo" at bounding box center [378, 690] width 59 height 24
click at [374, 576] on div "Undo" at bounding box center [378, 690] width 59 height 24
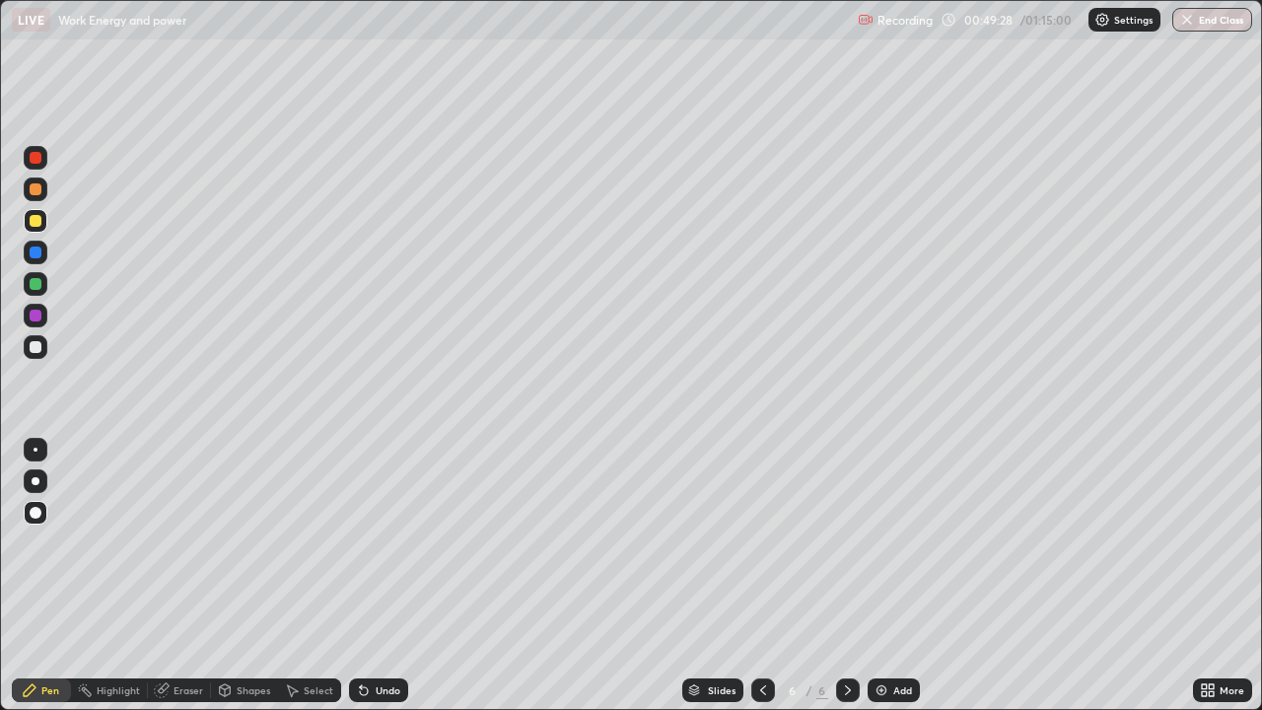
click at [246, 576] on div "Shapes" at bounding box center [254, 690] width 34 height 10
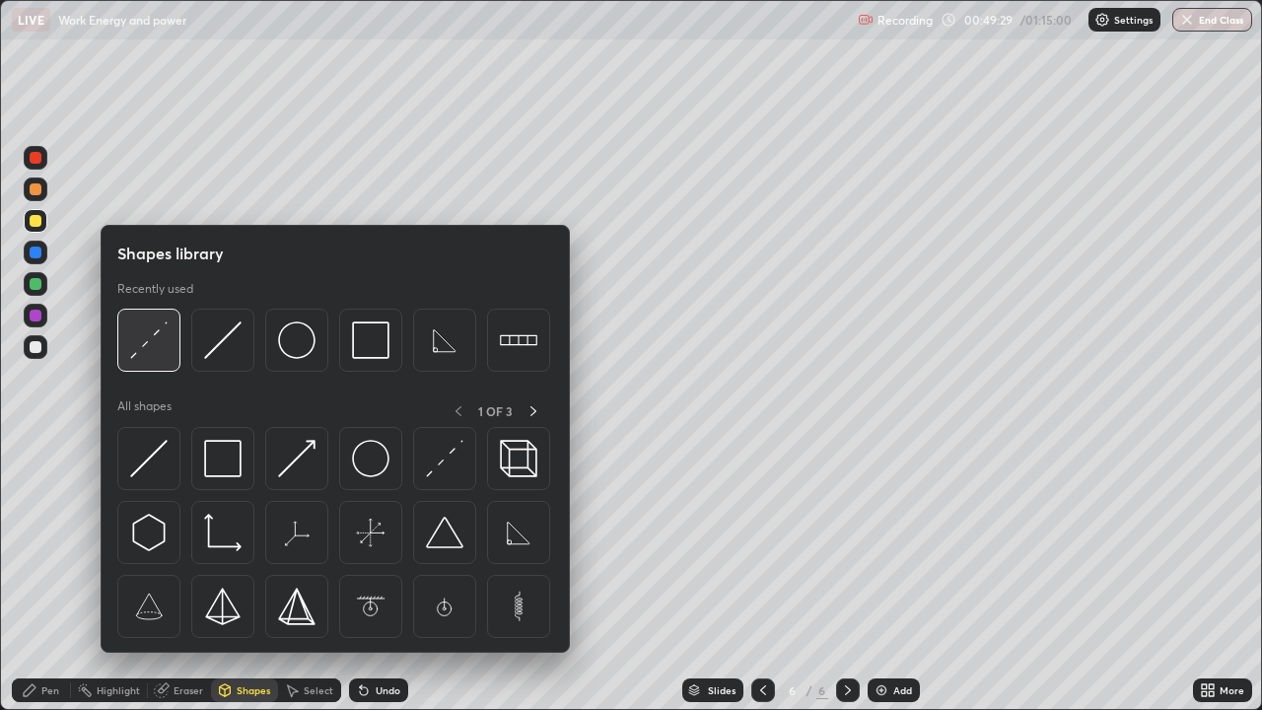
click at [146, 348] on img at bounding box center [148, 339] width 37 height 37
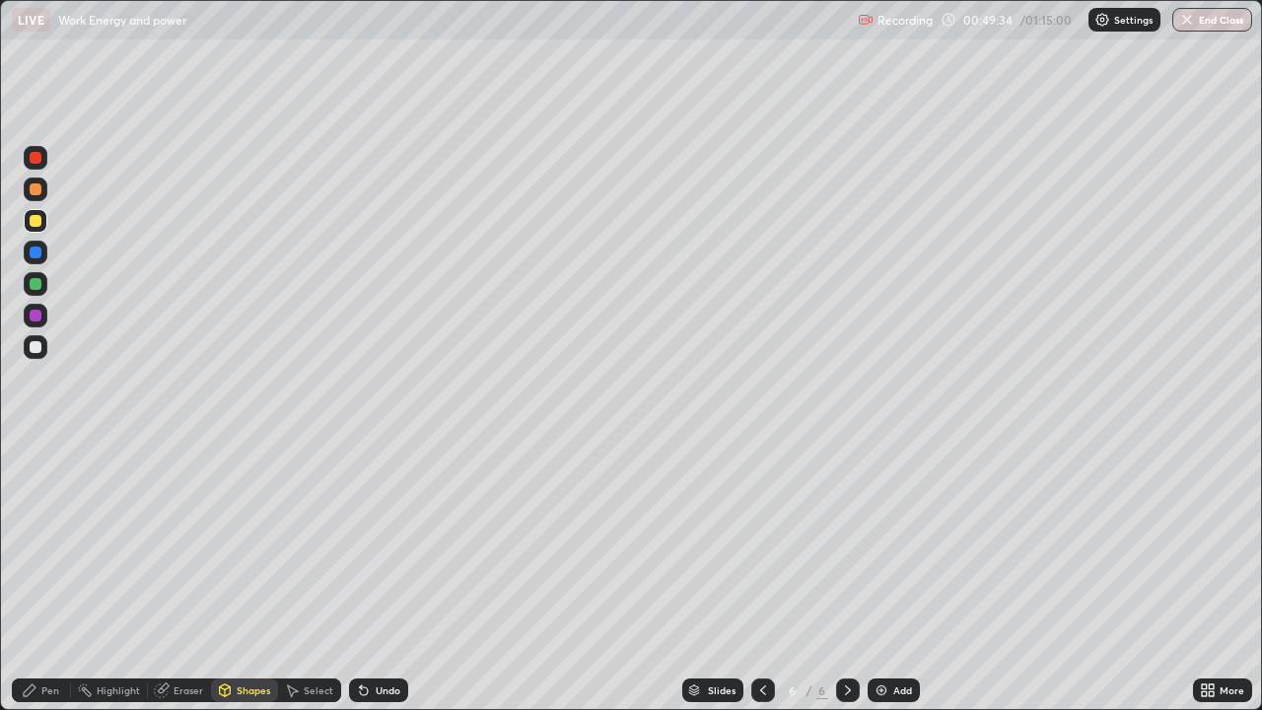
click at [48, 576] on div "Pen" at bounding box center [41, 690] width 59 height 24
click at [33, 348] on div at bounding box center [36, 347] width 12 height 12
click at [254, 576] on div "Shapes" at bounding box center [244, 690] width 67 height 24
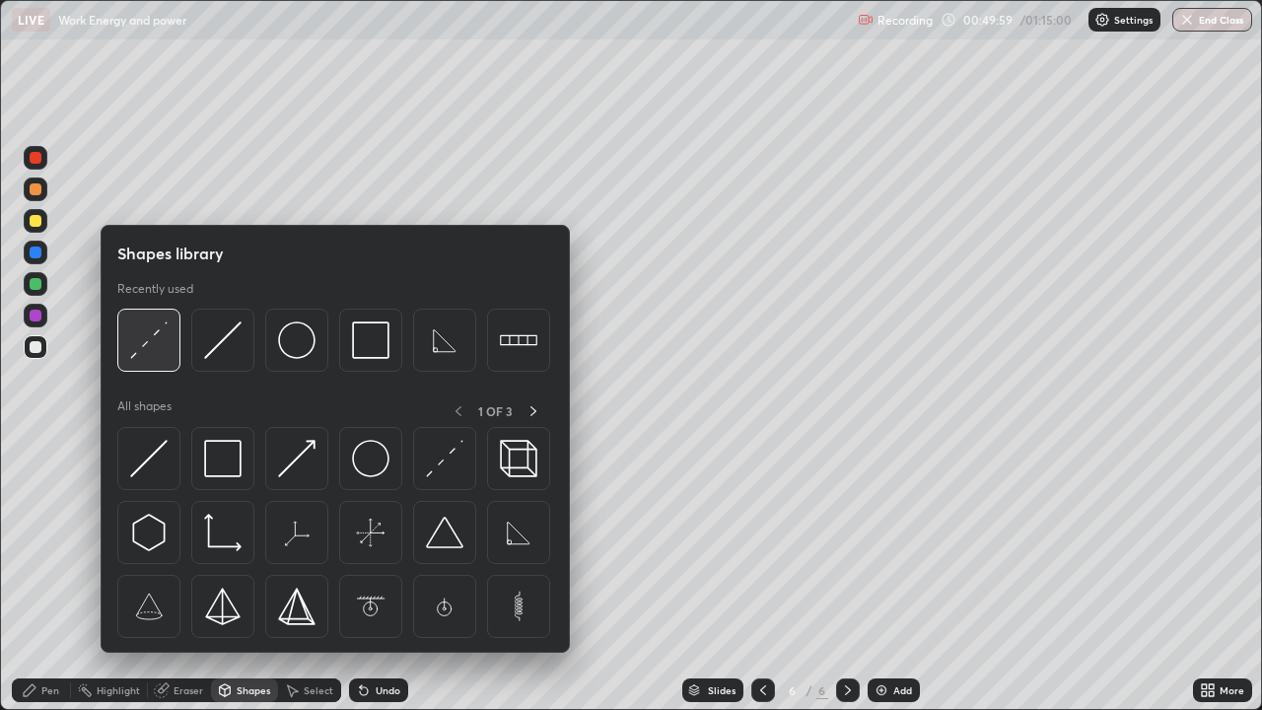
click at [152, 344] on img at bounding box center [148, 339] width 37 height 37
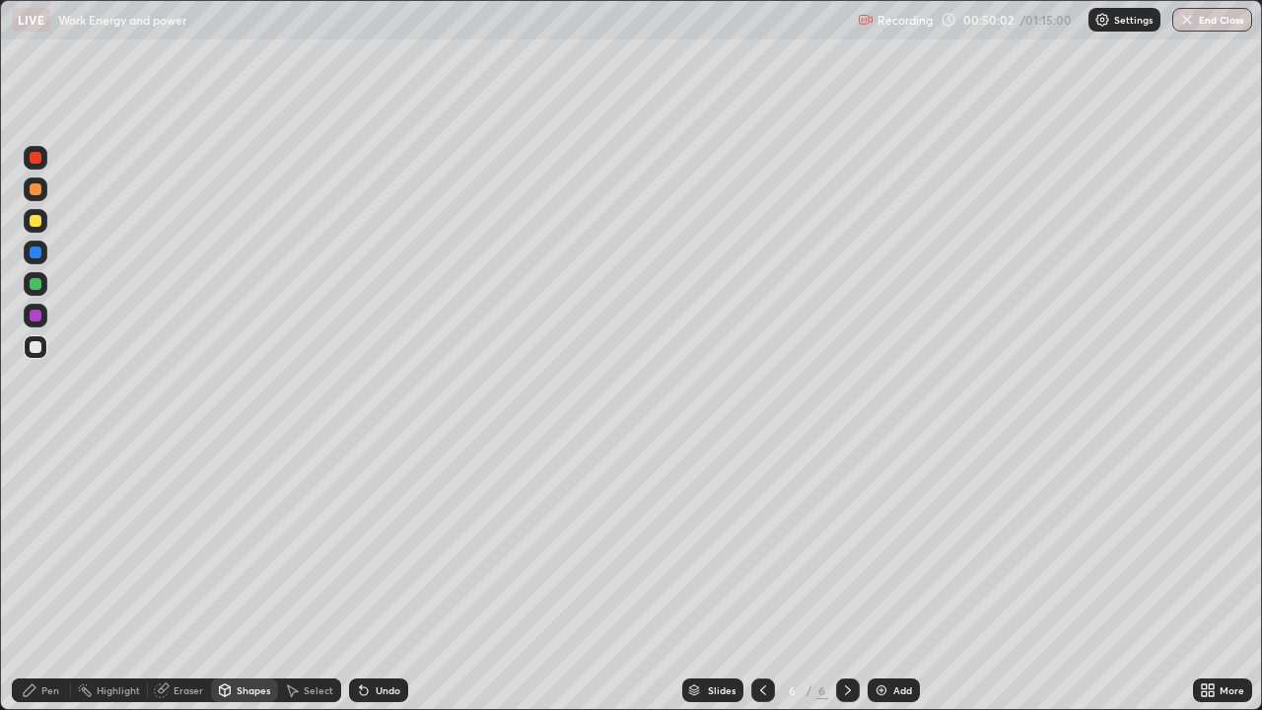
click at [57, 576] on div "Pen" at bounding box center [41, 690] width 59 height 24
click at [383, 576] on div "Undo" at bounding box center [388, 690] width 25 height 10
click at [382, 576] on div "Undo" at bounding box center [388, 690] width 25 height 10
click at [372, 576] on div "Undo" at bounding box center [378, 690] width 59 height 24
click at [258, 576] on div "Shapes" at bounding box center [254, 690] width 34 height 10
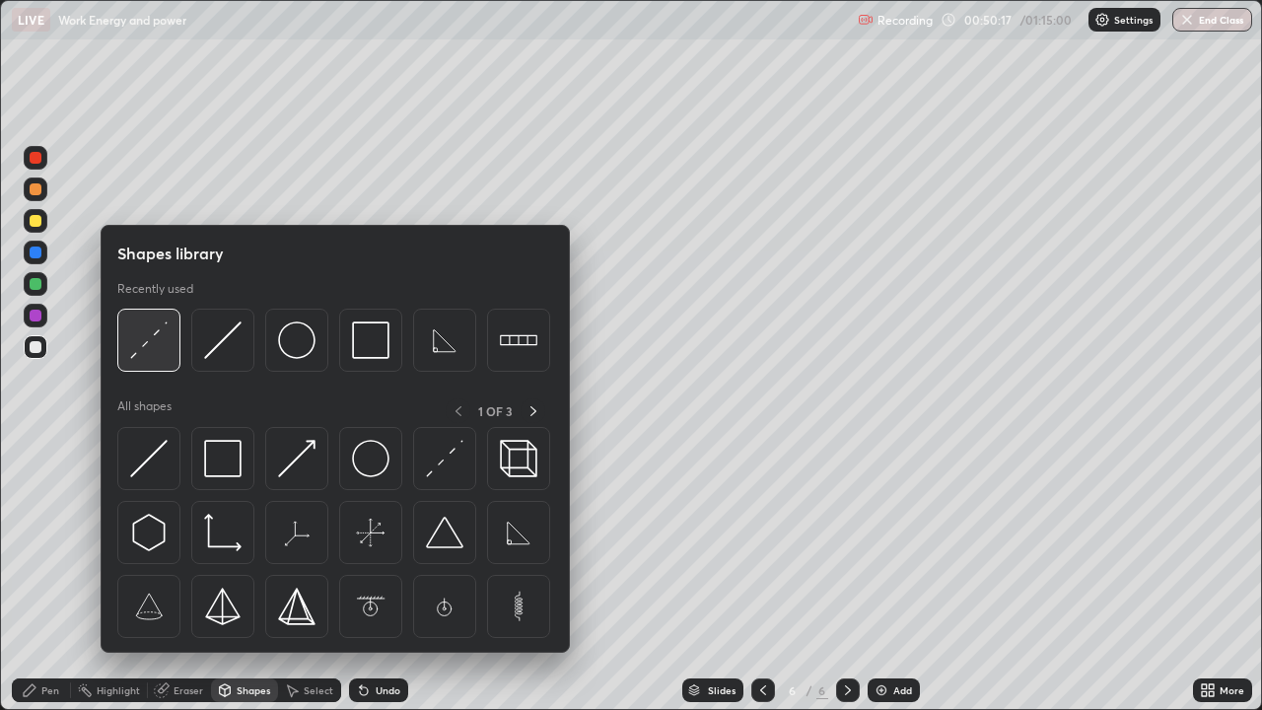
click at [138, 340] on img at bounding box center [148, 339] width 37 height 37
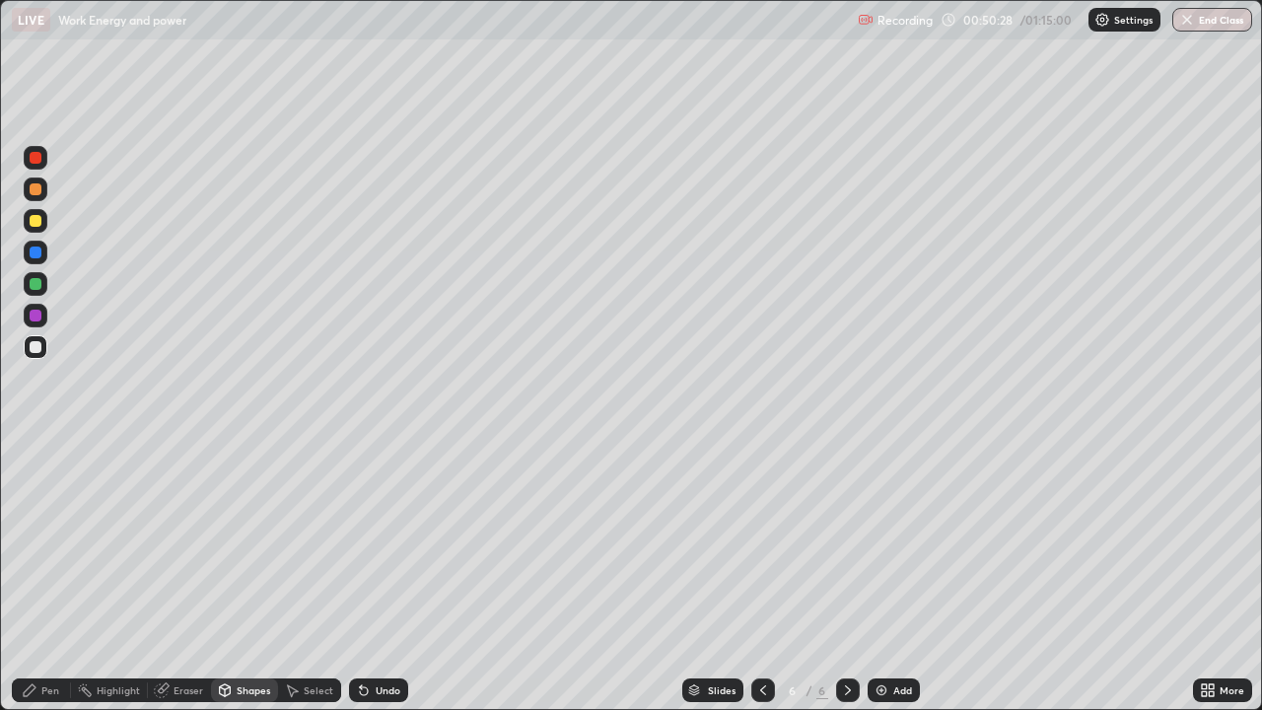
click at [46, 576] on div "Pen" at bounding box center [41, 690] width 59 height 24
click at [893, 576] on div "Add" at bounding box center [902, 690] width 19 height 10
click at [242, 576] on div "Shapes" at bounding box center [254, 690] width 34 height 10
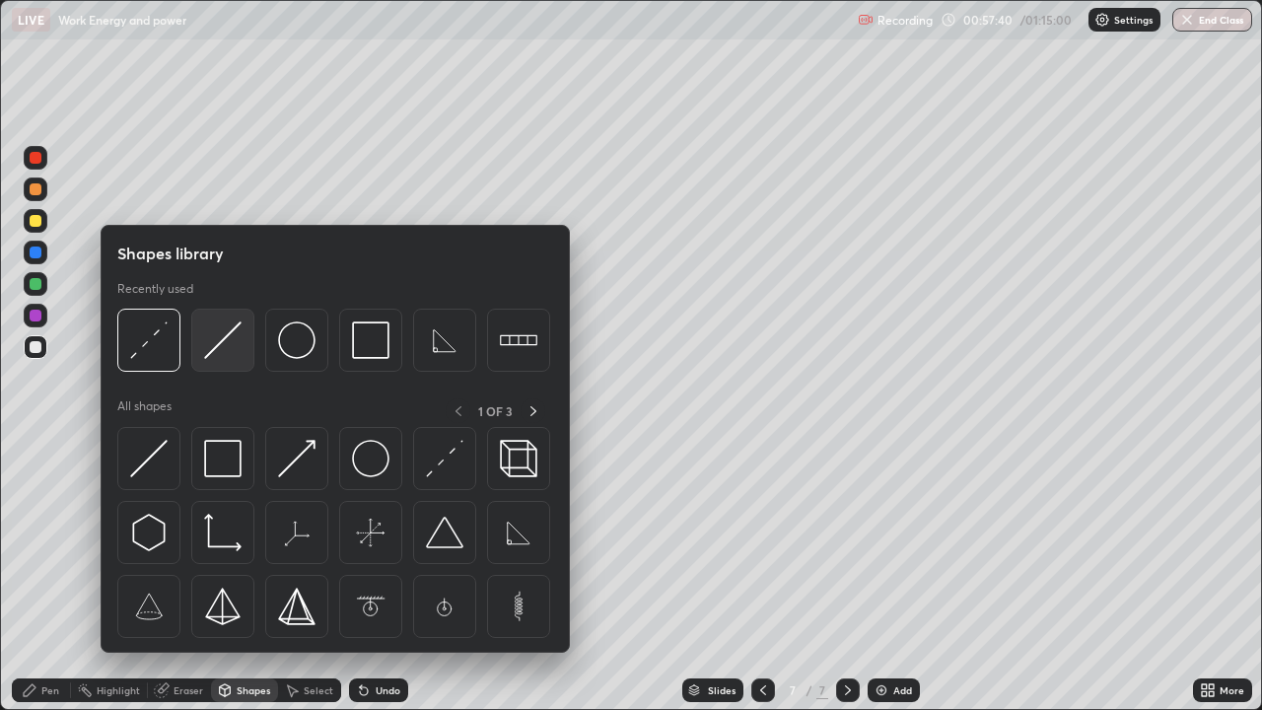
click at [210, 348] on img at bounding box center [222, 339] width 37 height 37
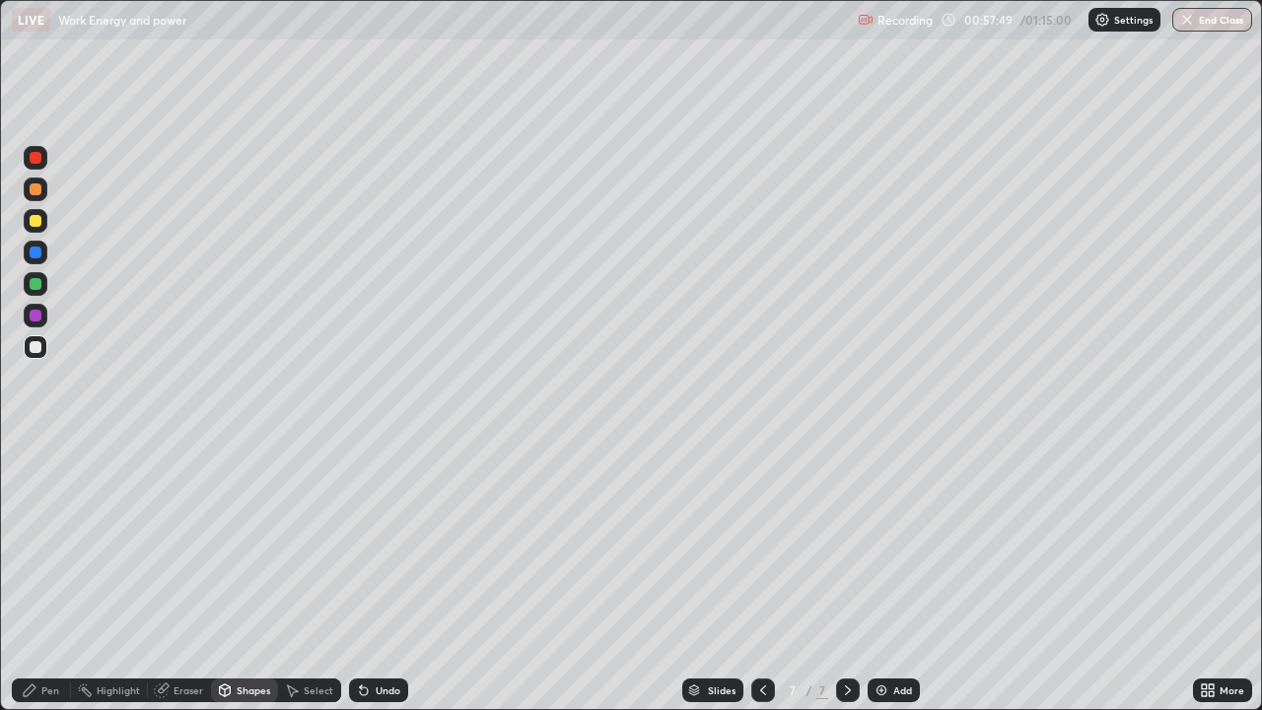
click at [35, 576] on div "Pen" at bounding box center [41, 690] width 59 height 24
click at [43, 576] on div "Pen" at bounding box center [50, 690] width 18 height 10
click at [255, 576] on div "Shapes" at bounding box center [244, 690] width 67 height 24
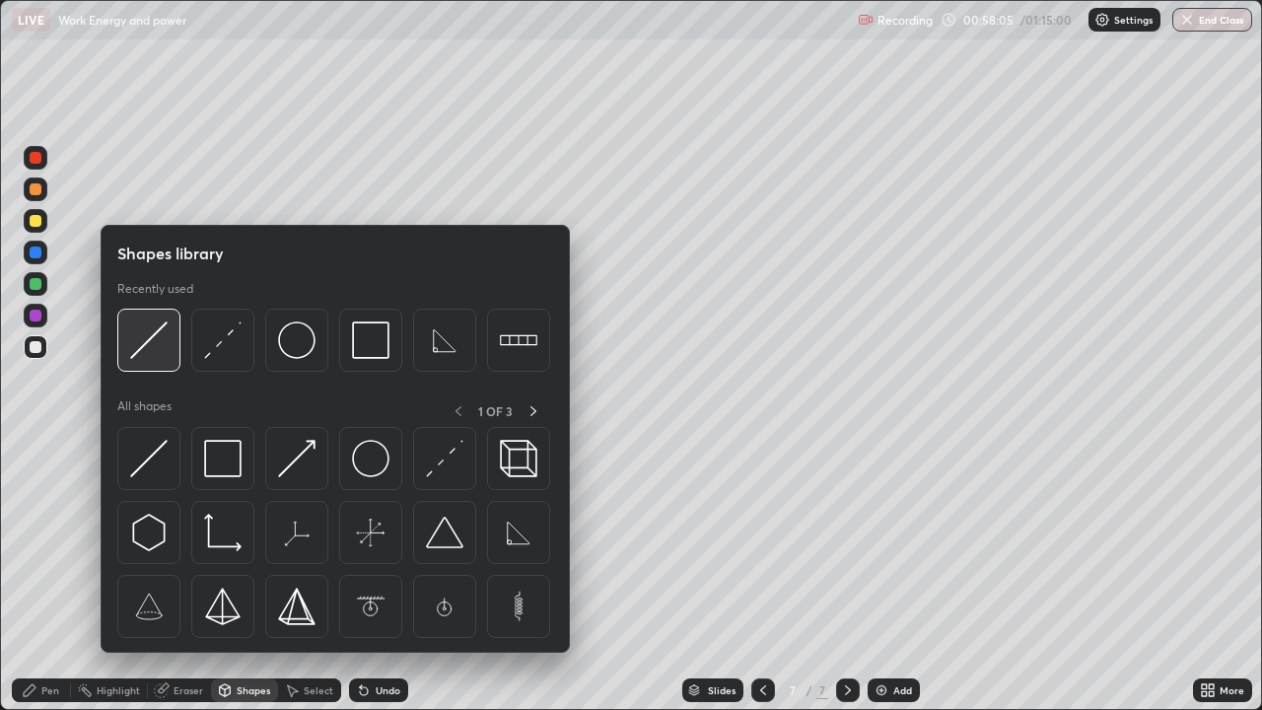
click at [143, 337] on img at bounding box center [148, 339] width 37 height 37
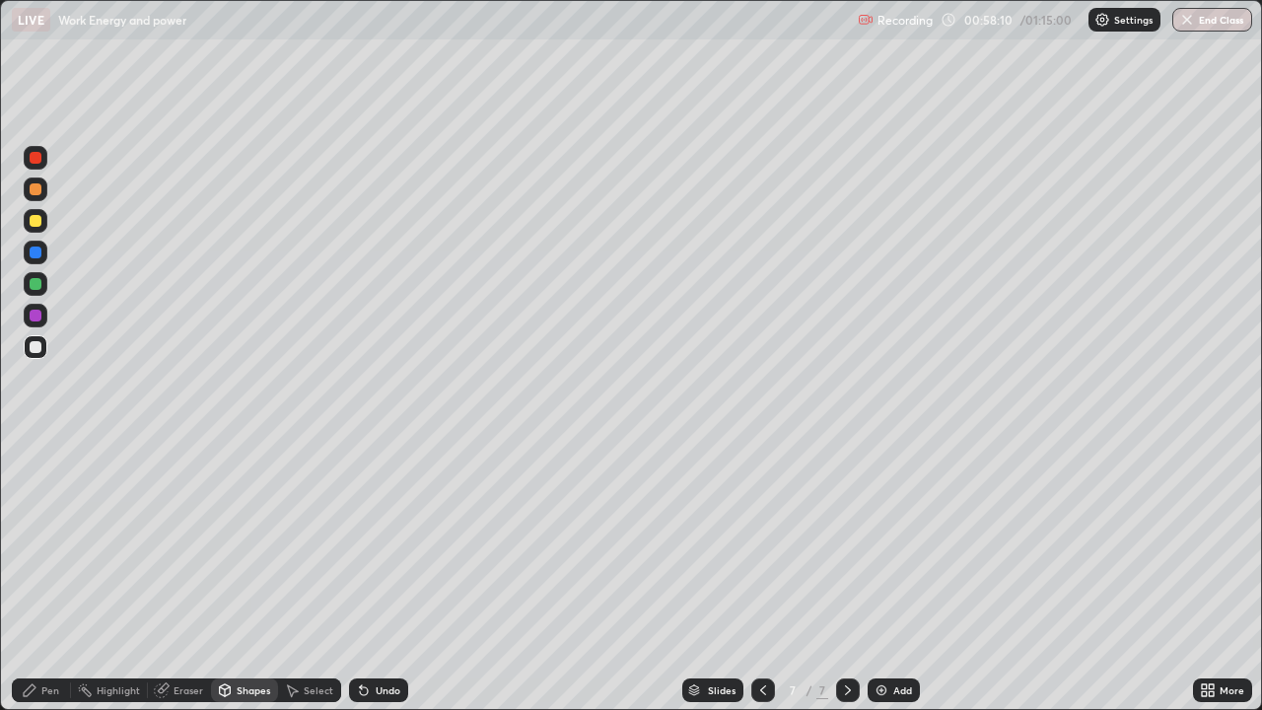
click at [43, 576] on div "Pen" at bounding box center [50, 690] width 18 height 10
click at [371, 576] on div "Undo" at bounding box center [378, 690] width 59 height 24
click at [365, 576] on div "Undo" at bounding box center [378, 690] width 59 height 24
click at [369, 576] on div "Undo" at bounding box center [378, 690] width 59 height 24
click at [368, 576] on div "Undo" at bounding box center [378, 690] width 59 height 24
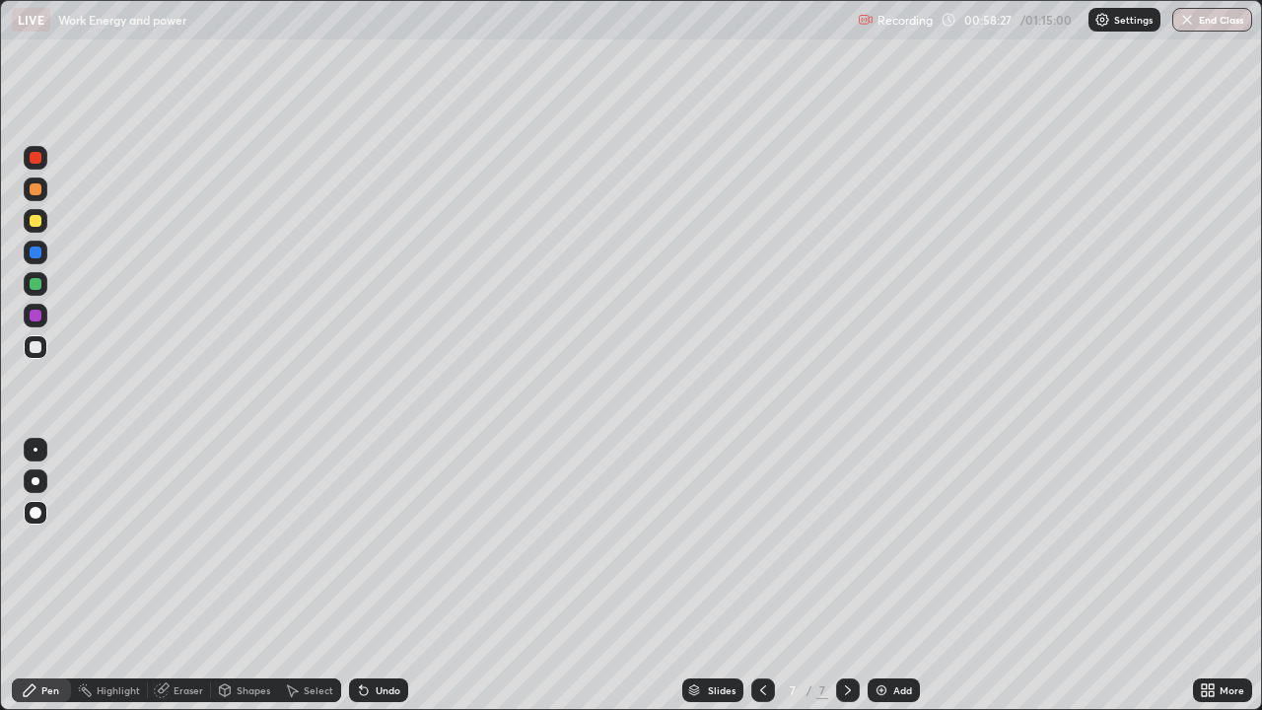
click at [368, 576] on div "Undo" at bounding box center [378, 690] width 59 height 24
click at [1181, 21] on img "button" at bounding box center [1188, 20] width 16 height 16
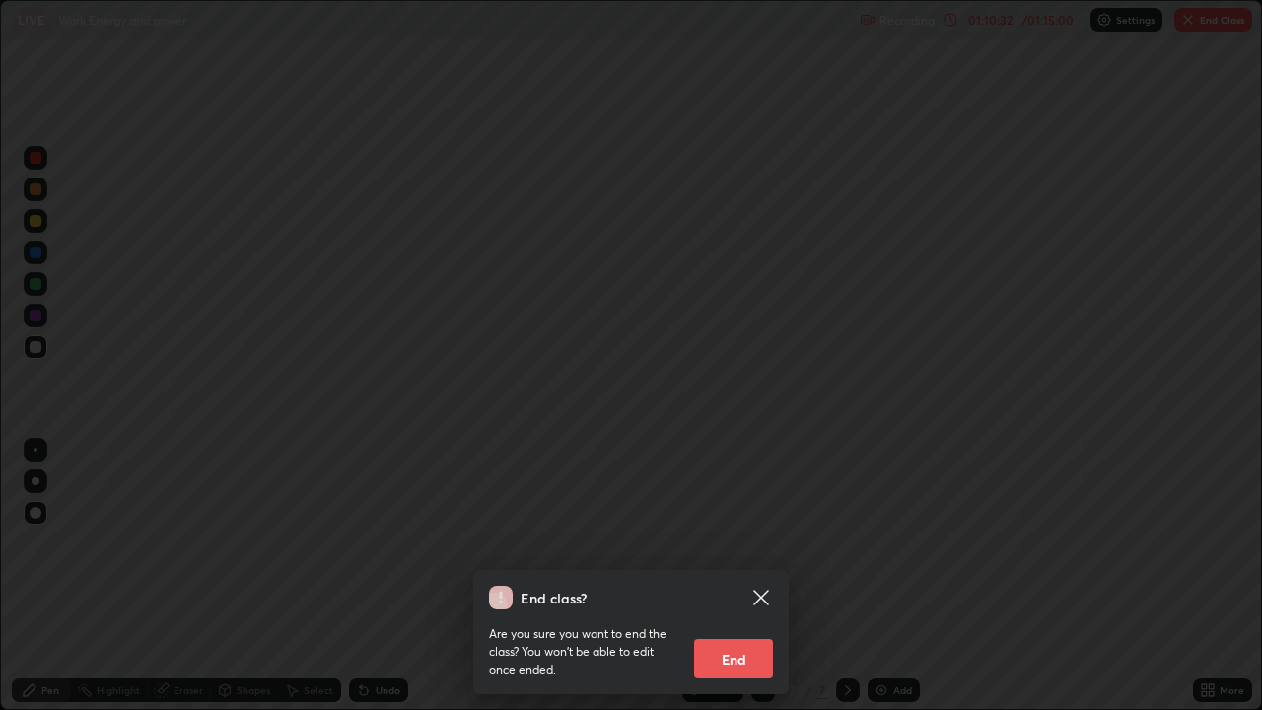
click at [721, 576] on button "End" at bounding box center [733, 658] width 79 height 39
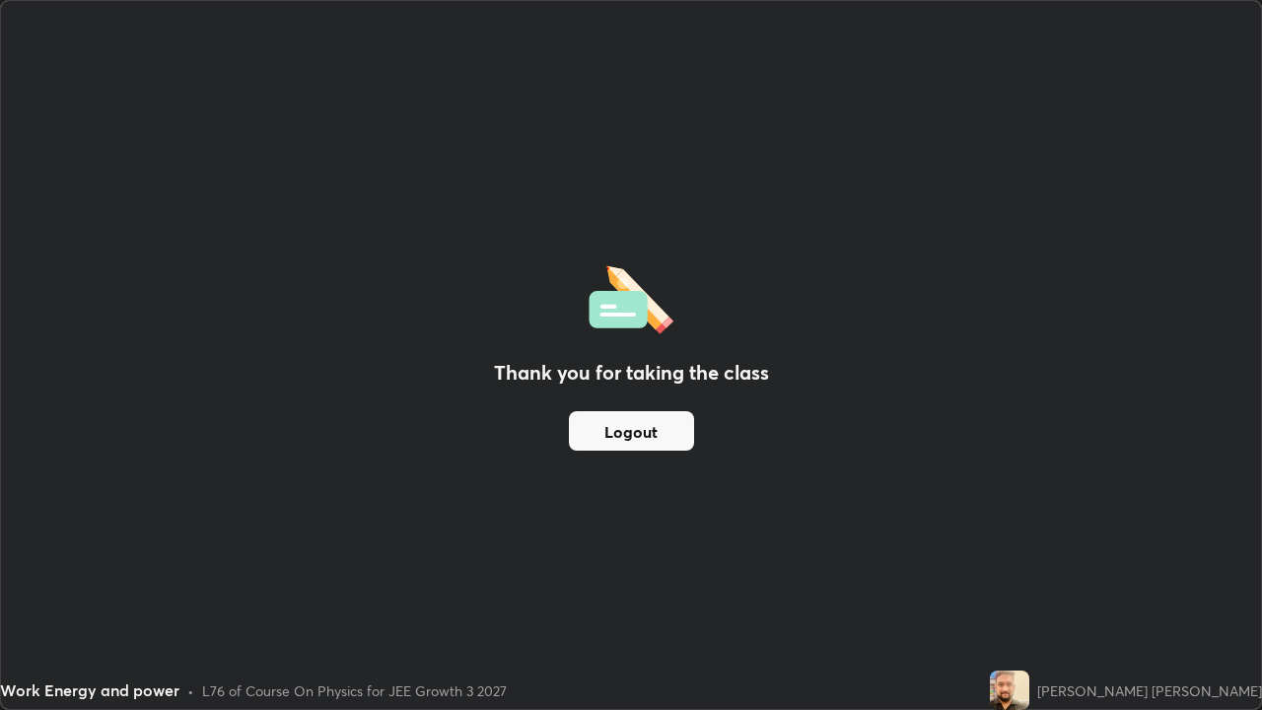
click at [616, 435] on button "Logout" at bounding box center [631, 430] width 125 height 39
